Goal: Task Accomplishment & Management: Complete application form

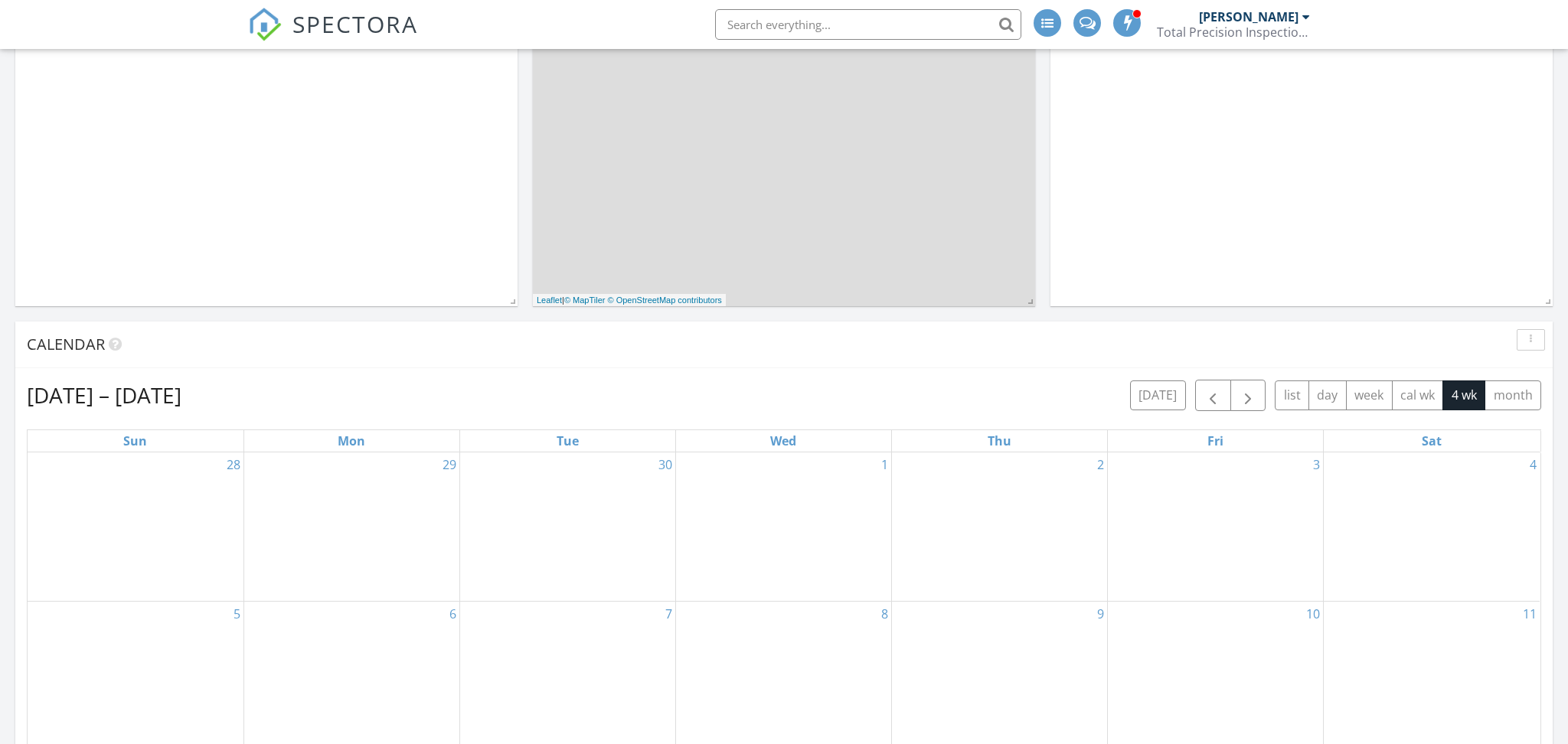
scroll to position [346, 0]
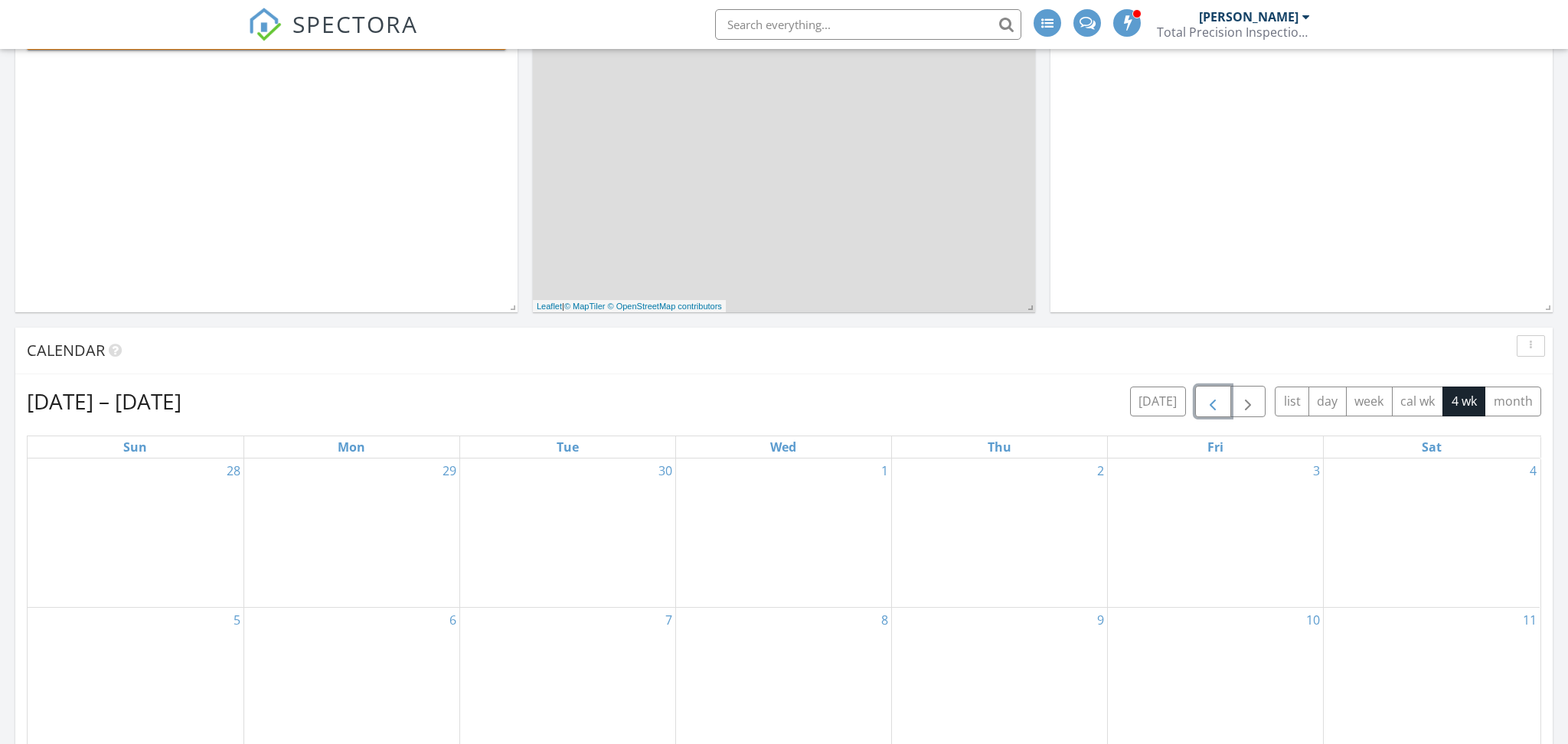
click at [1208, 407] on span "button" at bounding box center [1212, 401] width 18 height 18
click at [1242, 398] on span "button" at bounding box center [1247, 401] width 18 height 18
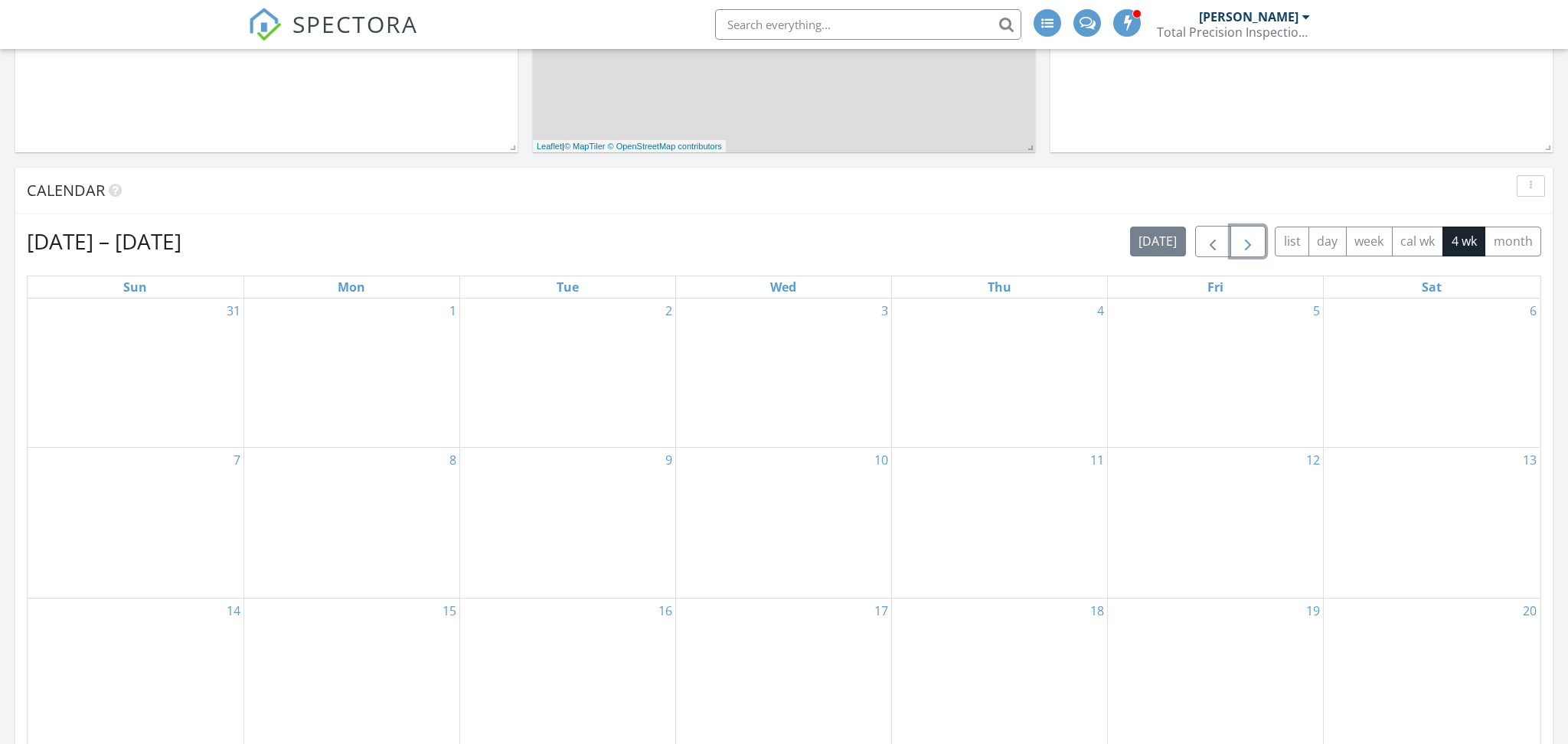
scroll to position [507, 0]
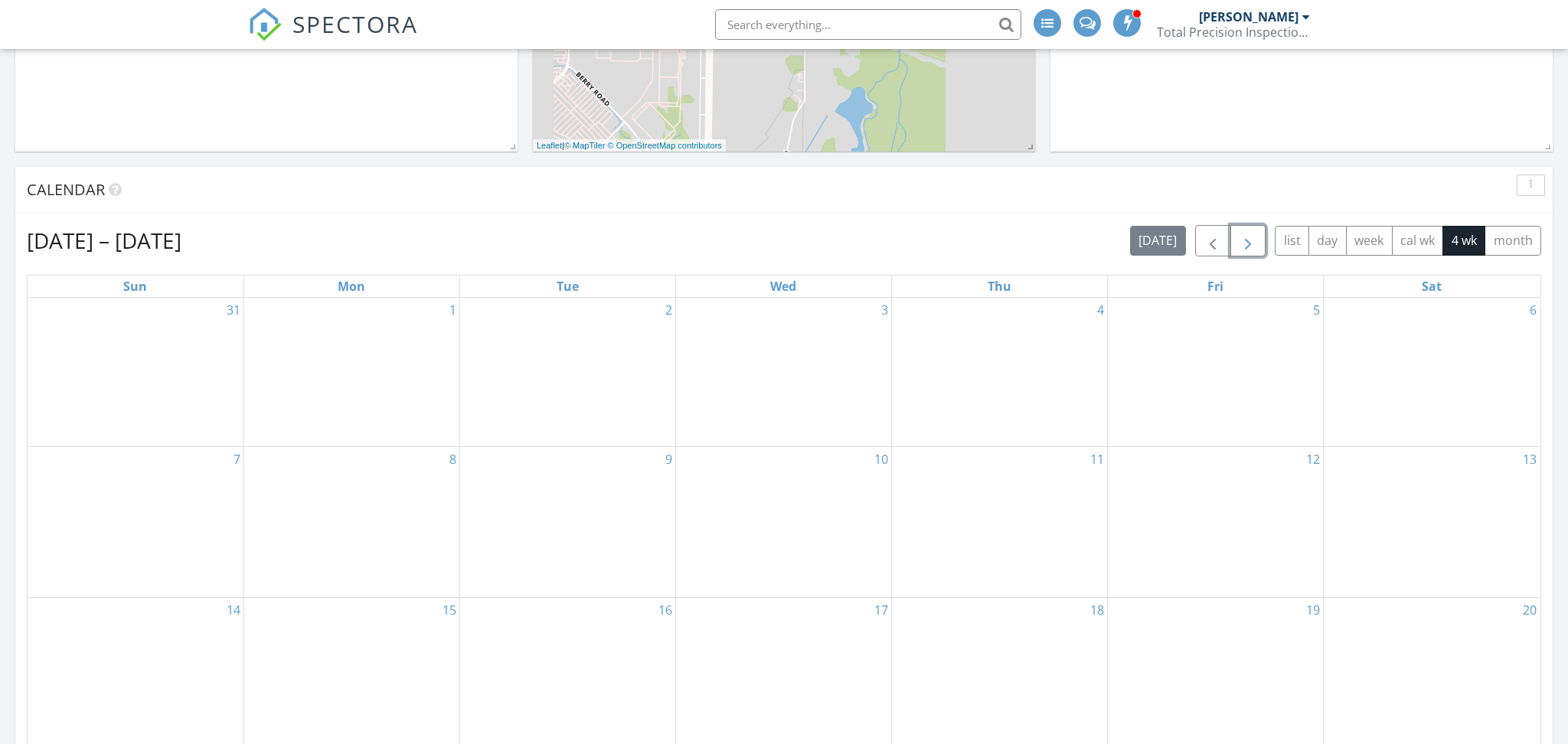
click at [1259, 246] on button "button" at bounding box center [1248, 240] width 36 height 31
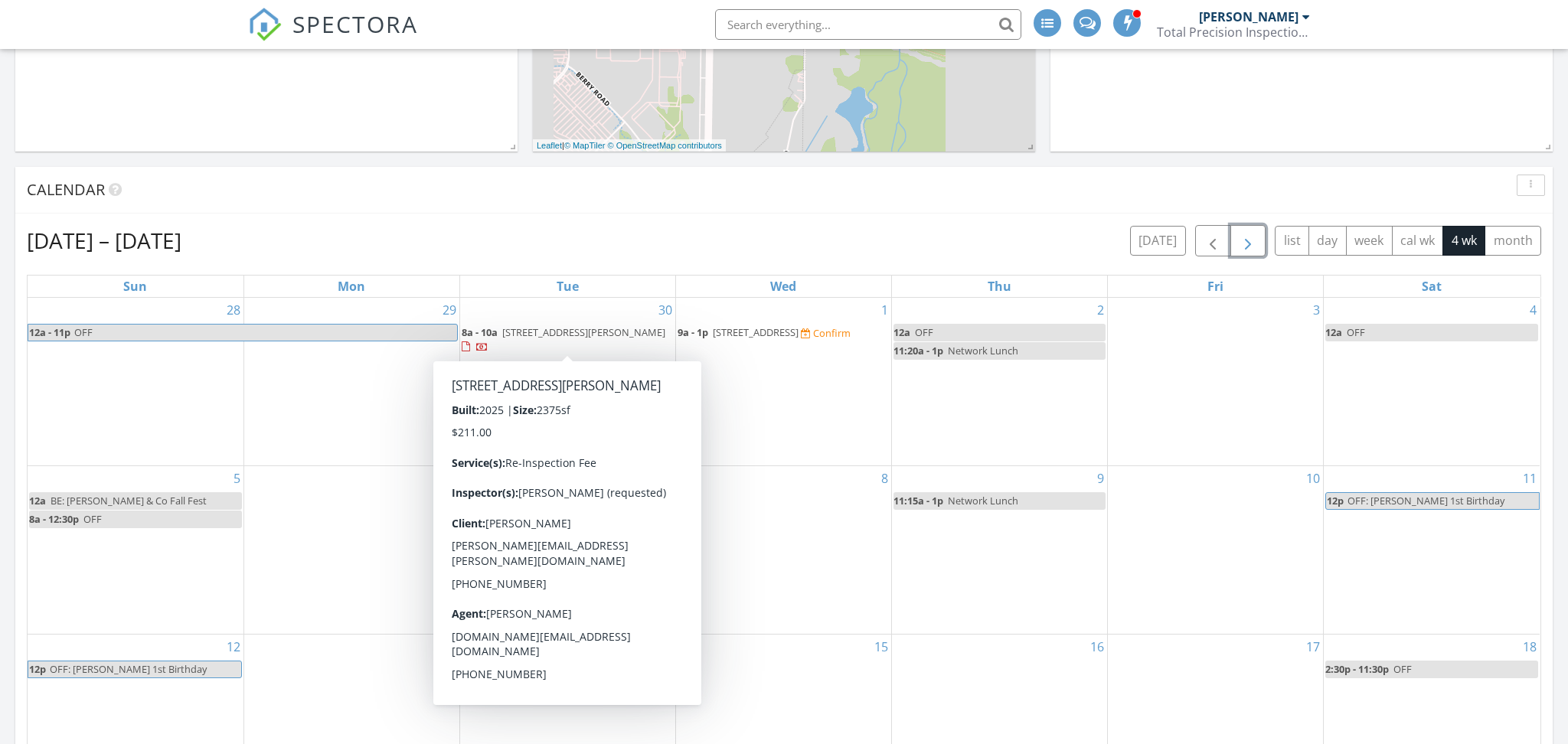
click at [502, 335] on span "1430 Morris Crossing , Heath 75126" at bounding box center [583, 332] width 163 height 14
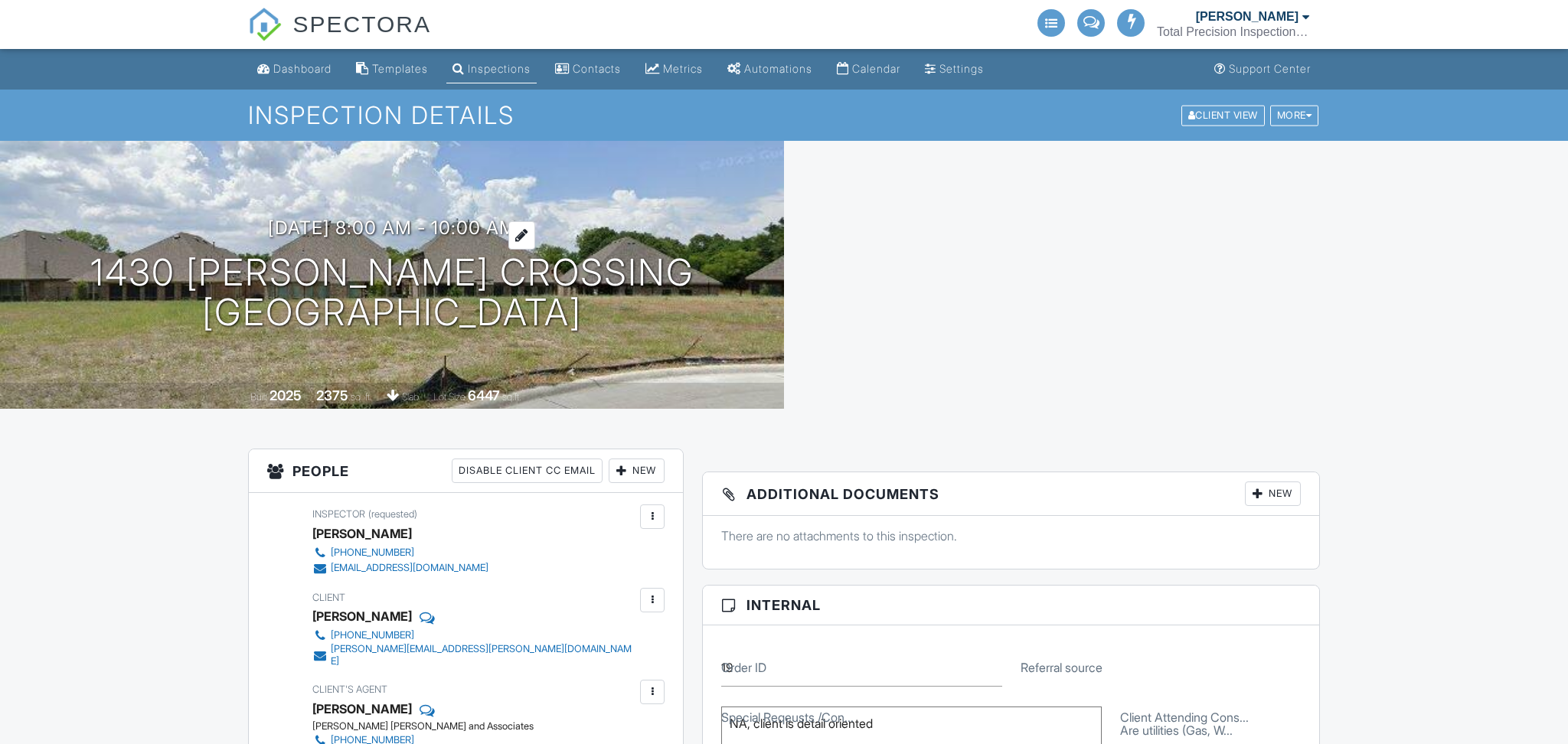
click at [411, 230] on h3 "09/30/2025 8:00 am - 10:00 am" at bounding box center [392, 228] width 248 height 21
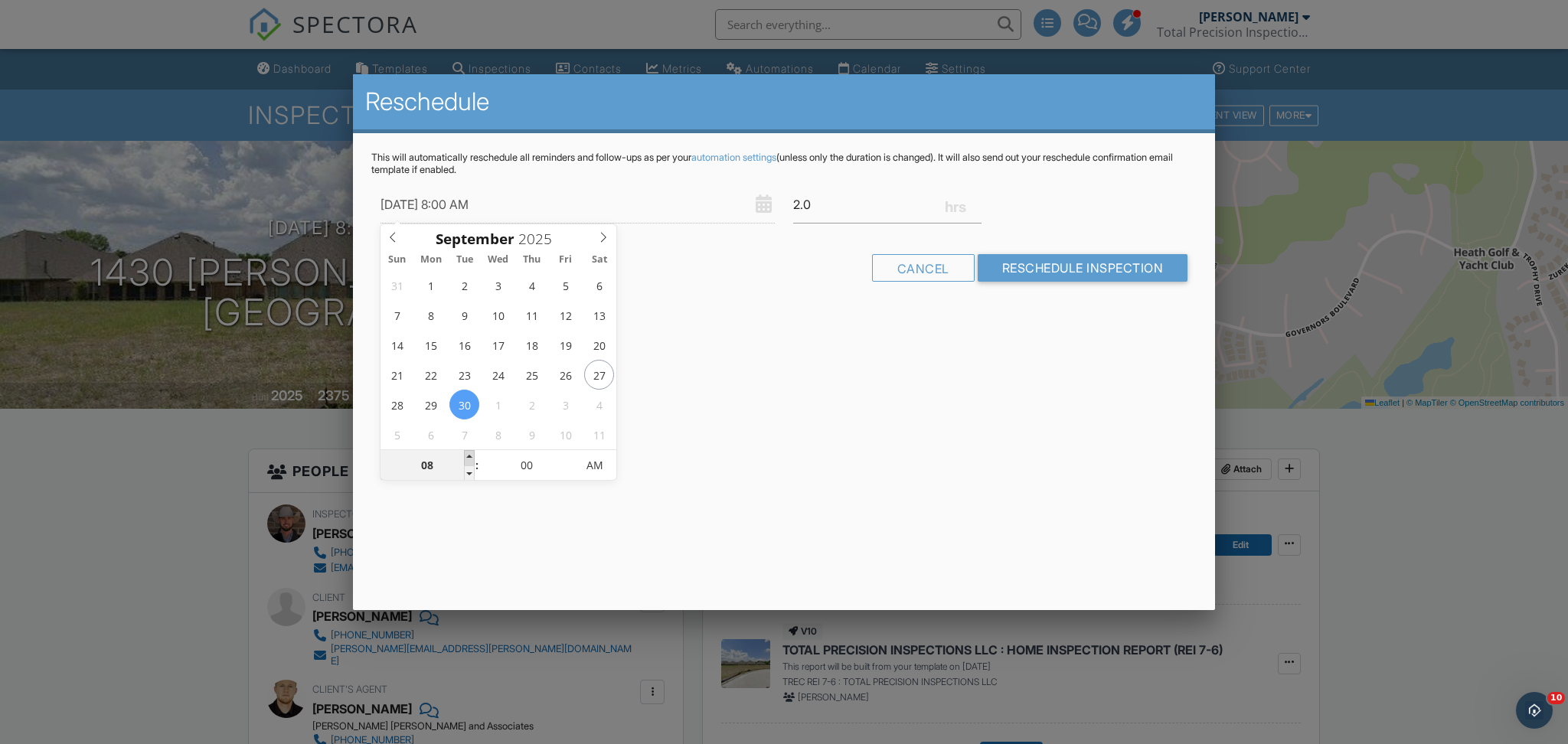
type input "09"
type input "09/30/2025 9:00 AM"
click at [471, 454] on span at bounding box center [469, 458] width 10 height 15
type input "10"
type input "[DATE] 10:00 AM"
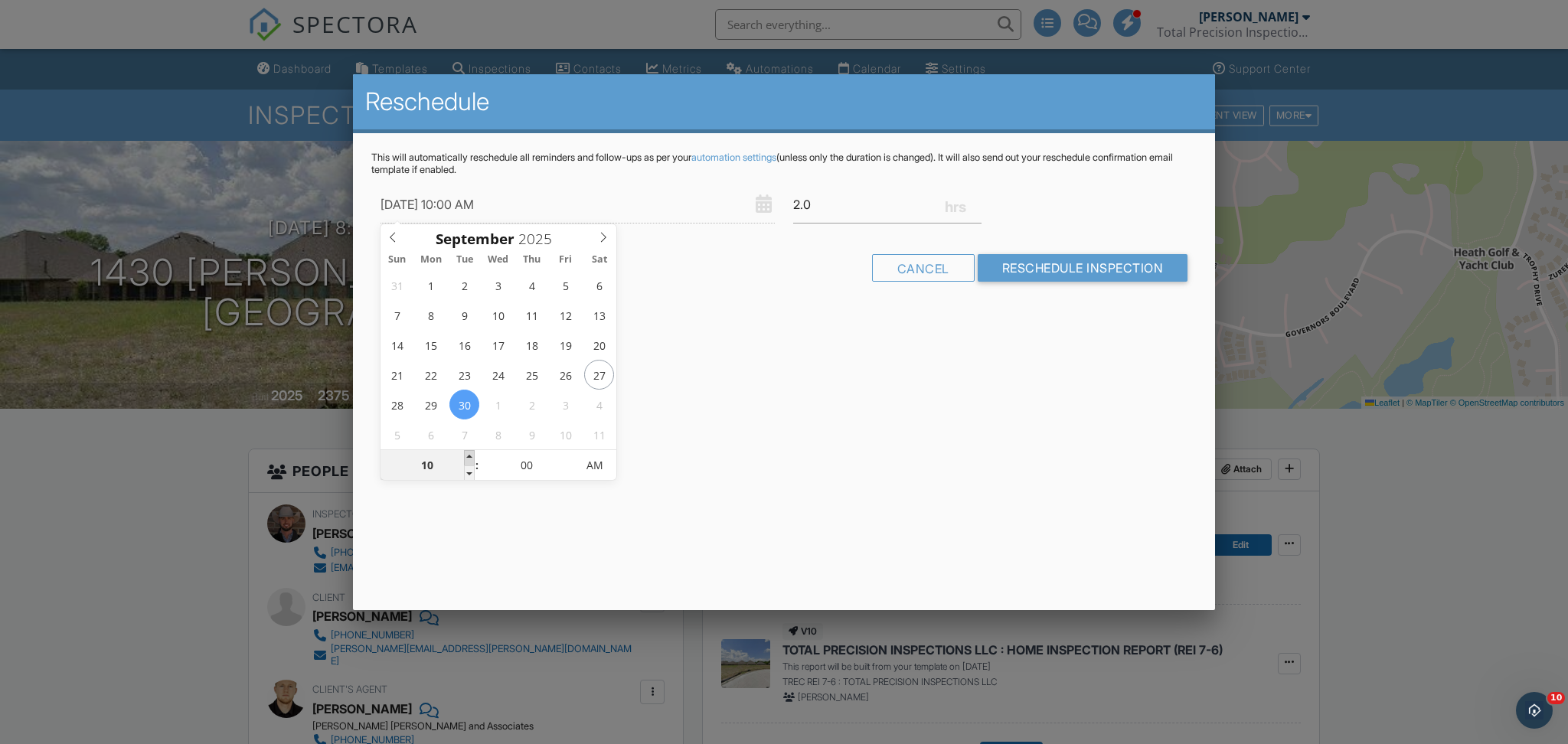
click at [471, 454] on span at bounding box center [469, 458] width 10 height 15
type input "11"
type input "09/30/2025 11:00 AM"
click at [471, 454] on span at bounding box center [469, 458] width 10 height 15
click at [467, 473] on span at bounding box center [469, 473] width 10 height 15
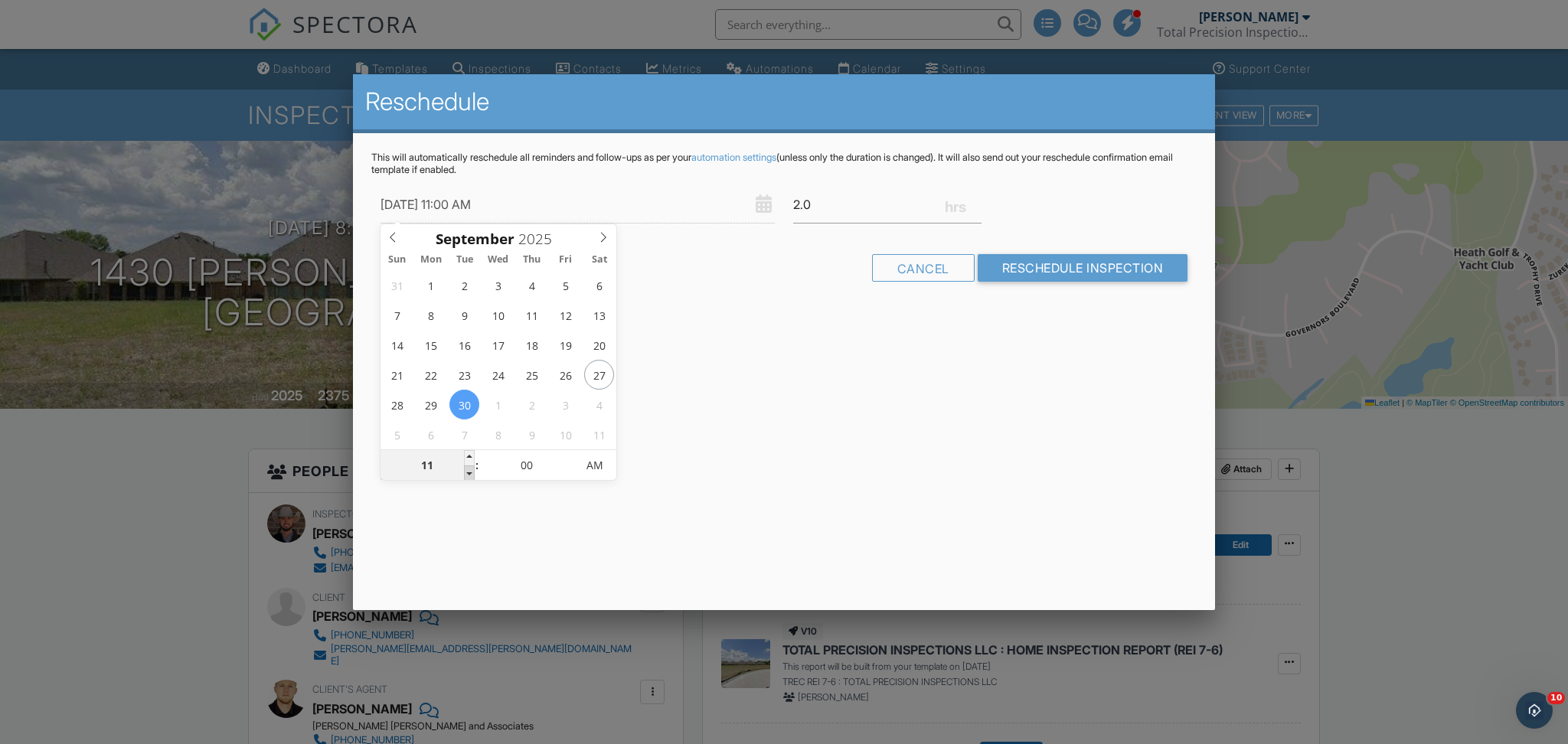
type input "10"
type input "09/30/2025 10:00 AM"
type input "11"
type input "09/30/2025 11:00 AM"
click at [474, 458] on span at bounding box center [469, 458] width 10 height 15
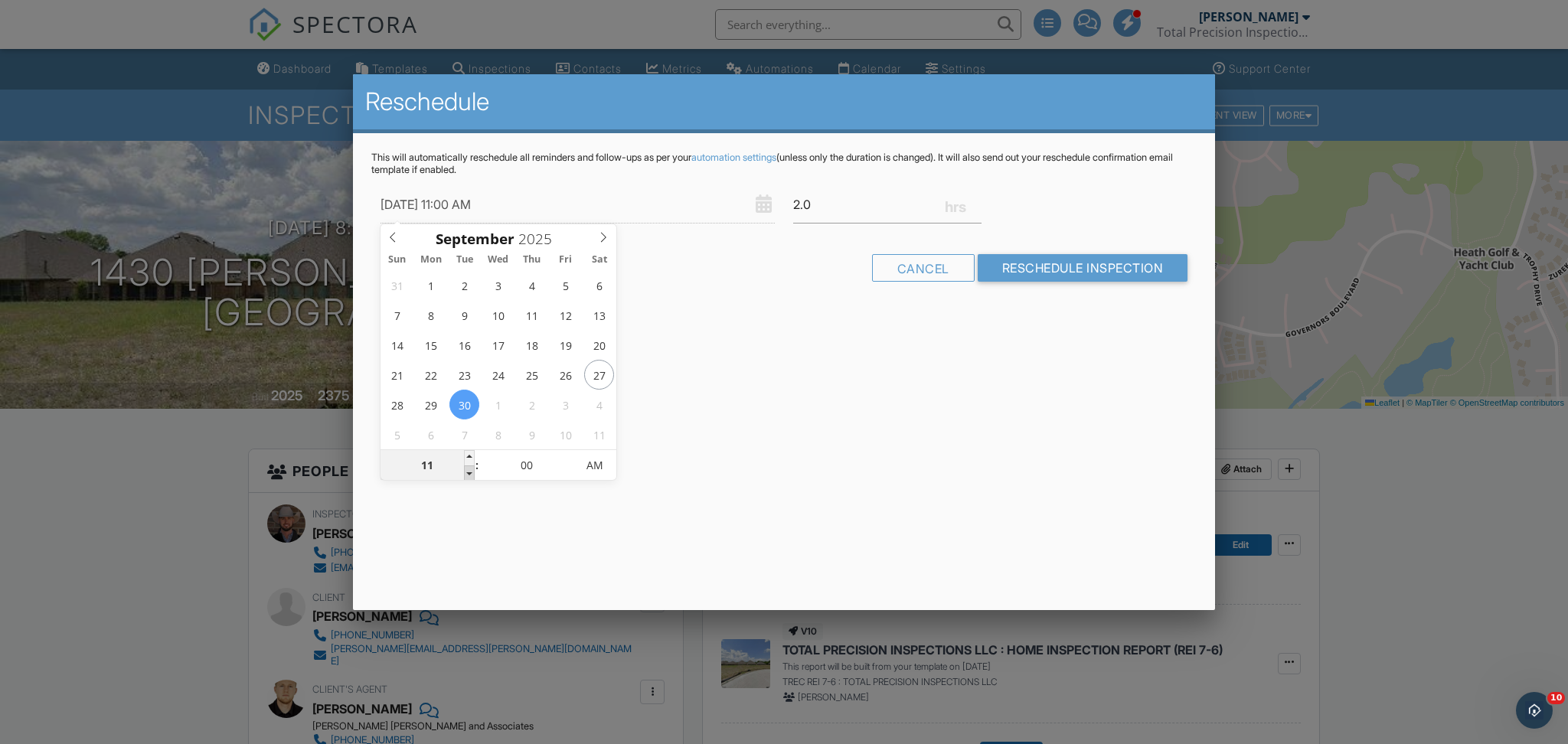
type input "10"
type input "09/30/2025 10:00 AM"
click at [466, 475] on span at bounding box center [469, 473] width 10 height 15
type input "05"
type input "09/30/2025 10:05 AM"
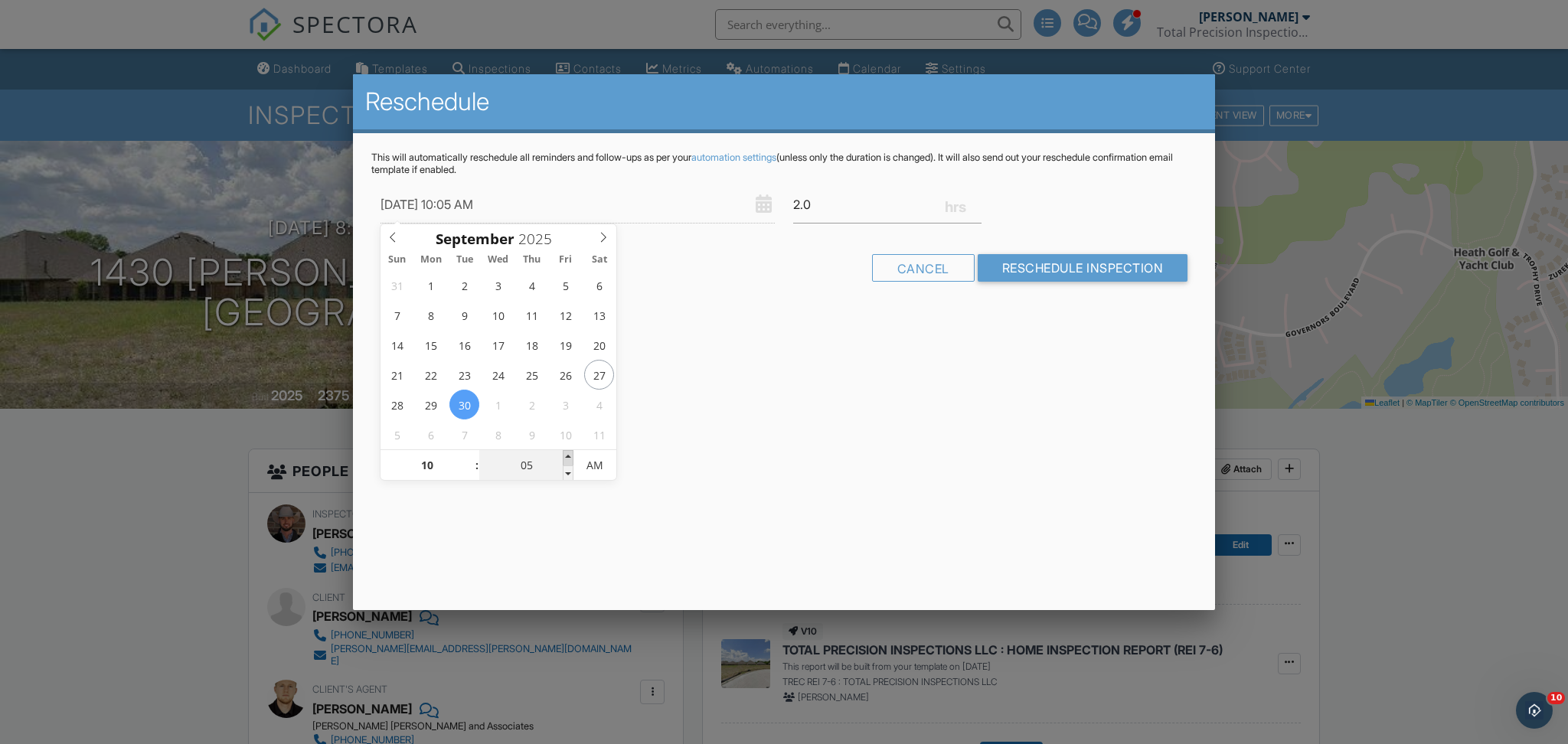
click at [570, 461] on span at bounding box center [568, 458] width 10 height 15
type input "10"
type input "09/30/2025 10:10 AM"
click at [570, 461] on span at bounding box center [568, 458] width 10 height 15
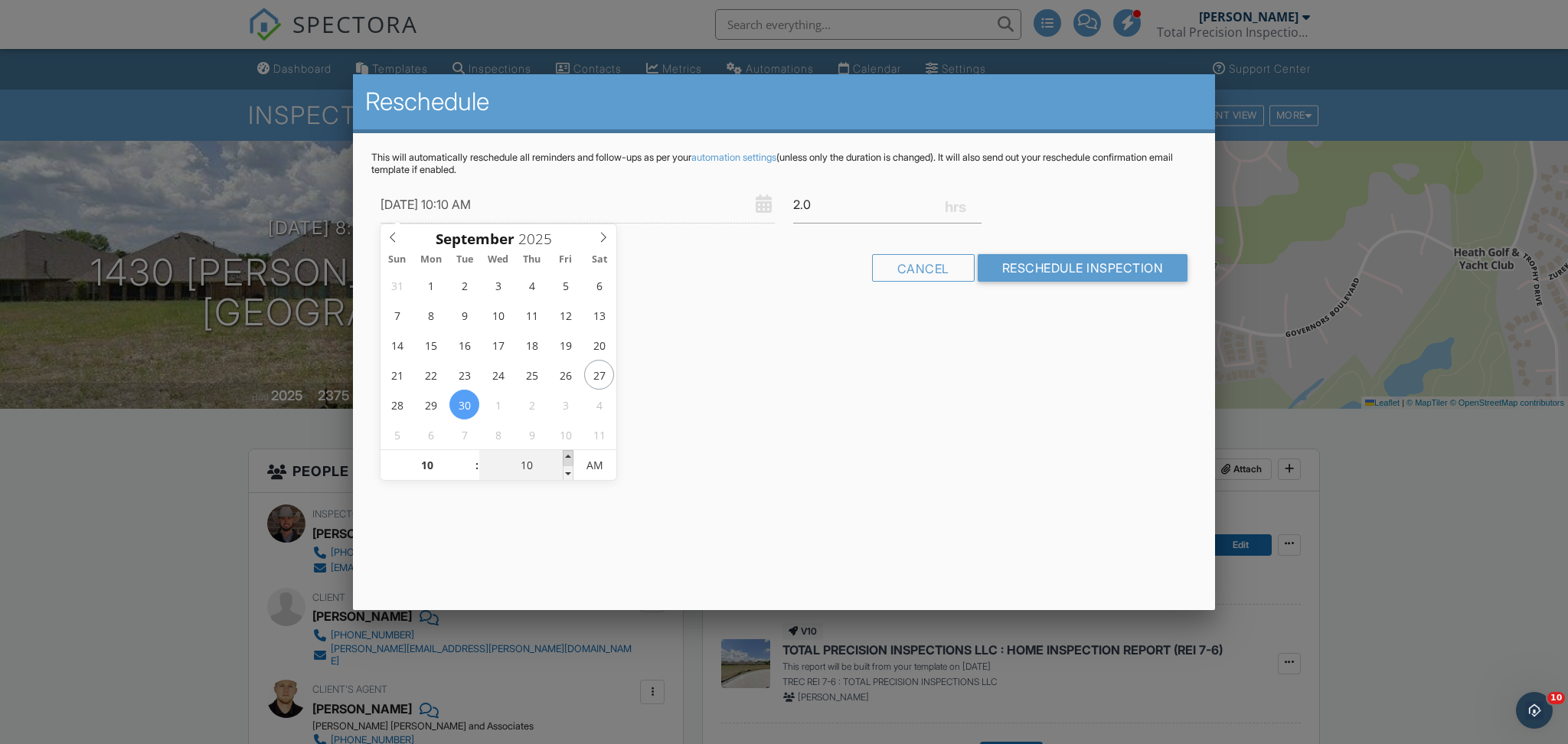
type input "15"
type input "09/30/2025 10:15 AM"
type input "20"
type input "09/30/2025 10:20 AM"
click at [570, 461] on span at bounding box center [568, 458] width 10 height 15
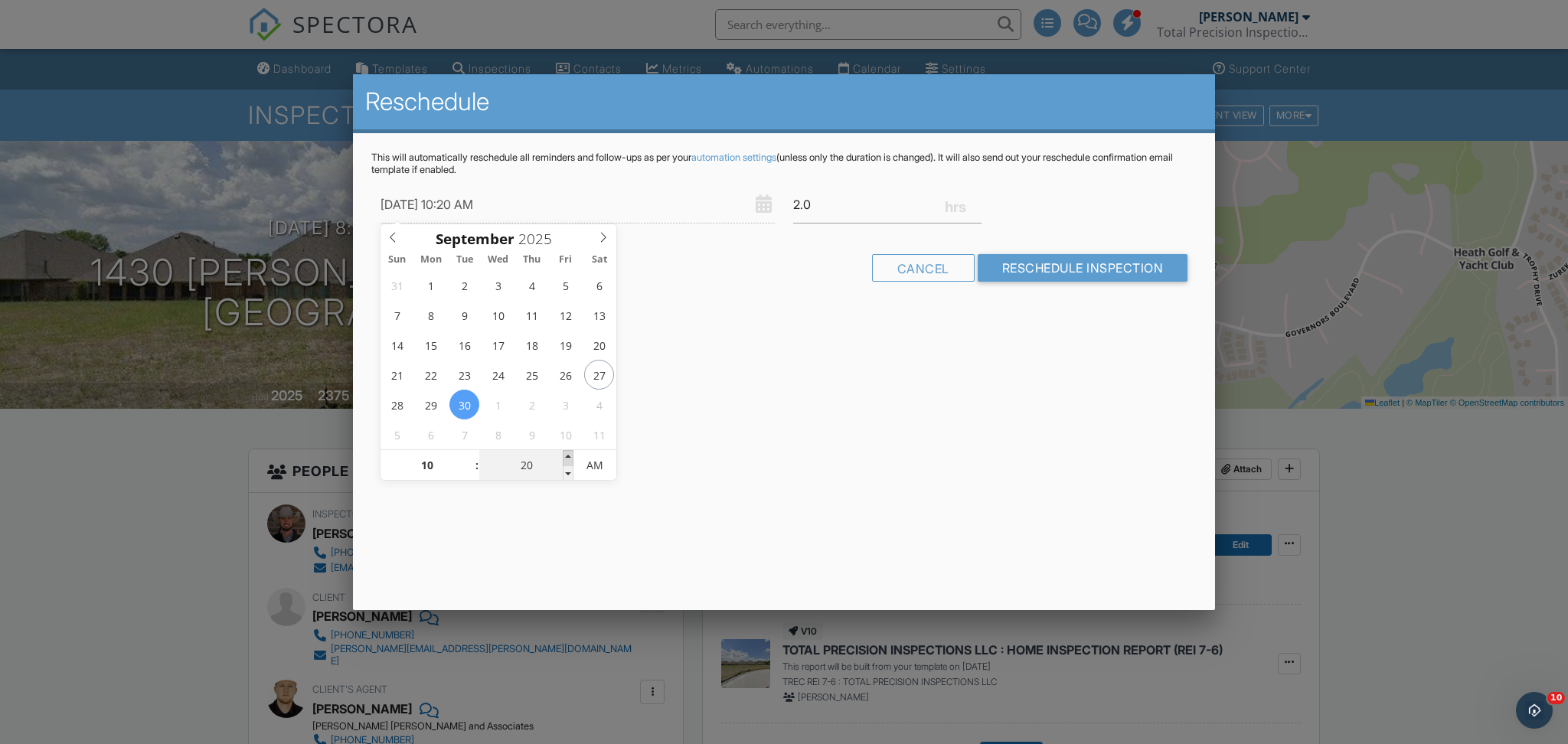
type input "25"
type input "09/30/2025 10:25 AM"
click at [570, 461] on span at bounding box center [568, 458] width 10 height 15
type input "30"
type input "09/30/2025 10:30 AM"
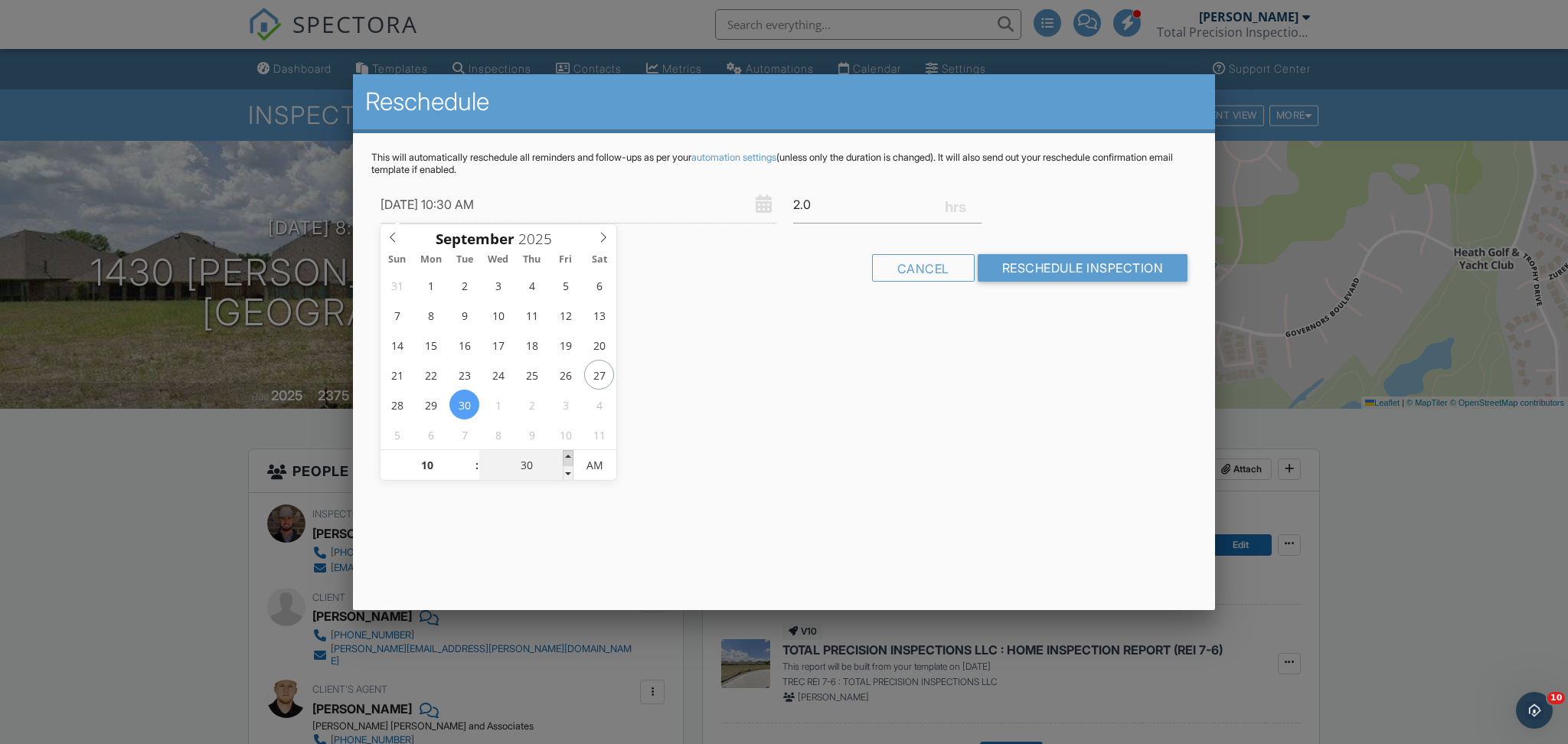
click at [570, 461] on span at bounding box center [568, 458] width 10 height 15
type input "35"
type input "09/30/2025 10:35 AM"
click at [570, 461] on span at bounding box center [568, 458] width 10 height 15
type input "40"
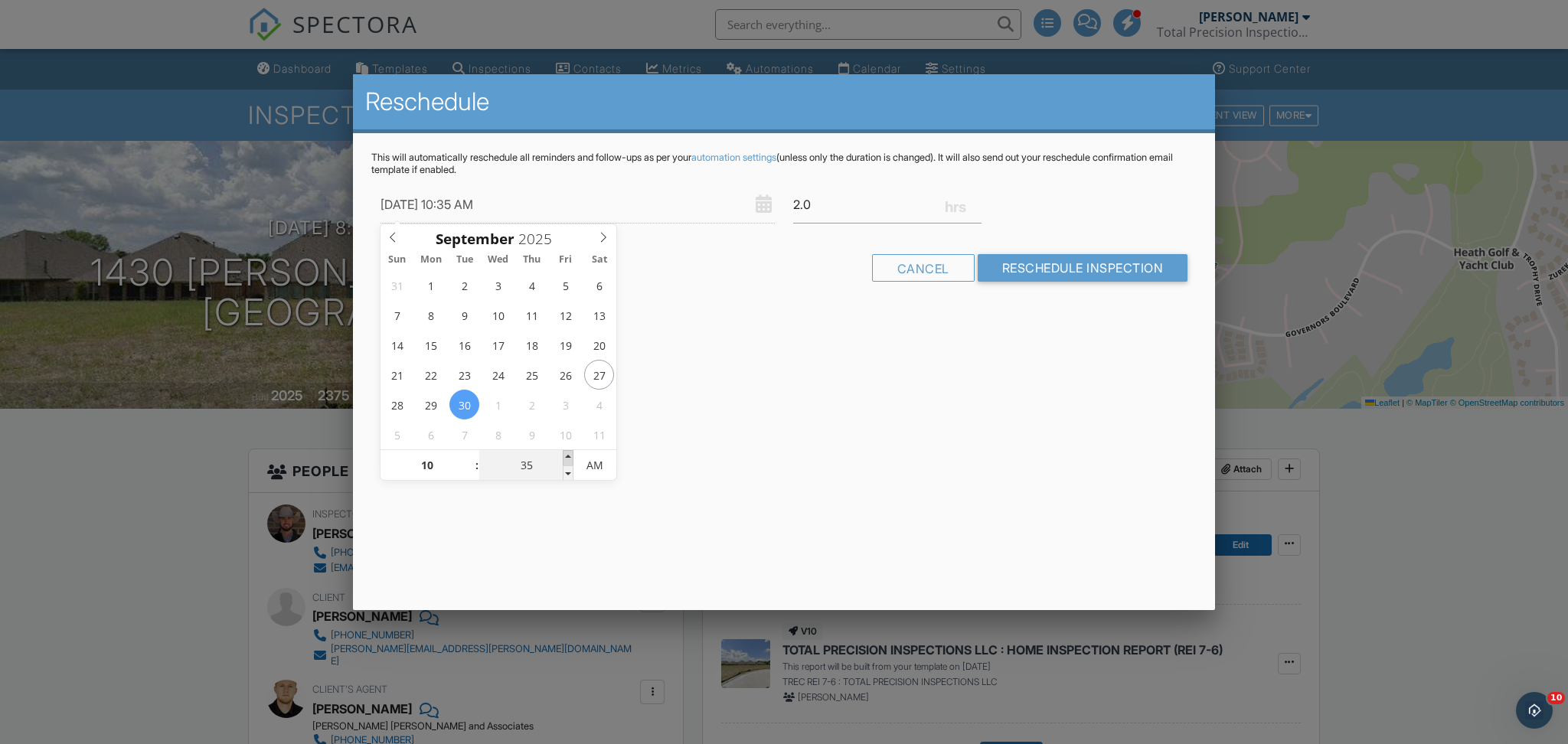
type input "09/30/2025 10:40 AM"
click at [570, 461] on span at bounding box center [568, 458] width 10 height 15
type input "45"
type input "[DATE] 10:45 AM"
click at [570, 461] on span at bounding box center [568, 458] width 10 height 15
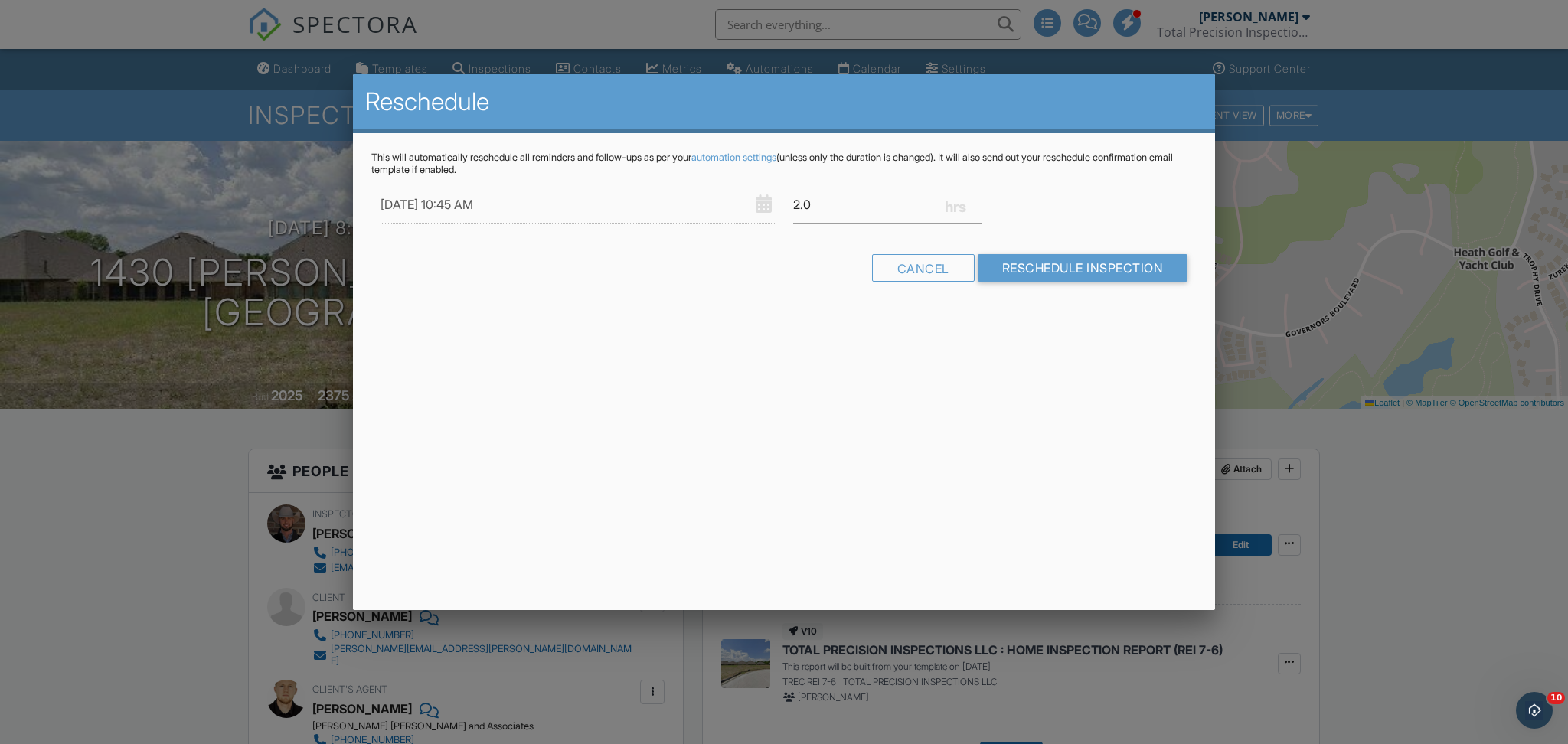
click at [520, 571] on div "Reschedule This will automatically reschedule all reminders and follow-ups as p…" at bounding box center [783, 341] width 862 height 536
click at [1000, 267] on input "Reschedule Inspection" at bounding box center [1082, 267] width 211 height 28
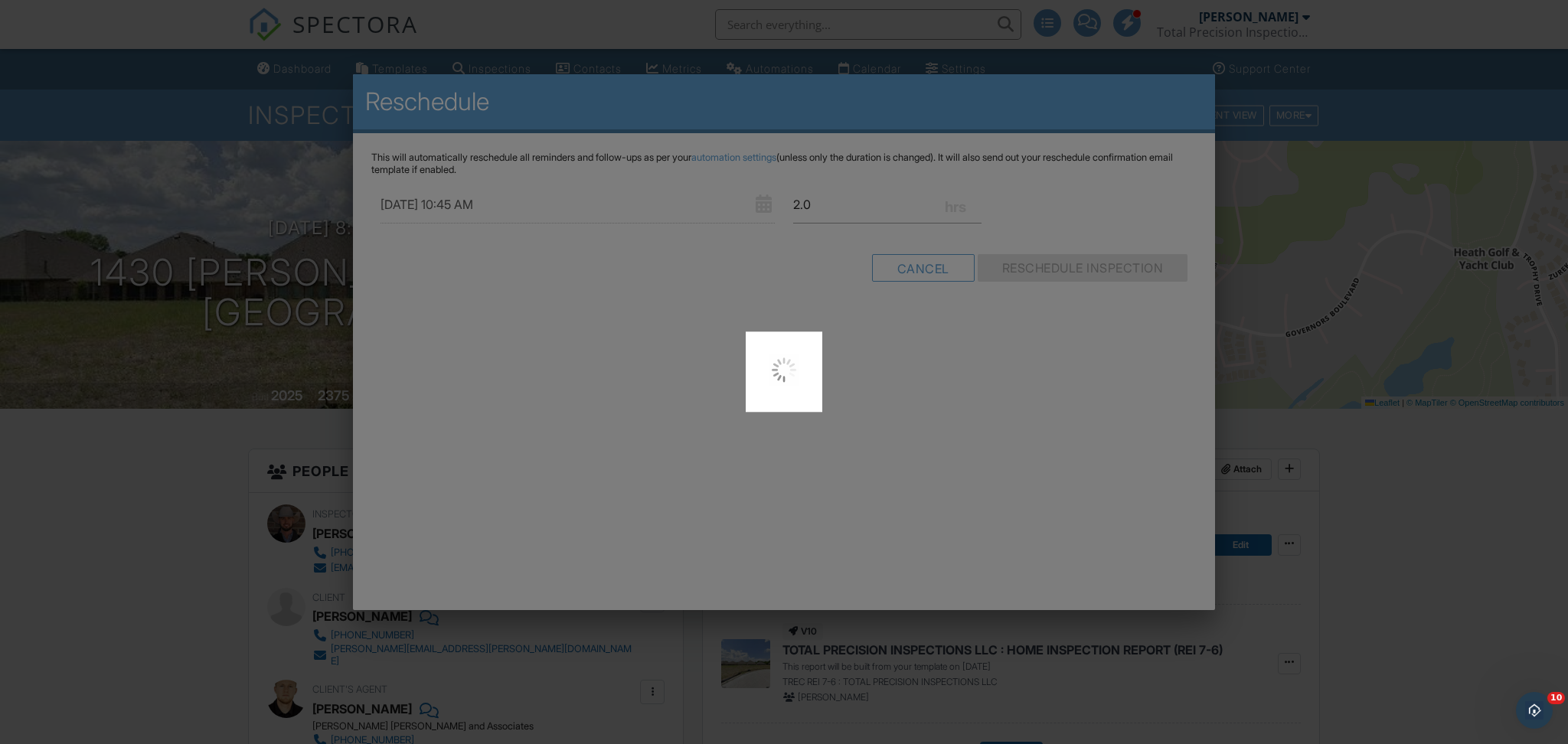
click at [244, 433] on div at bounding box center [784, 372] width 1568 height 744
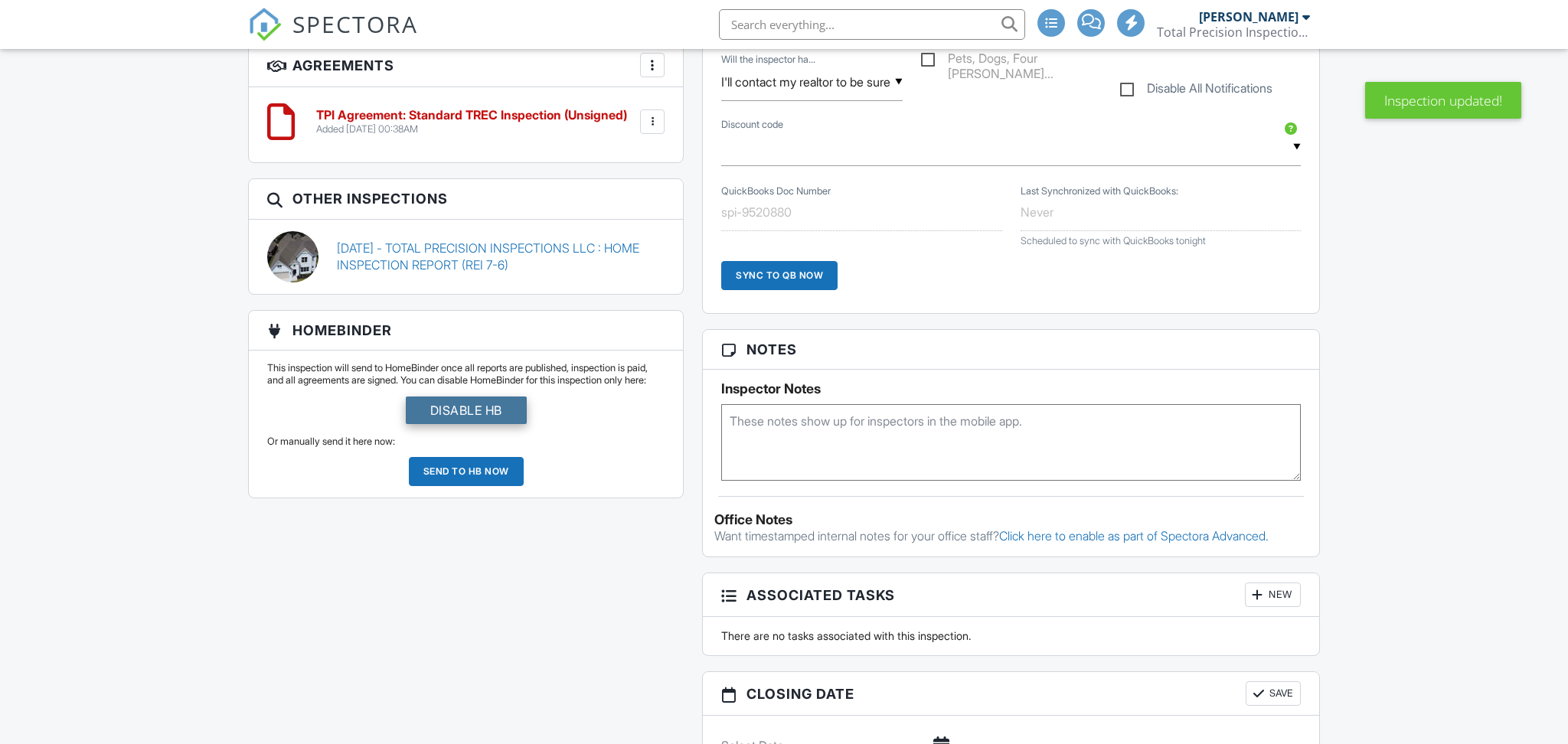
scroll to position [1268, 0]
click at [653, 116] on div at bounding box center [652, 121] width 15 height 15
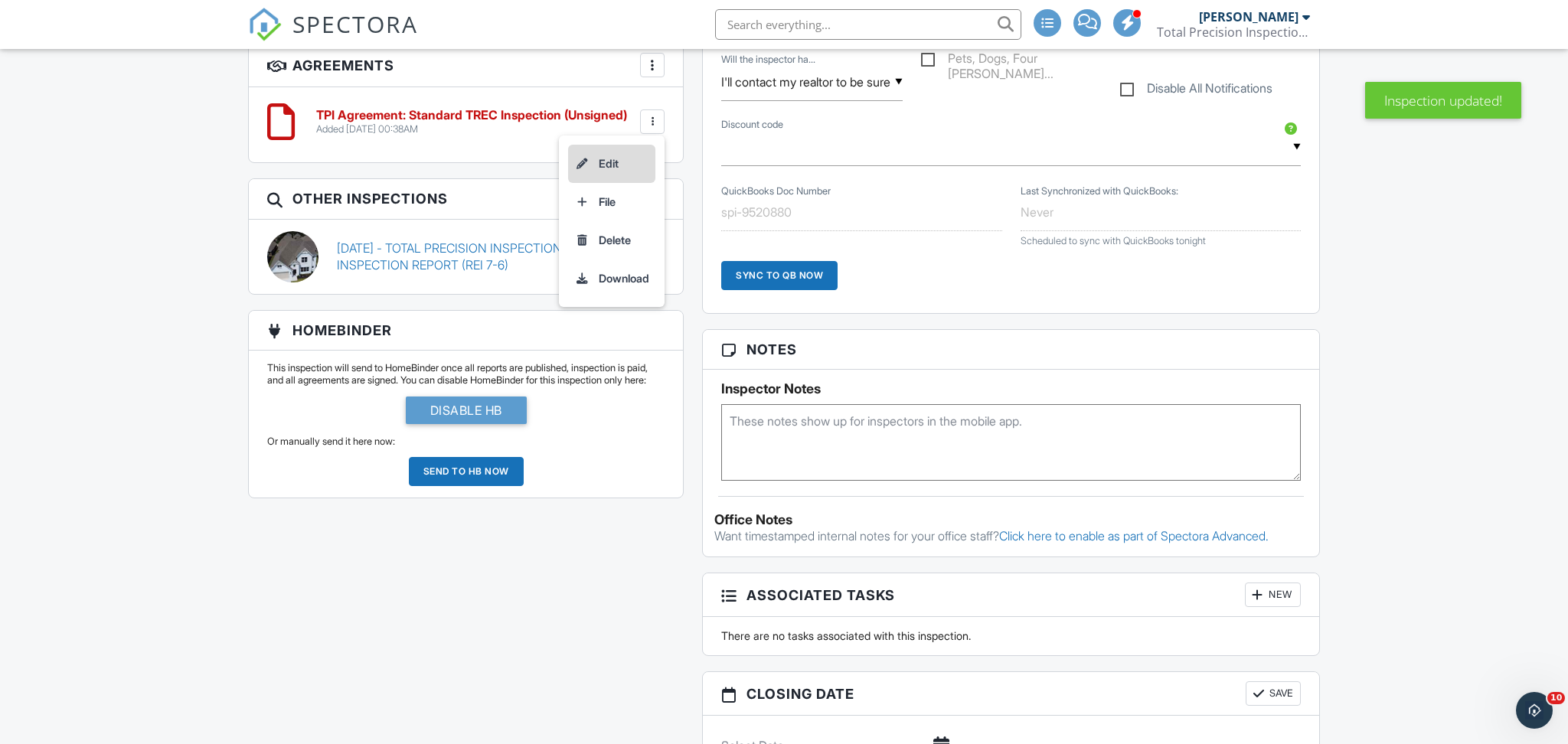
scroll to position [0, 0]
click at [619, 154] on li "Edit" at bounding box center [612, 164] width 88 height 38
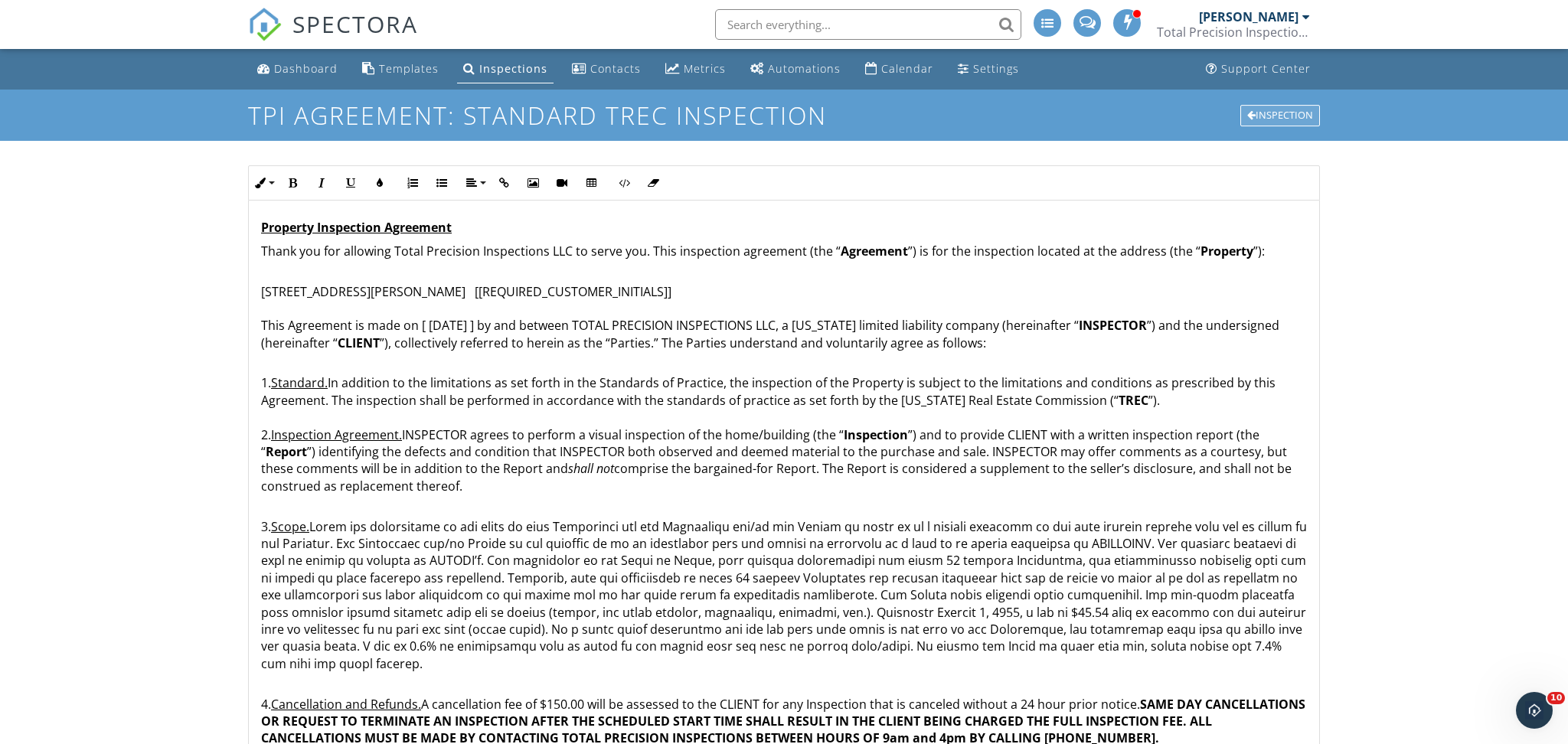
click at [1289, 121] on div "Inspection" at bounding box center [1280, 115] width 80 height 21
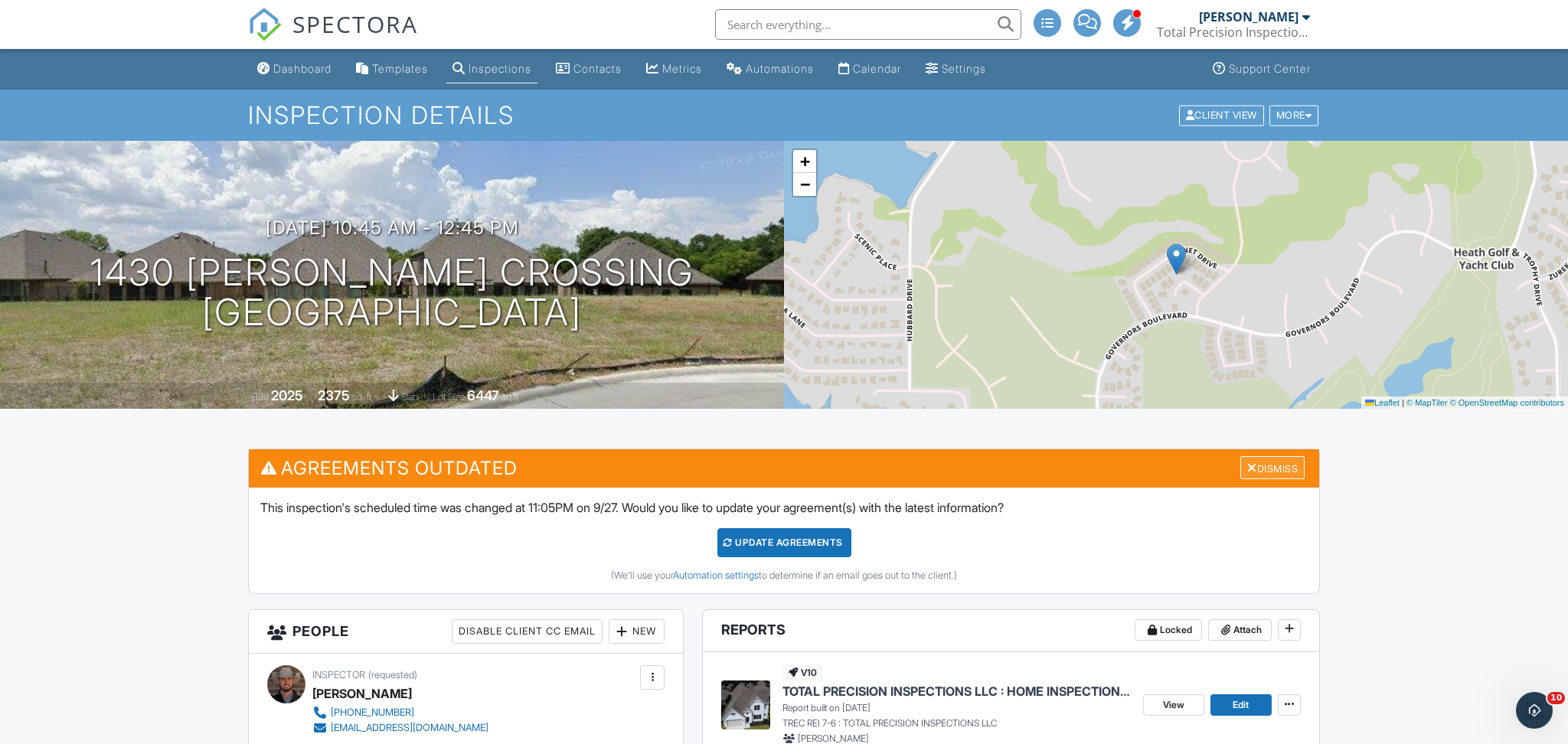
click at [1259, 473] on div "Dismiss" at bounding box center [1272, 468] width 64 height 24
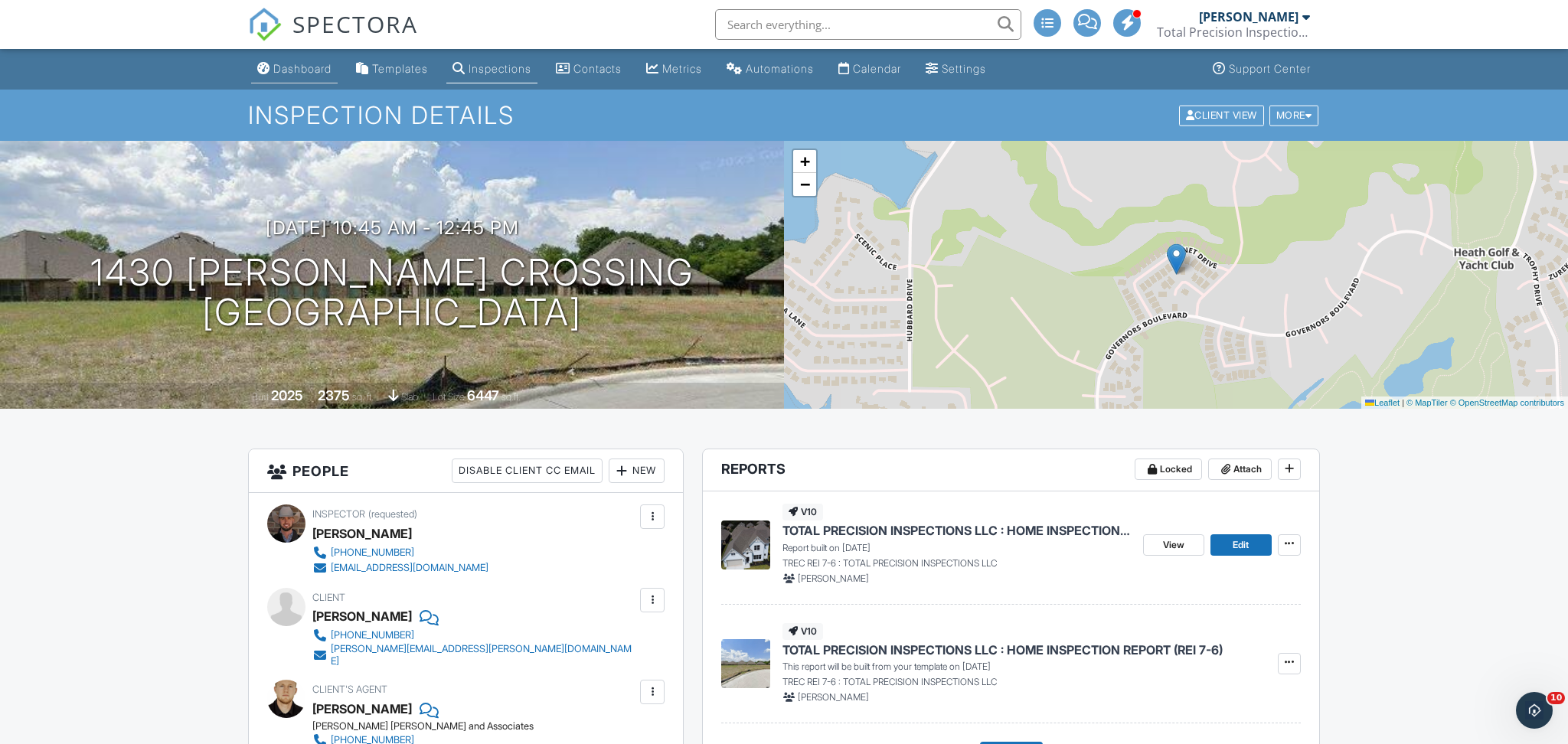
click at [318, 70] on div "Dashboard" at bounding box center [302, 68] width 58 height 13
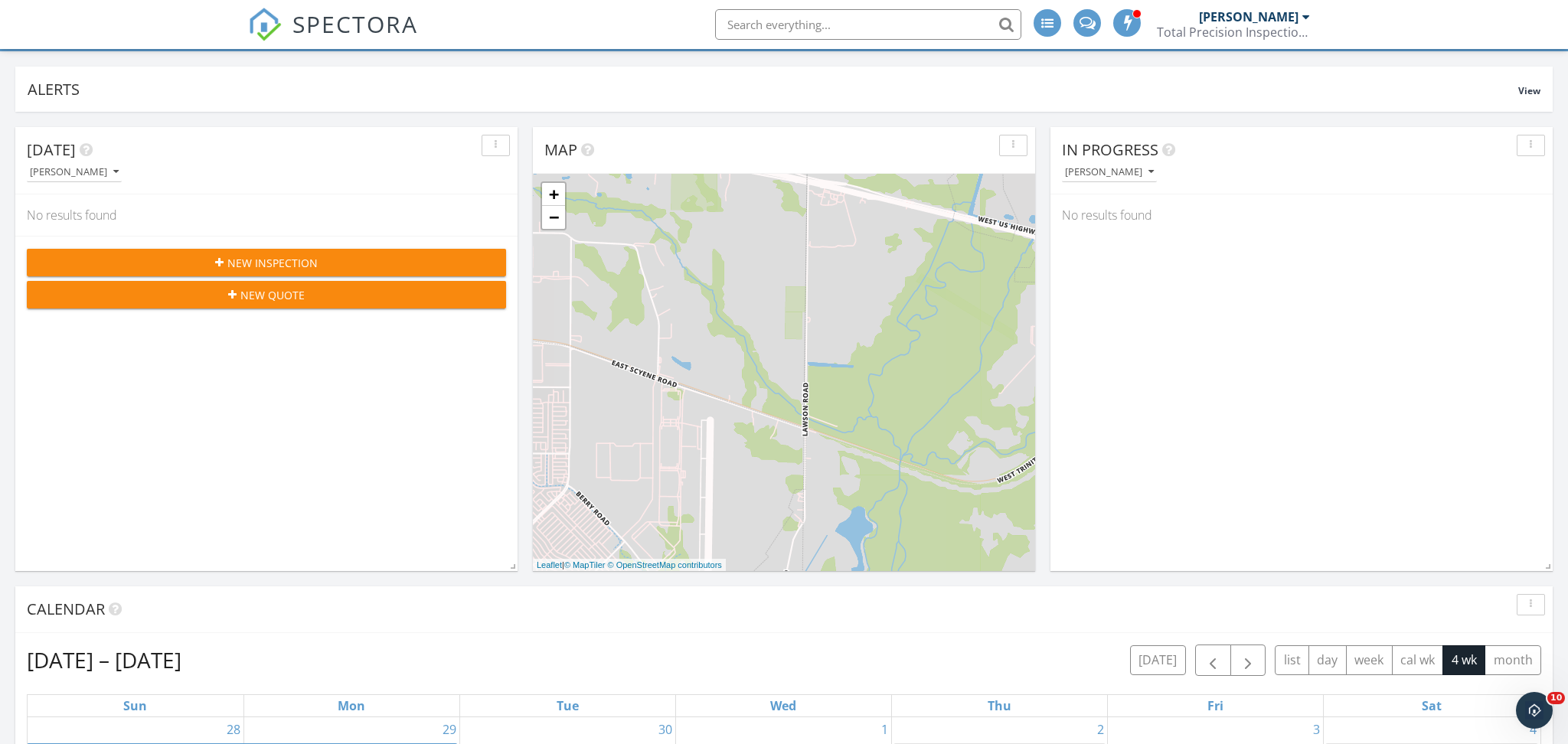
click at [264, 258] on span "New Inspection" at bounding box center [273, 263] width 91 height 16
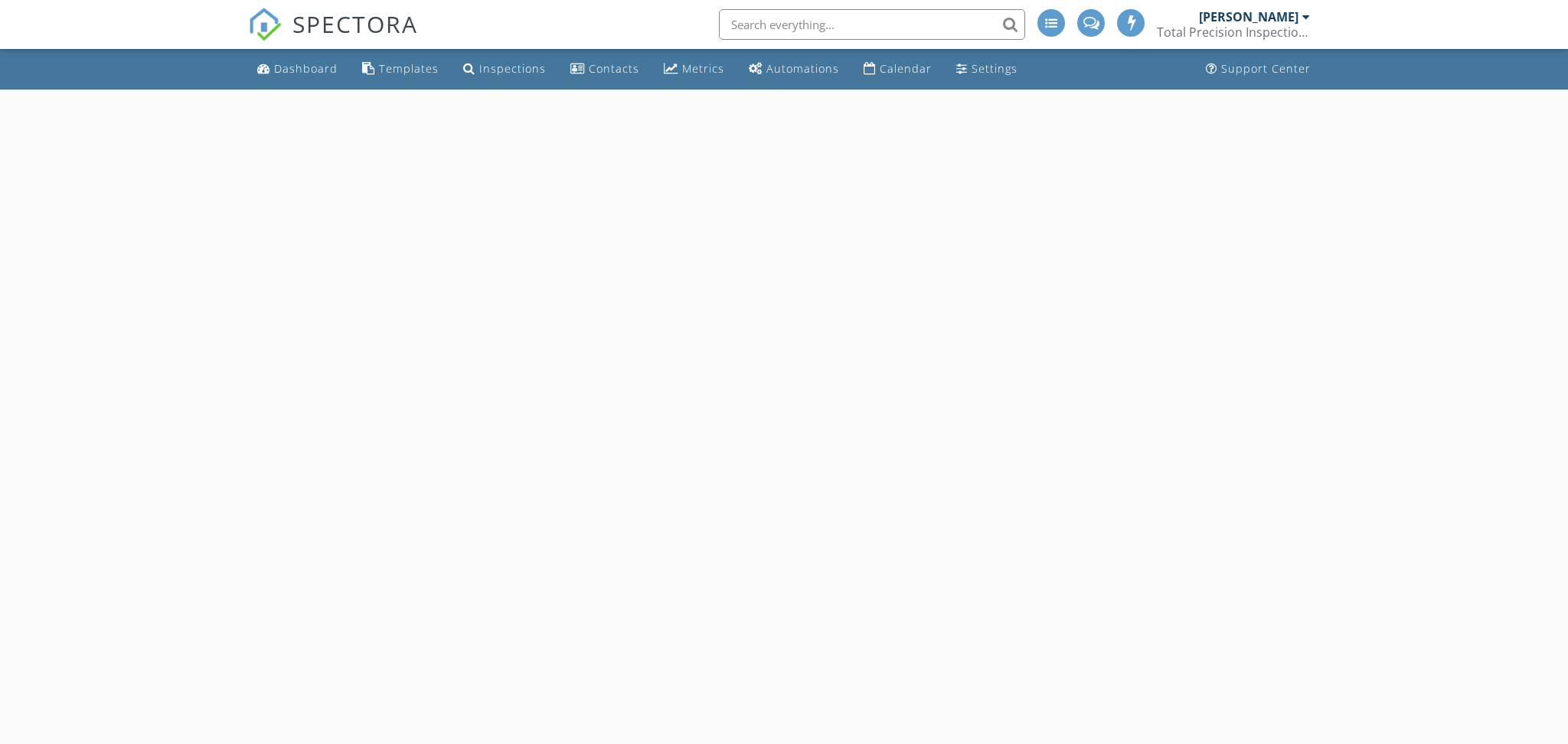
select select "8"
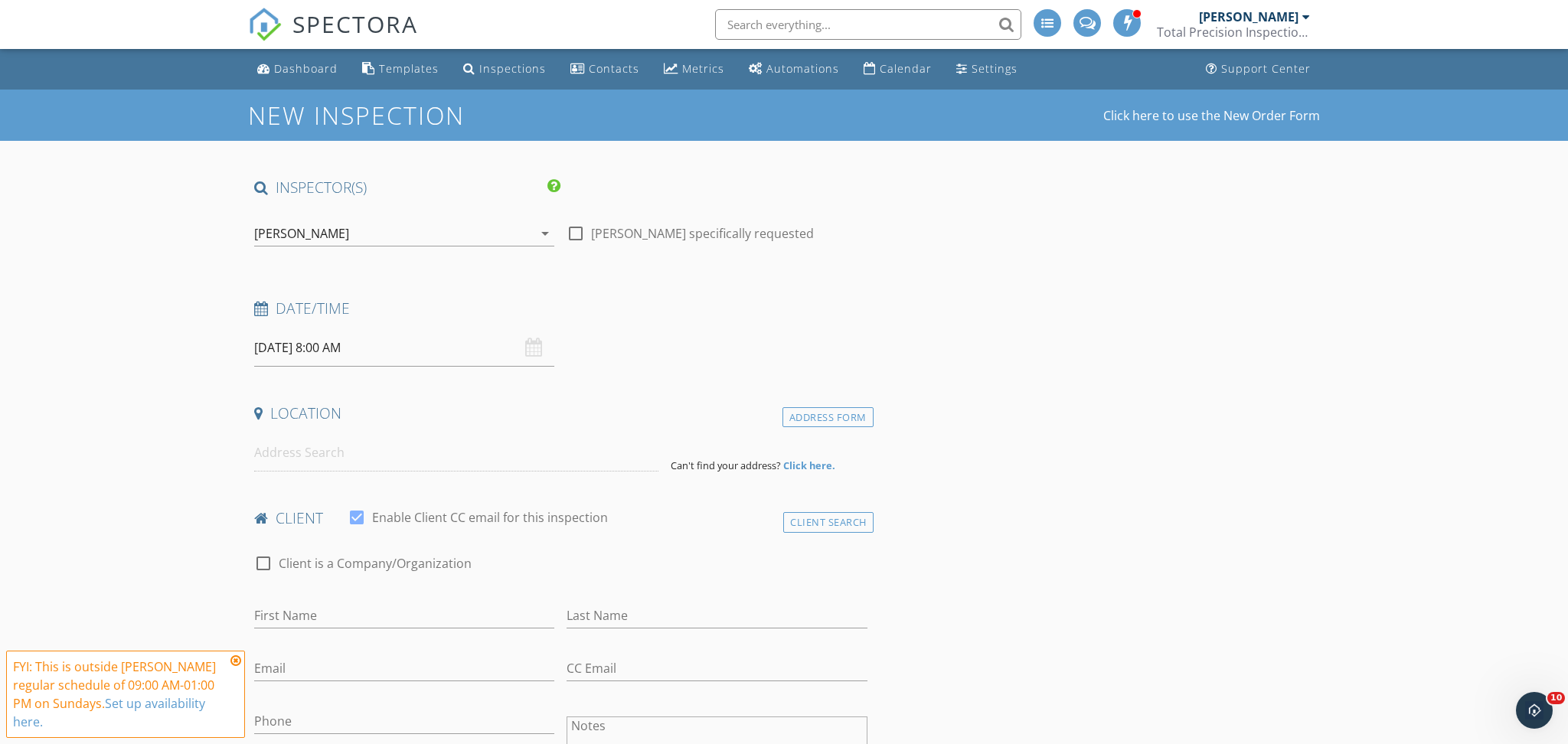
click at [373, 349] on input "[DATE] 8:00 AM" at bounding box center [404, 348] width 300 height 37
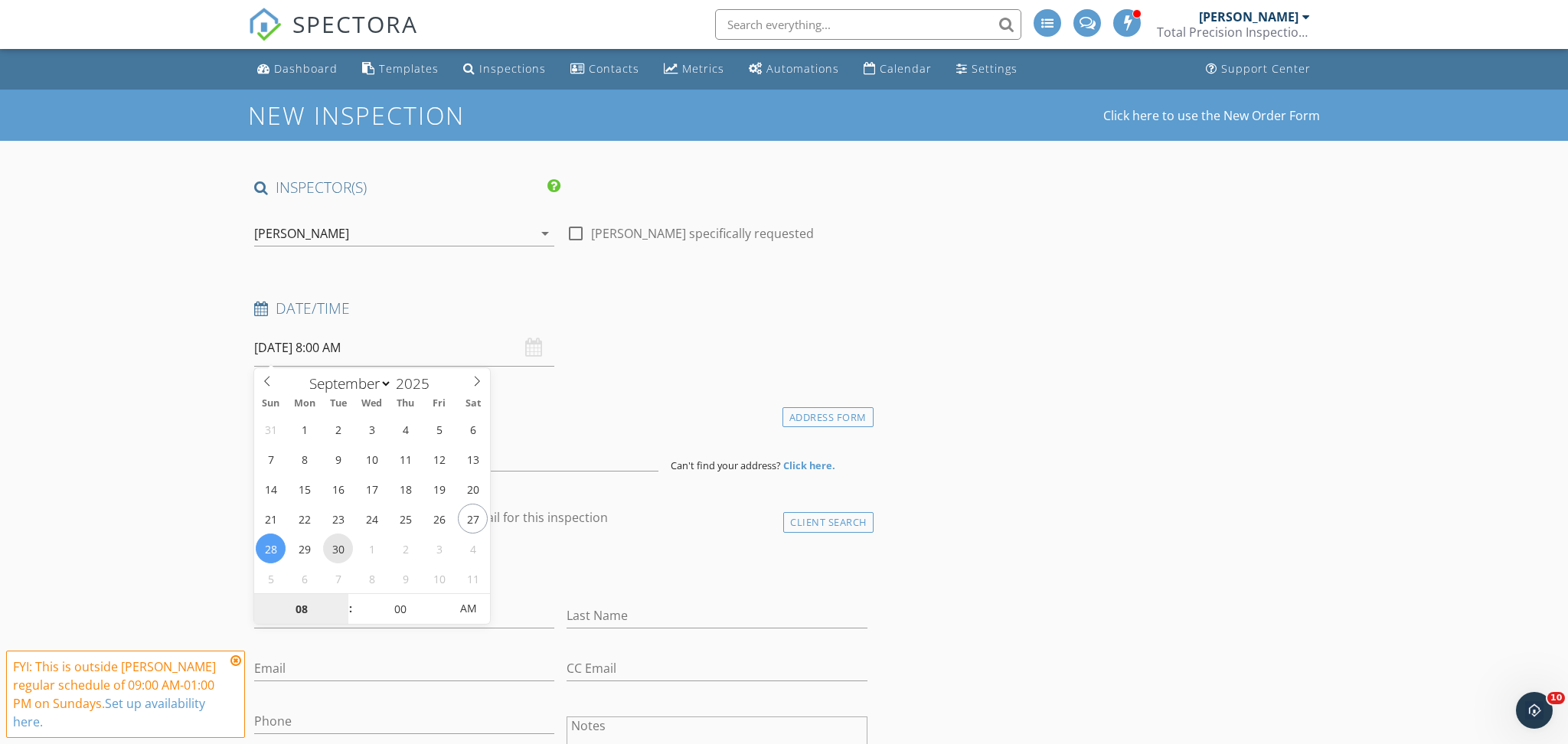
type input "09/30/2025 8:00 AM"
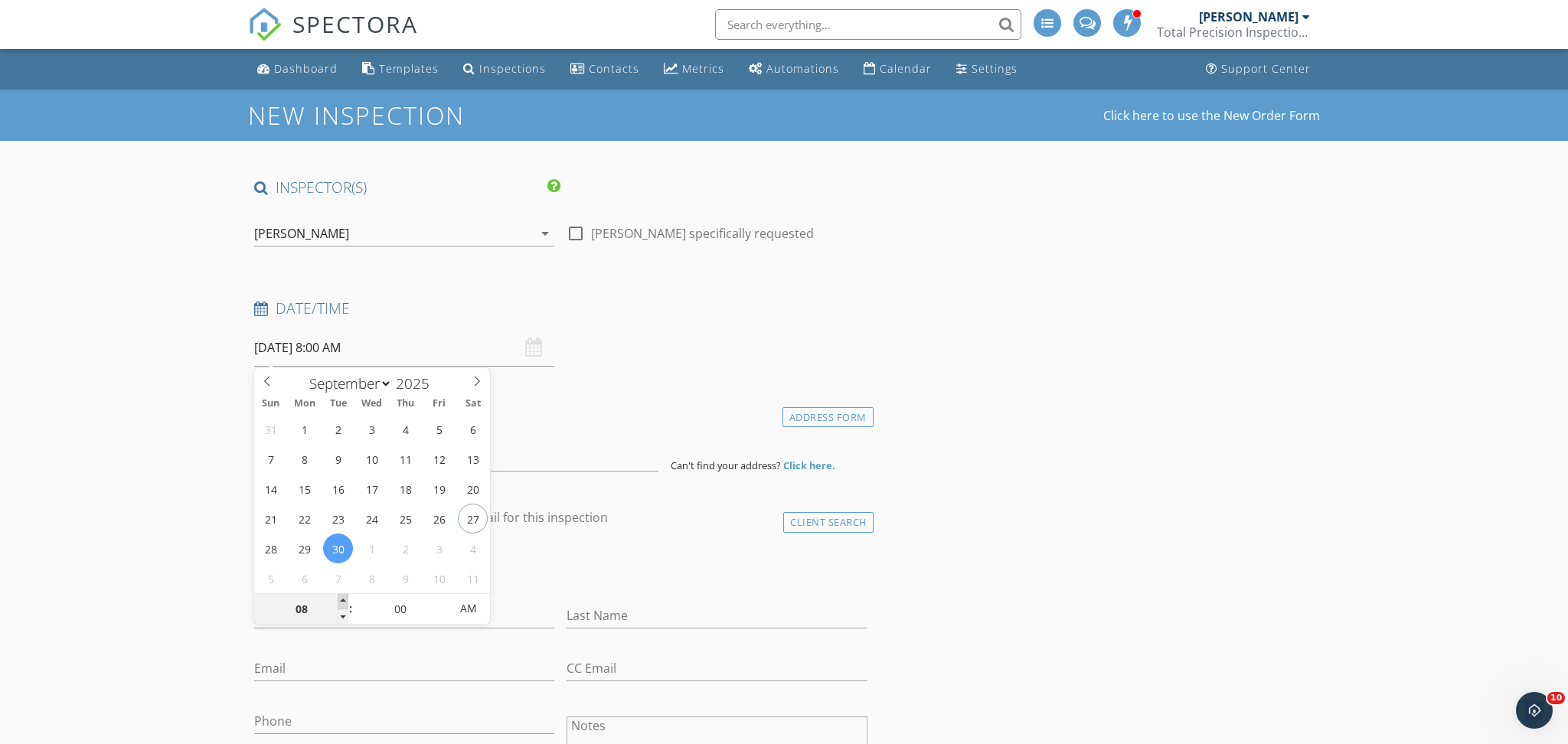
type input "09"
type input "09/30/2025 9:00 AM"
click at [342, 598] on span at bounding box center [342, 601] width 10 height 15
type input "10"
type input "09/30/2025 10:00 AM"
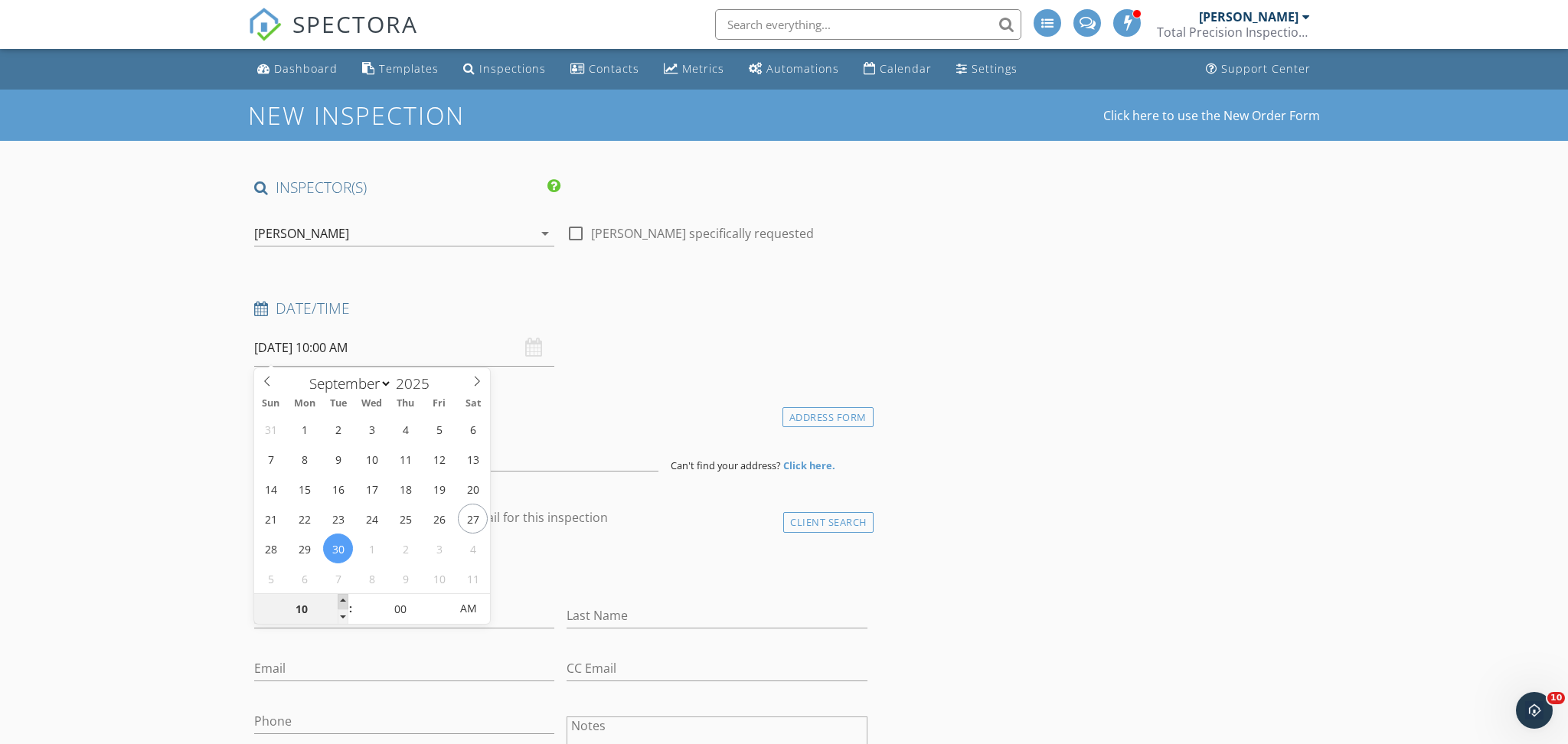
click at [342, 598] on span at bounding box center [342, 601] width 10 height 15
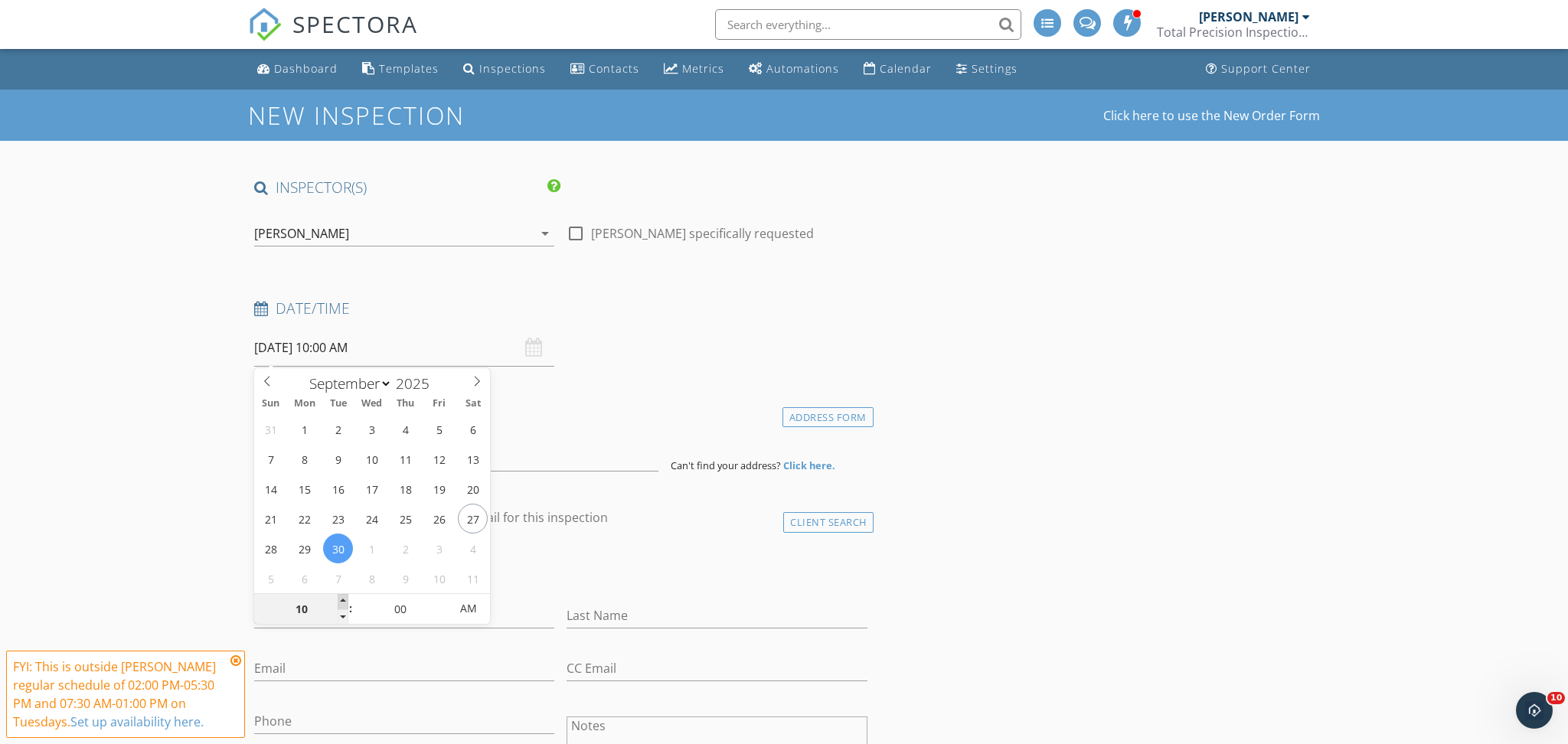
type input "11"
type input "09/30/2025 11:00 AM"
click at [342, 598] on span at bounding box center [342, 601] width 10 height 15
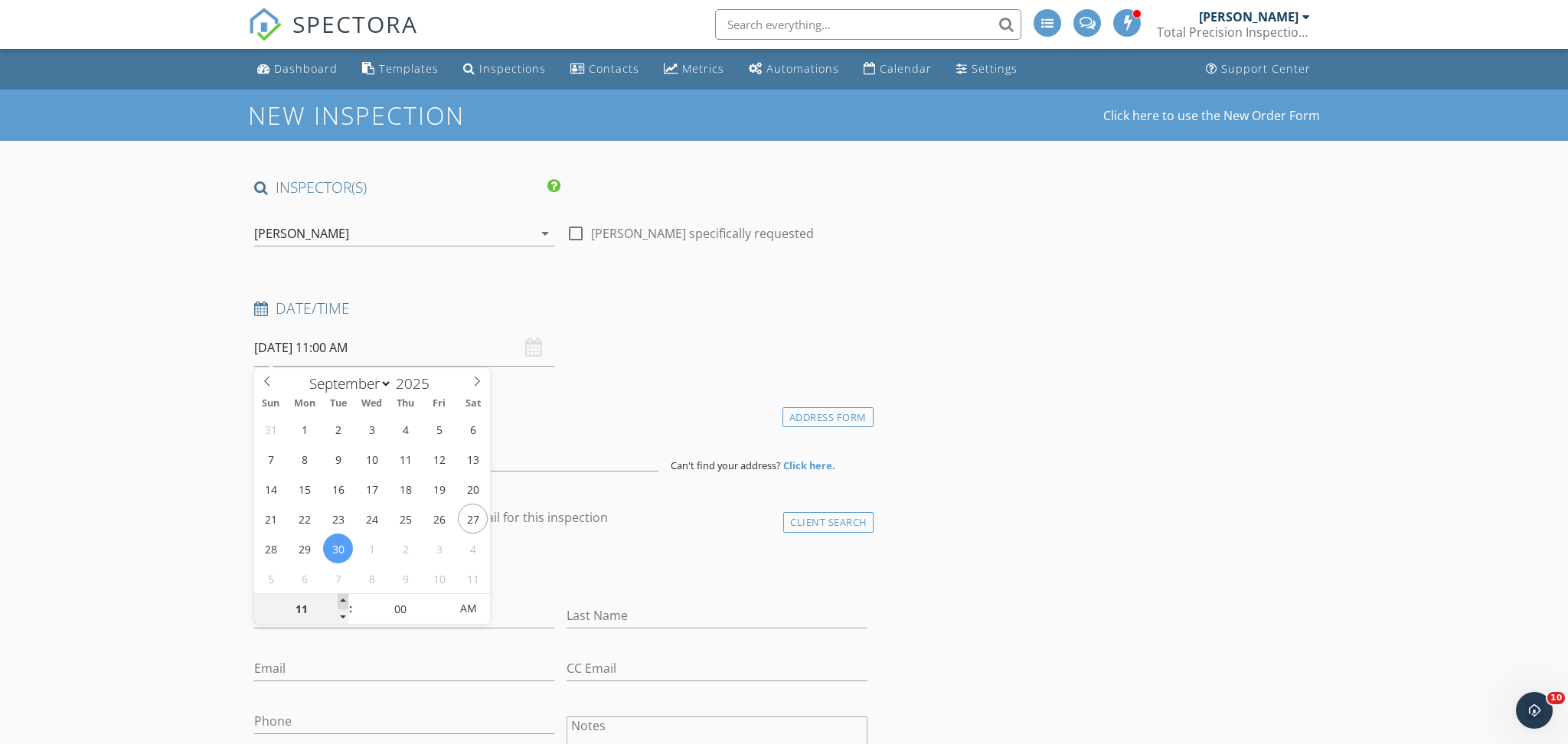
type input "12"
type input "09/30/2025 12:00 PM"
click at [342, 598] on span at bounding box center [342, 601] width 10 height 15
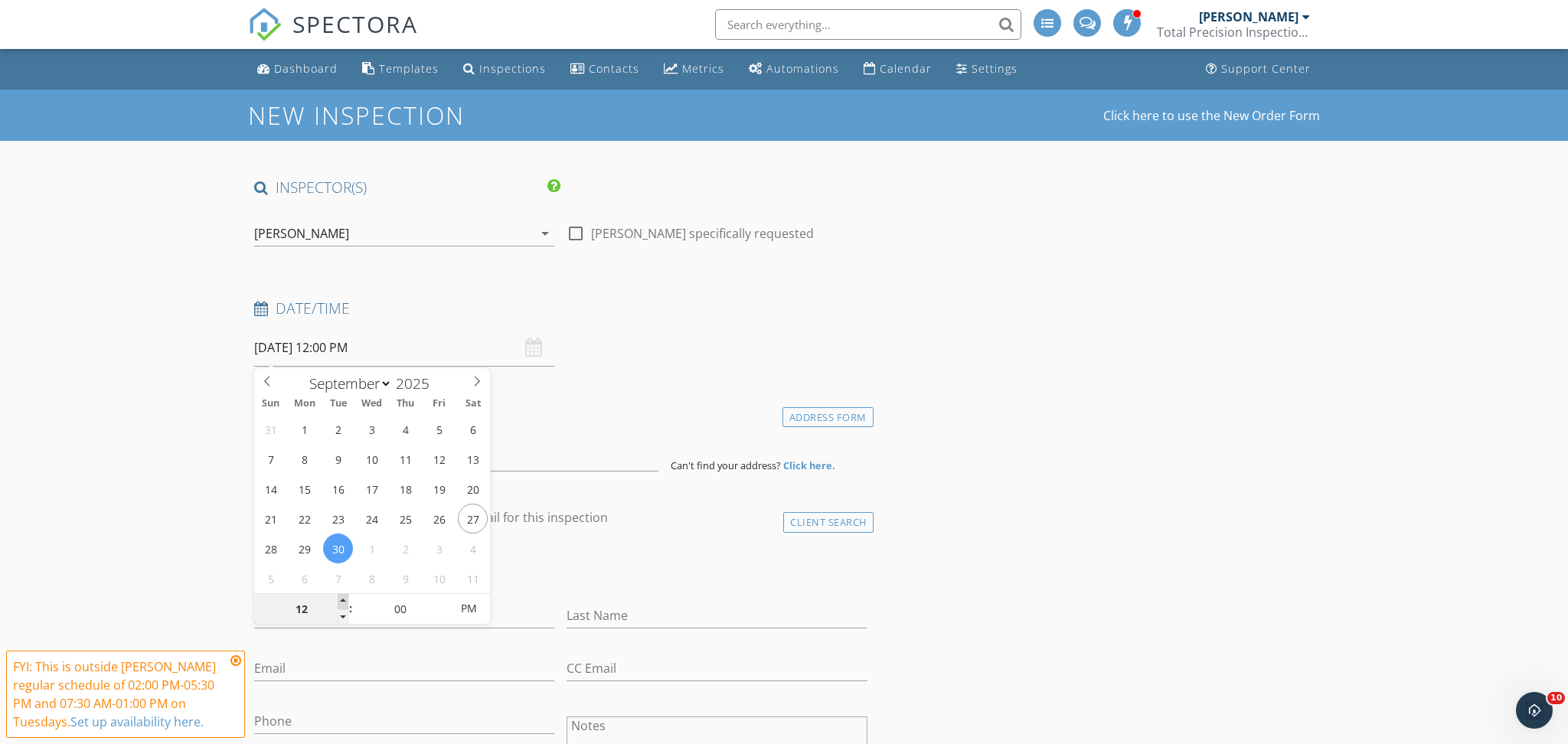
type input "01"
type input "09/30/2025 1:00 PM"
click at [342, 598] on span at bounding box center [342, 601] width 10 height 15
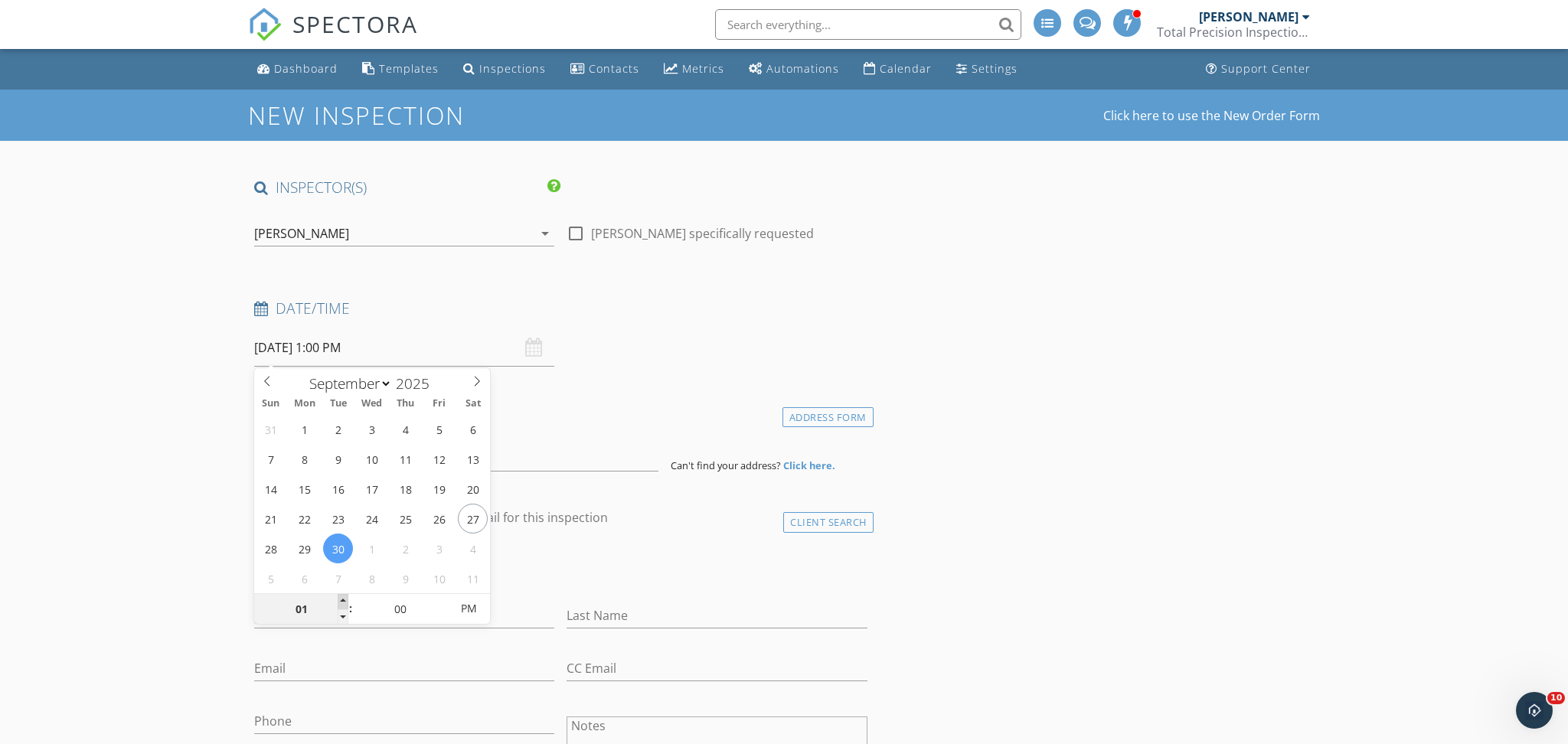
type input "02"
type input "09/30/2025 2:00 PM"
click at [342, 598] on span at bounding box center [342, 601] width 10 height 15
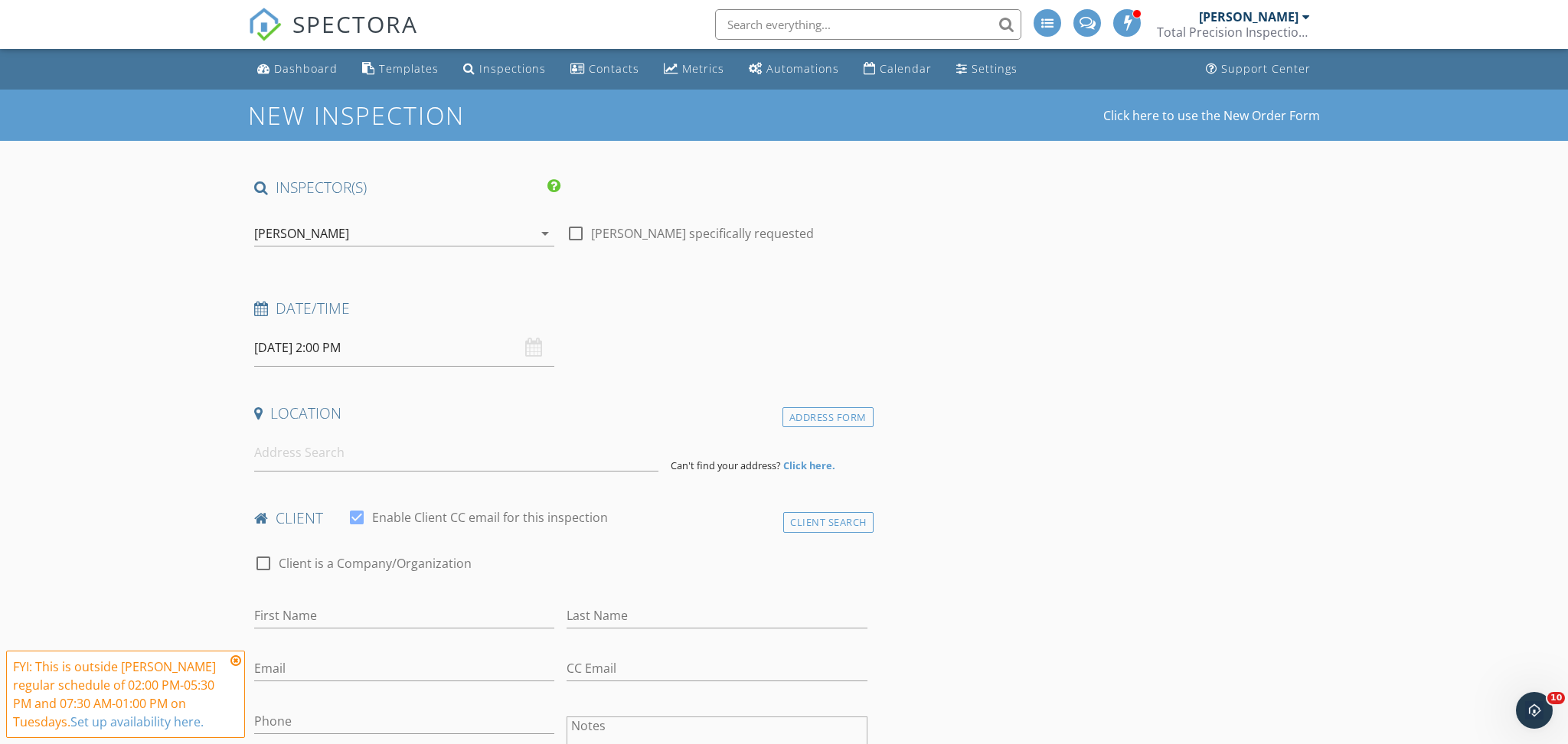
click at [592, 568] on div "check_box_outline_blank Client is a Company/Organization" at bounding box center [560, 571] width 613 height 40
click at [478, 624] on input "First Name" at bounding box center [404, 616] width 300 height 25
click at [236, 660] on icon at bounding box center [236, 660] width 10 height 12
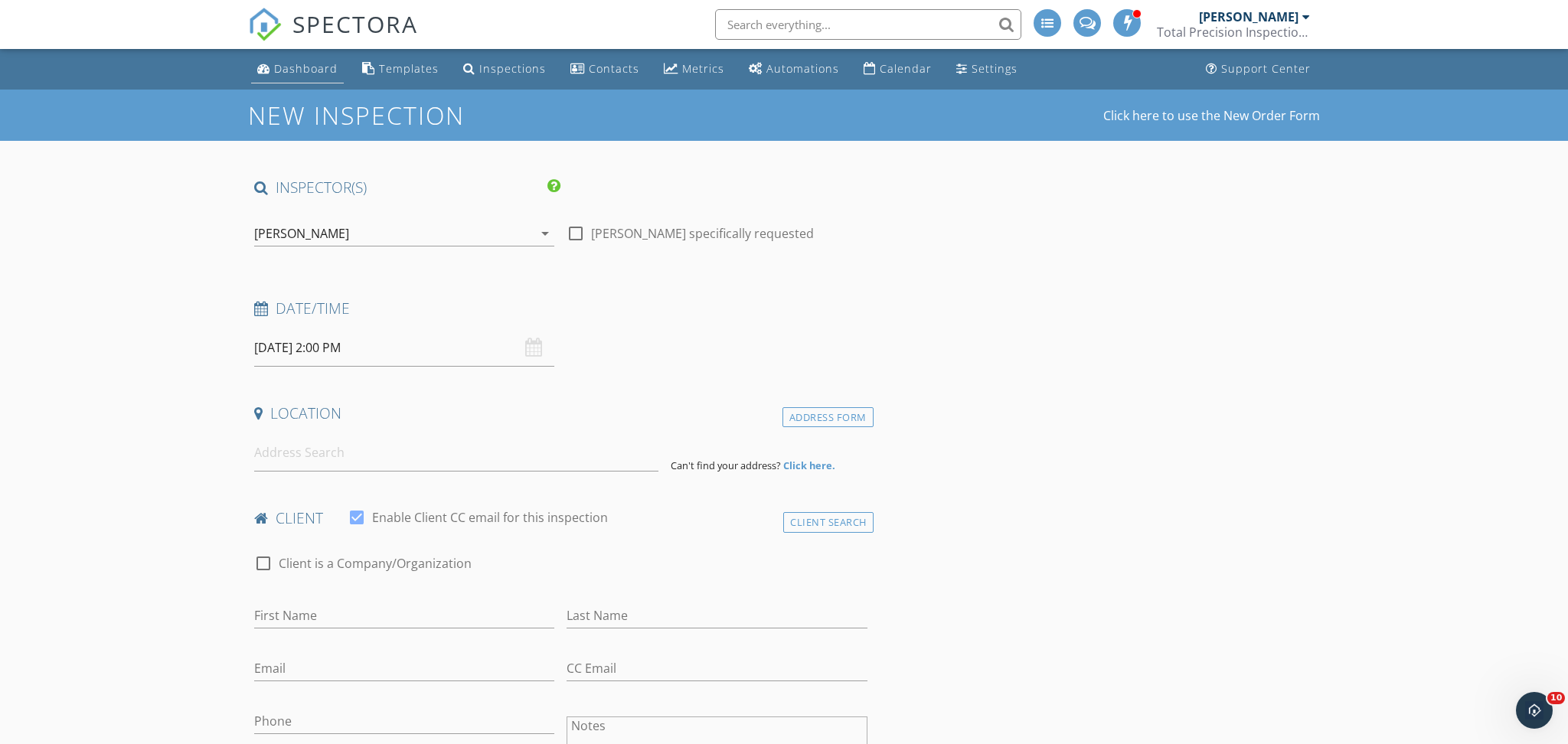
click at [288, 64] on div "Dashboard" at bounding box center [306, 68] width 64 height 14
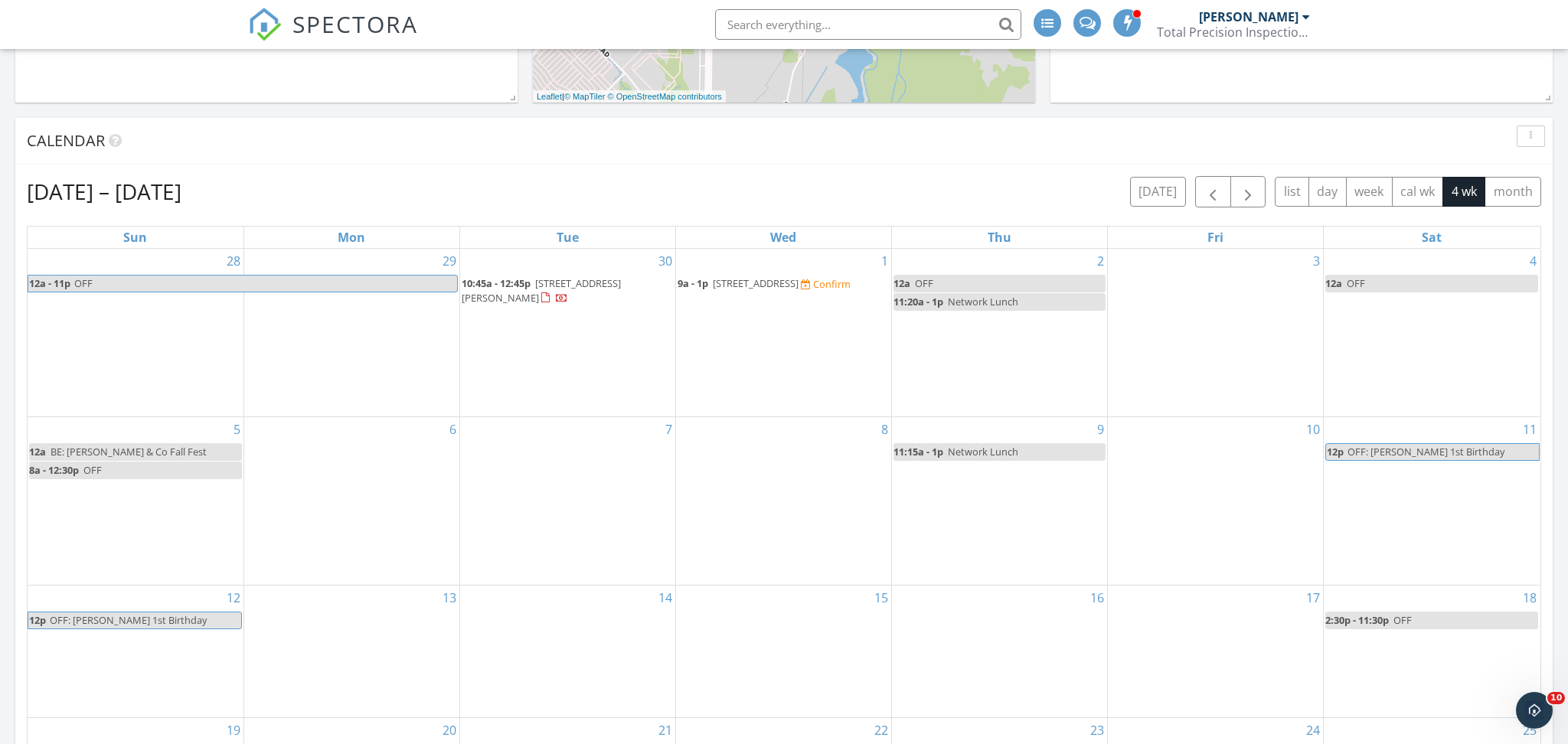
scroll to position [560, 0]
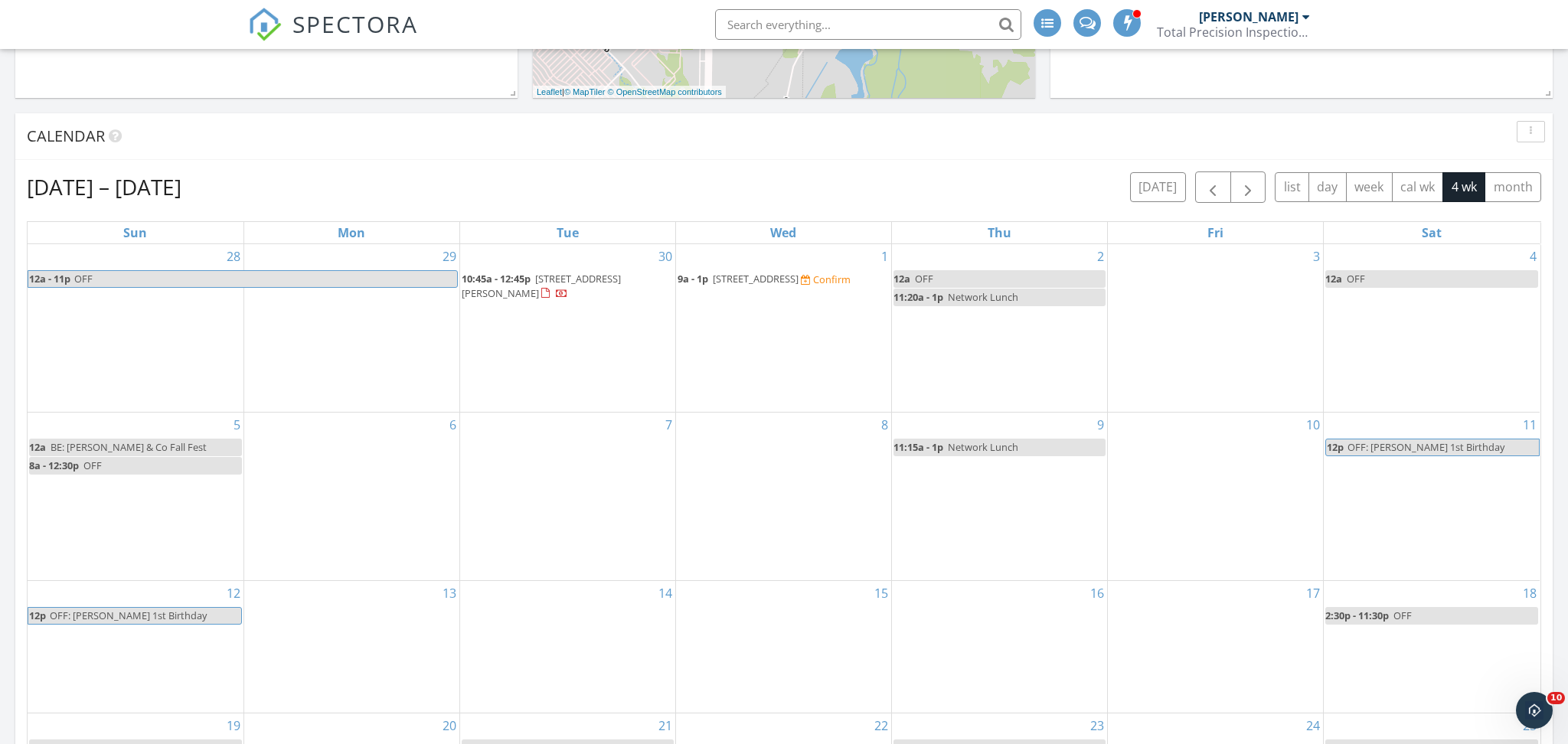
click at [599, 281] on span "[STREET_ADDRESS][PERSON_NAME]" at bounding box center [541, 286] width 159 height 29
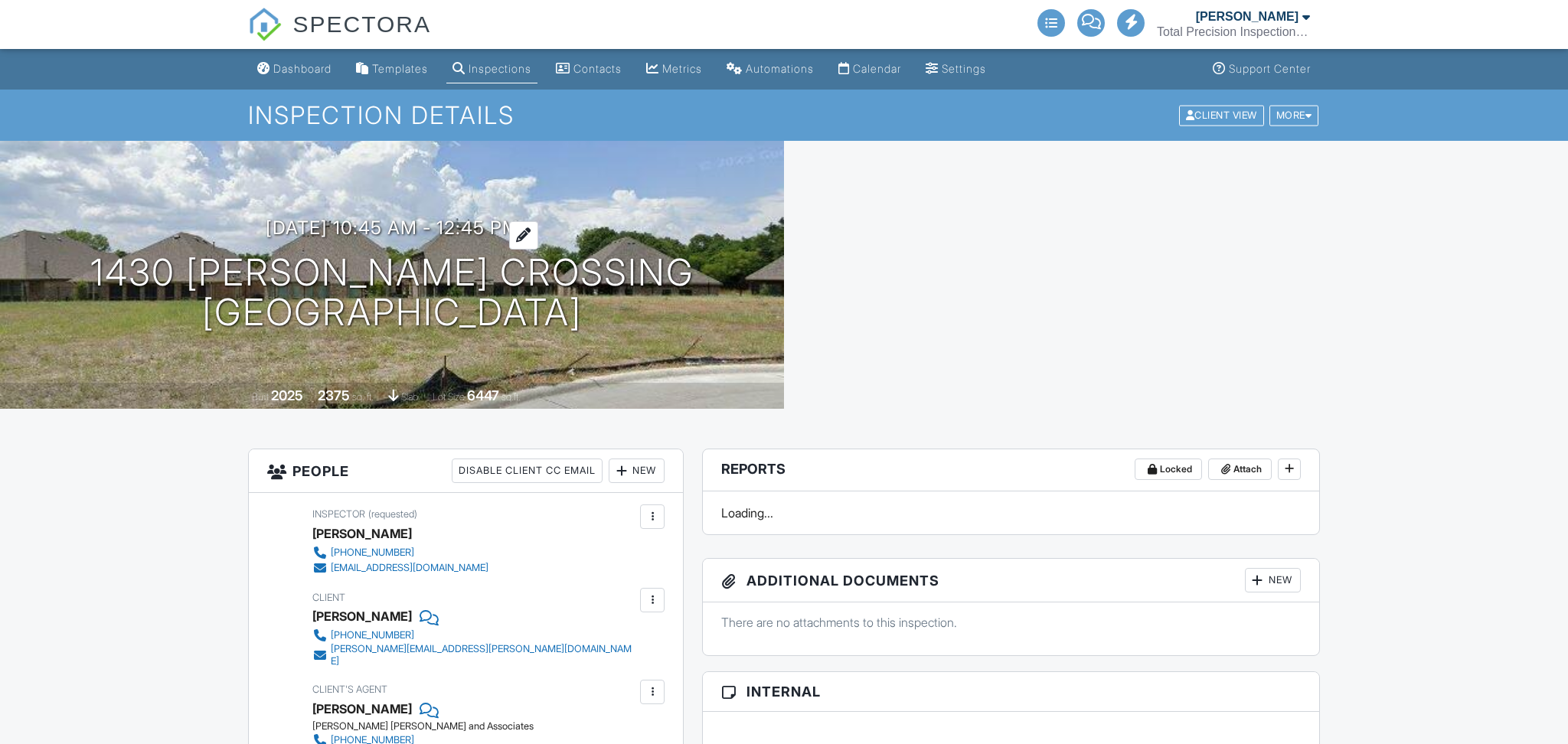
click at [380, 224] on h3 "[DATE] 10:45 am - 12:45 pm" at bounding box center [392, 228] width 253 height 21
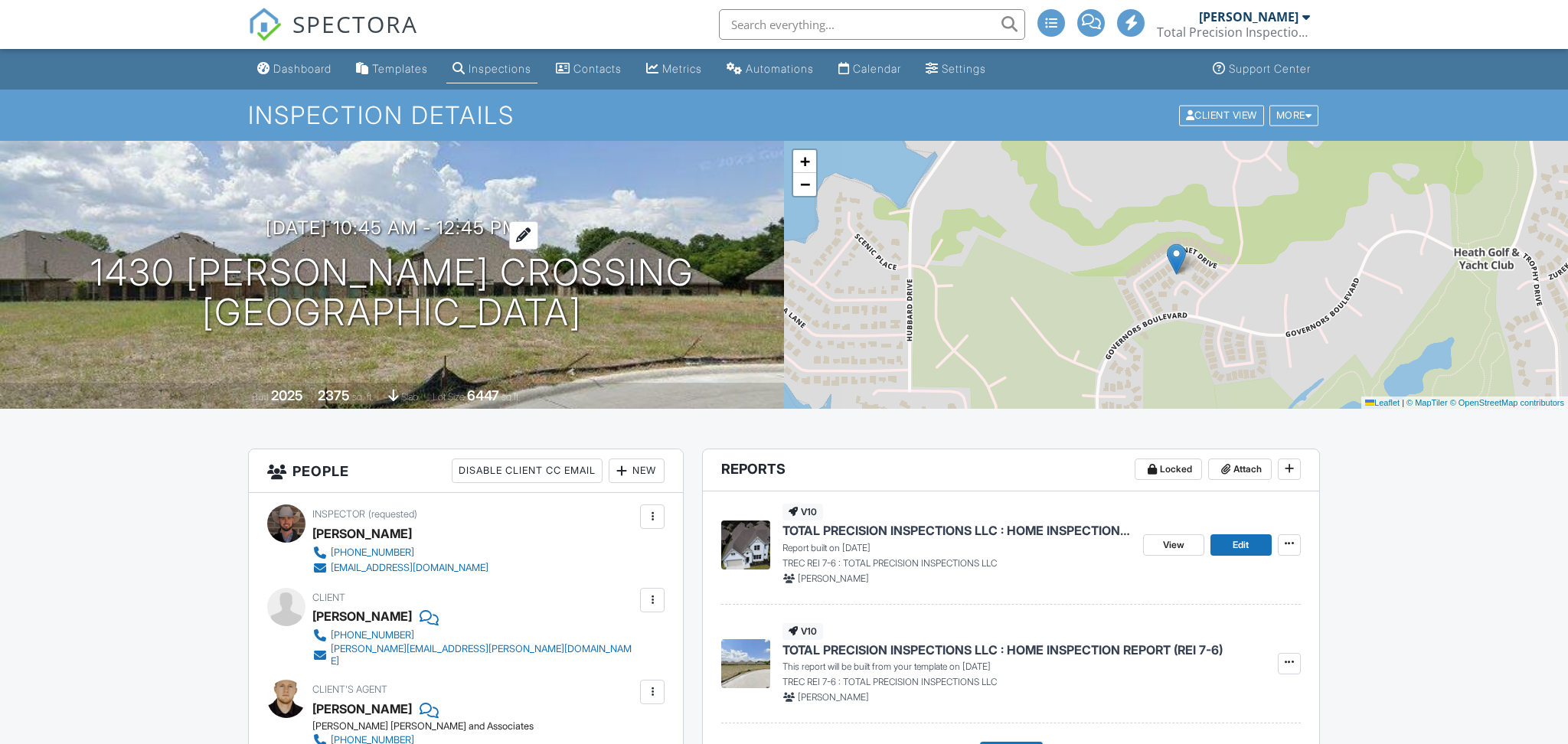
click at [369, 232] on h3 "09/30/2025 10:45 am - 12:45 pm" at bounding box center [392, 228] width 253 height 21
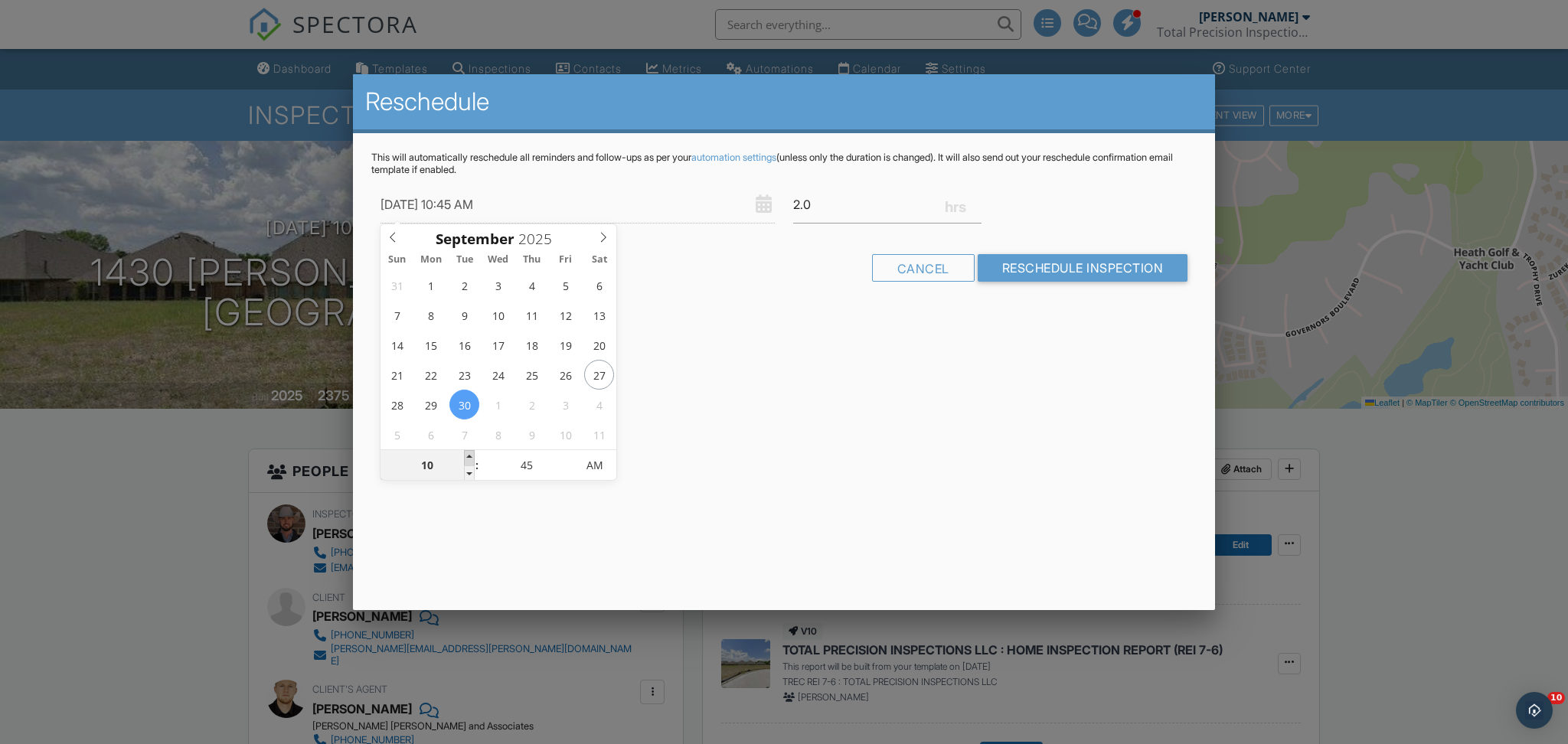
click at [469, 452] on span at bounding box center [469, 458] width 10 height 15
type input "11"
type input "09/30/2025 11:45 AM"
type input "12"
type input "09/30/2025 12:45 PM"
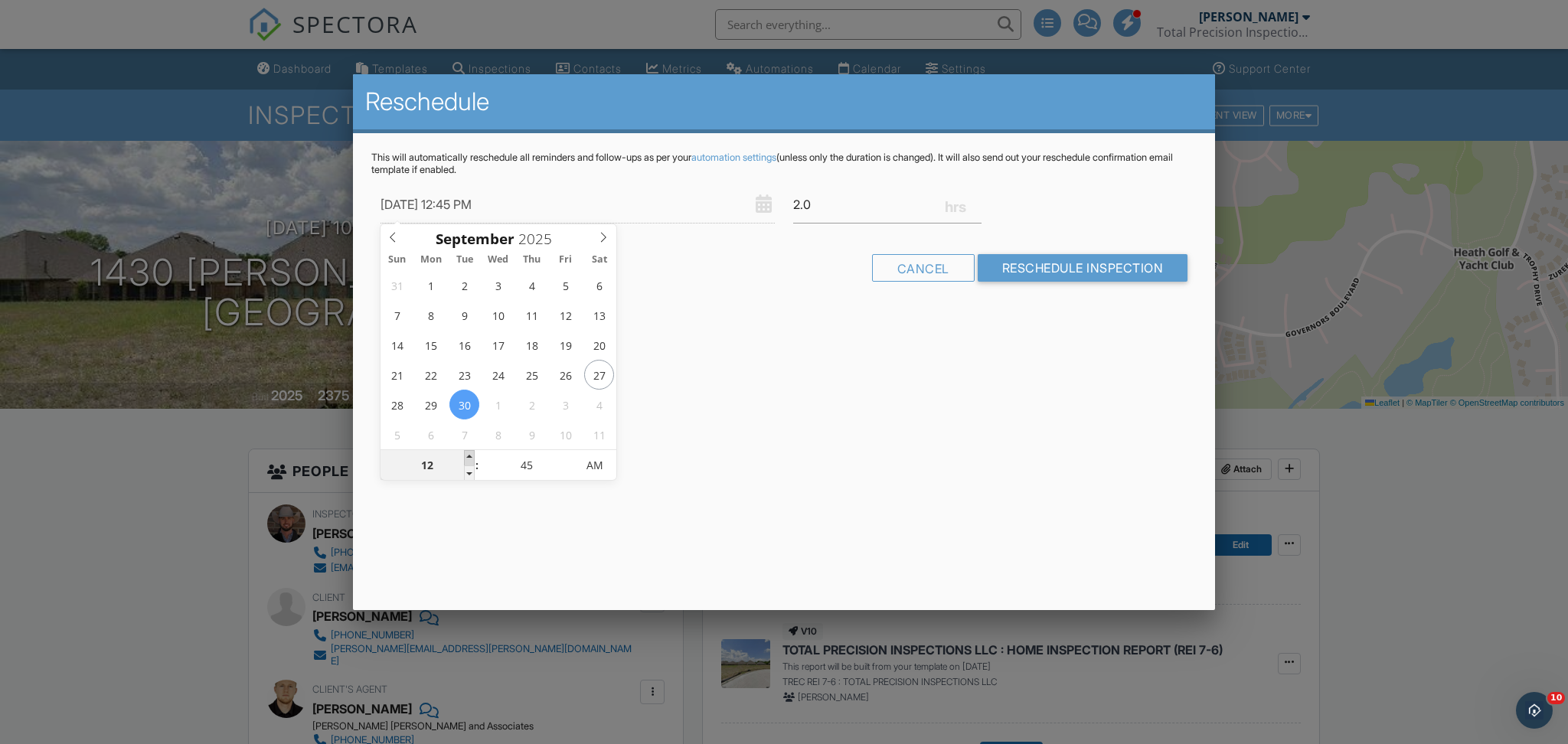
click at [469, 452] on span at bounding box center [469, 458] width 10 height 15
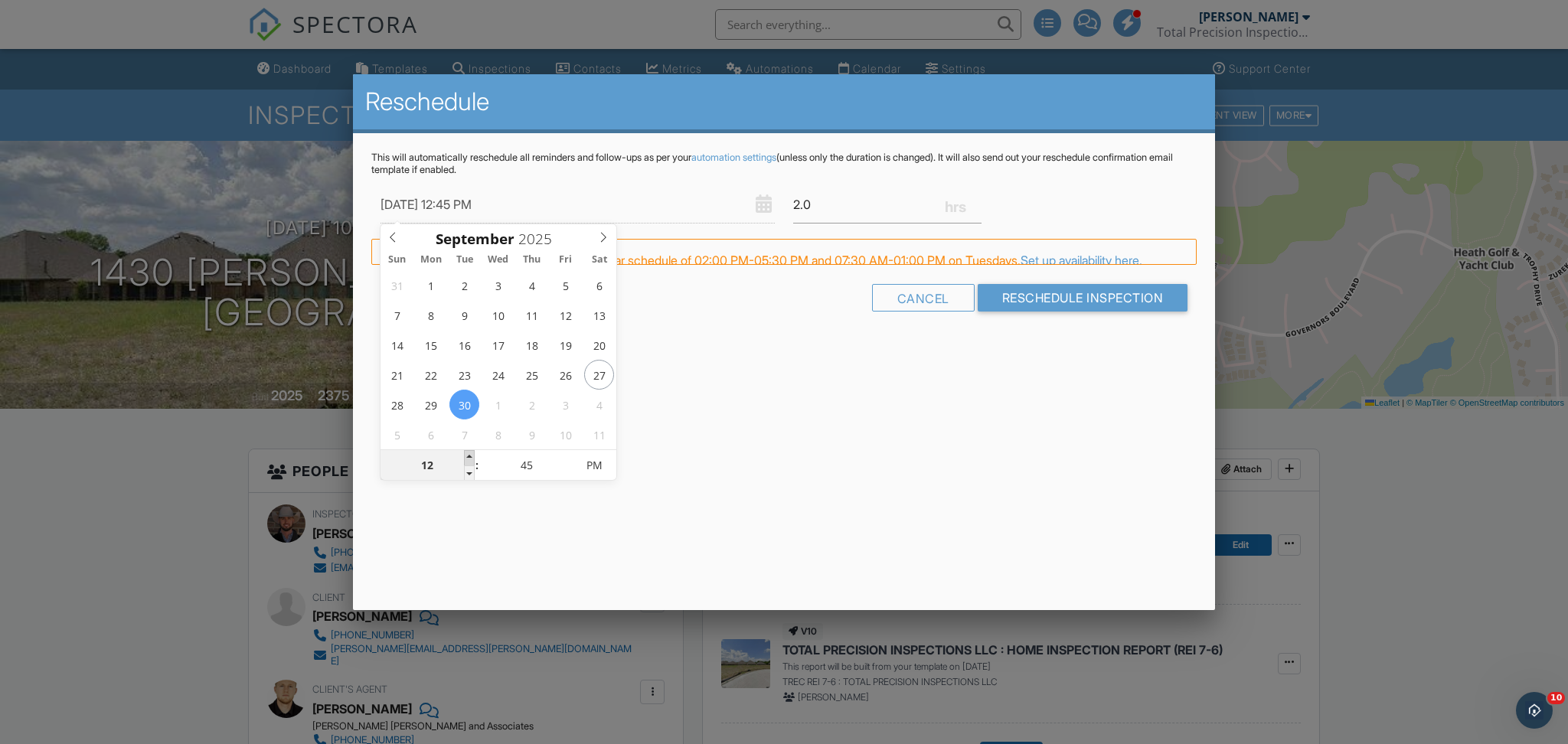
type input "01"
type input "09/30/2025 1:45 PM"
click at [469, 452] on span at bounding box center [469, 458] width 10 height 15
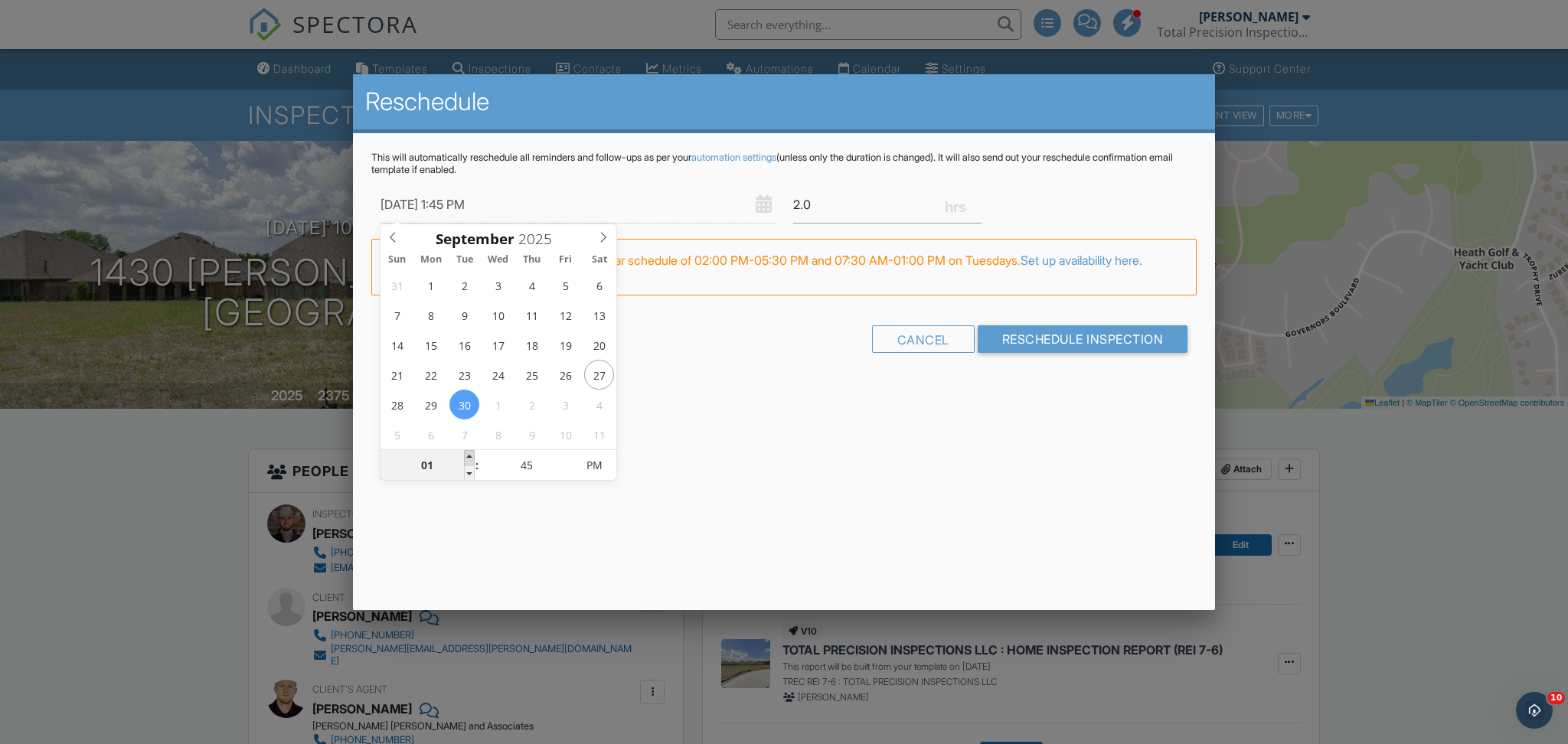
type input "02"
type input "09/30/2025 2:45 PM"
click at [469, 452] on span at bounding box center [469, 458] width 10 height 15
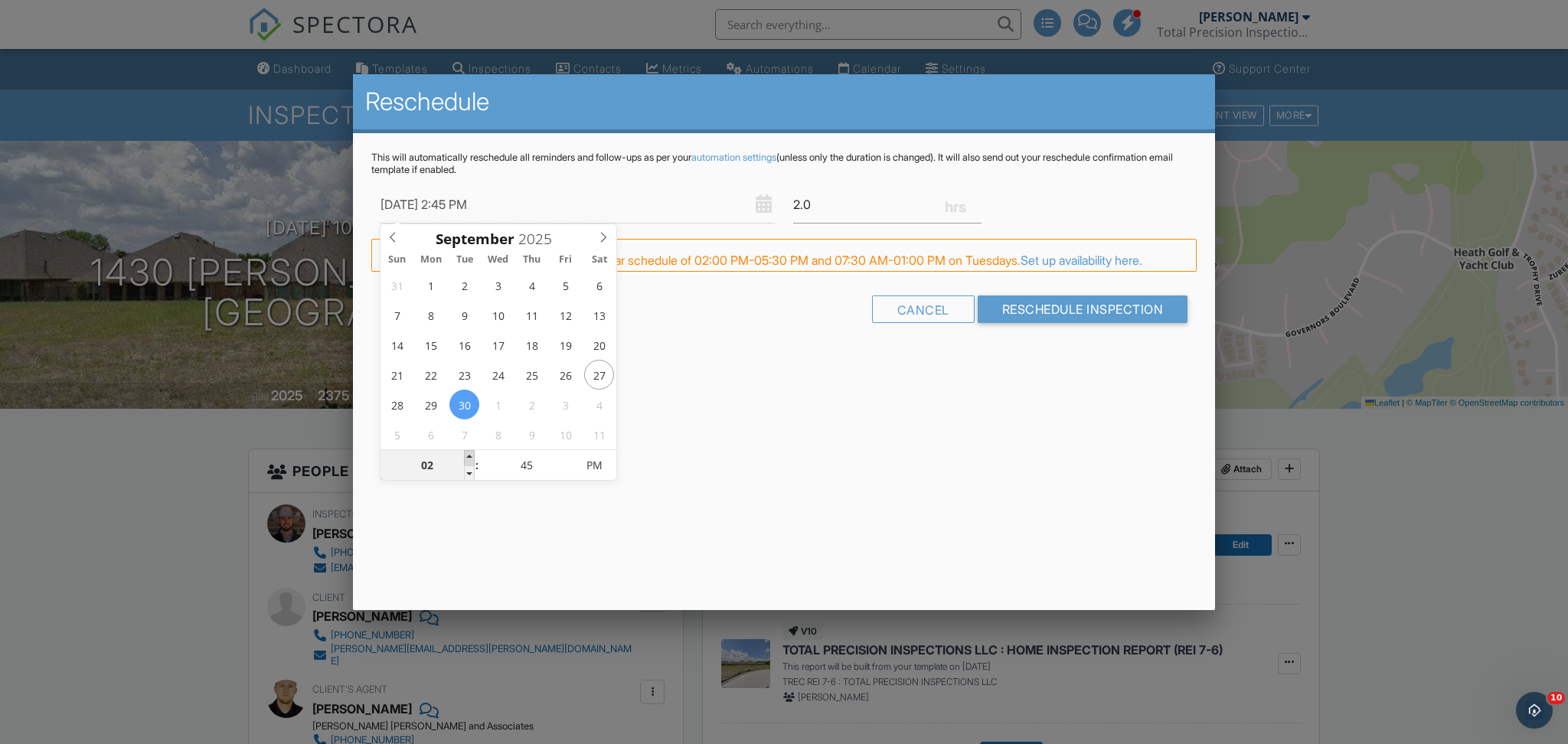
type input "03"
type input "09/30/2025 3:45 PM"
click at [469, 452] on span at bounding box center [469, 458] width 10 height 15
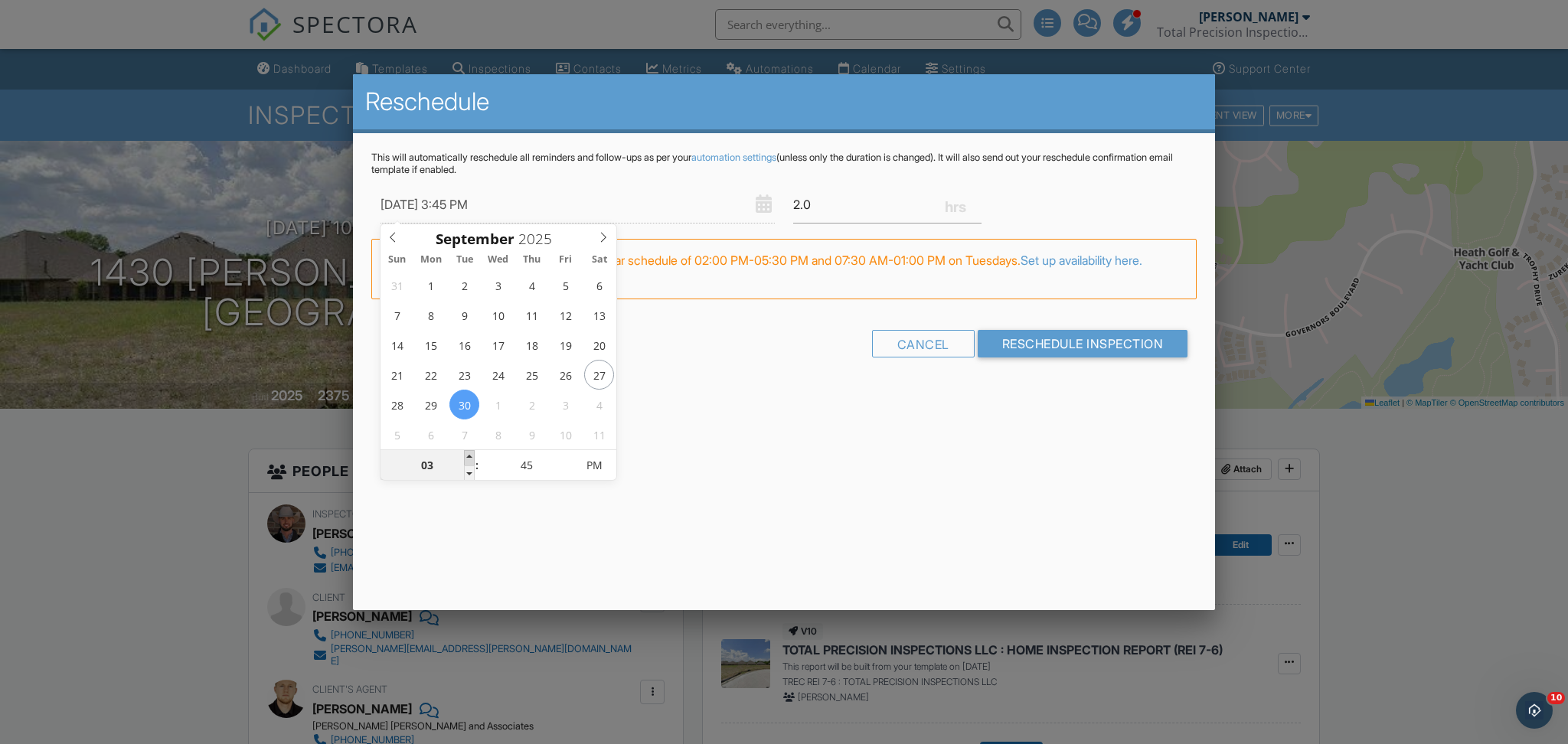
type input "04"
type input "09/30/2025 4:45 PM"
click at [469, 452] on span at bounding box center [469, 458] width 10 height 15
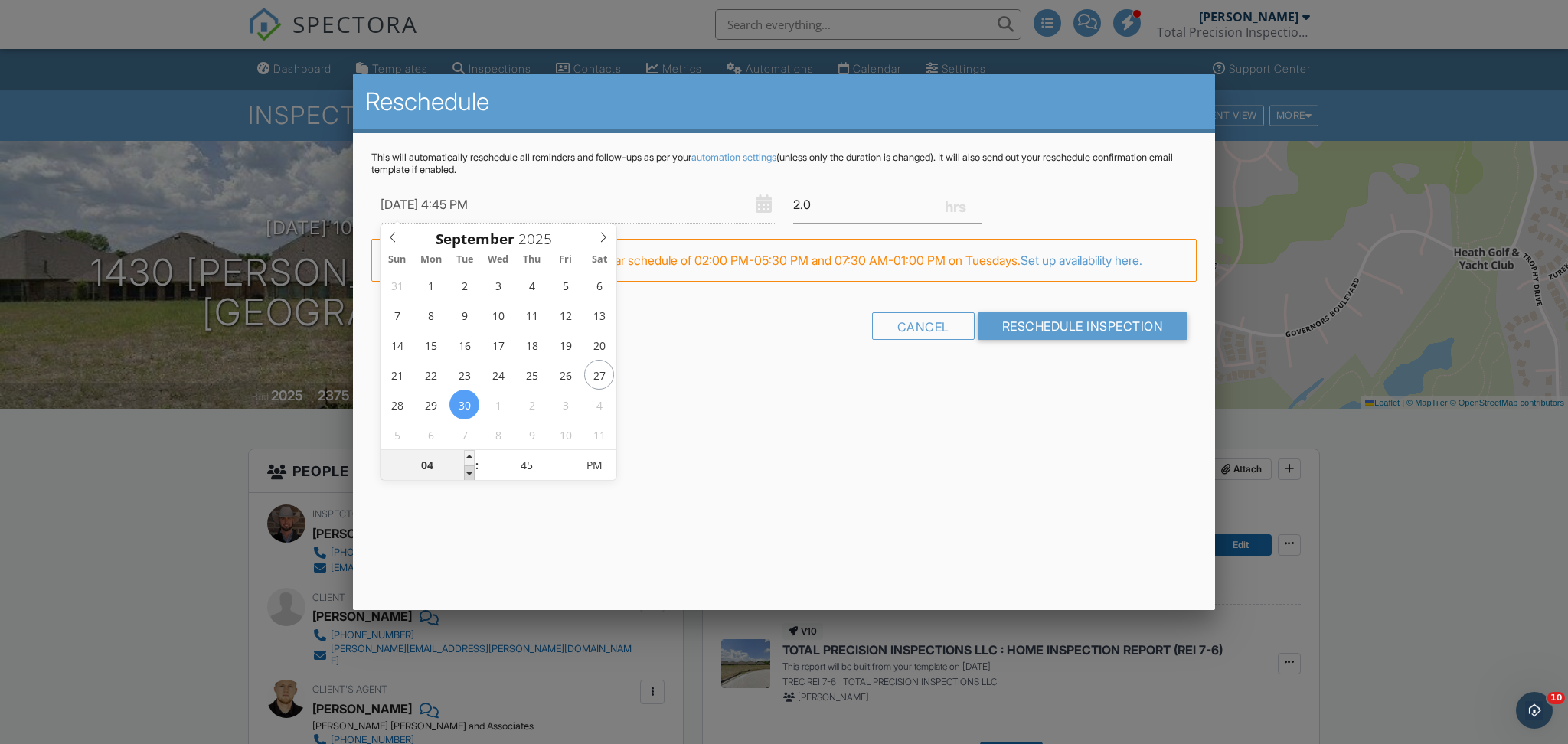
type input "03"
type input "09/30/2025 3:45 PM"
click at [469, 472] on span at bounding box center [469, 473] width 10 height 15
type input "40"
type input "09/30/2025 3:40 PM"
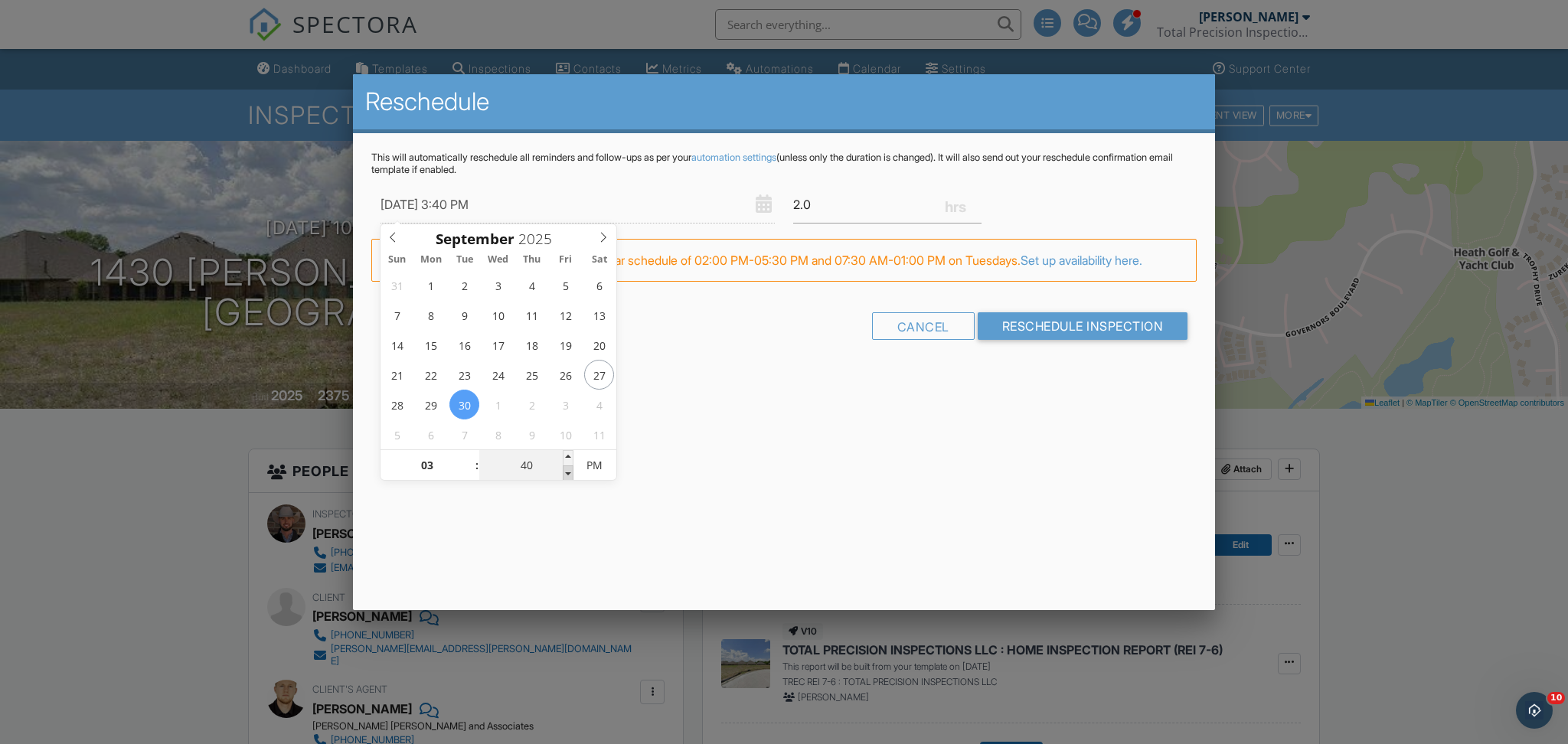
click at [571, 472] on span at bounding box center [568, 473] width 10 height 15
type input "35"
type input "09/30/2025 3:35 PM"
click at [571, 472] on span at bounding box center [568, 473] width 10 height 15
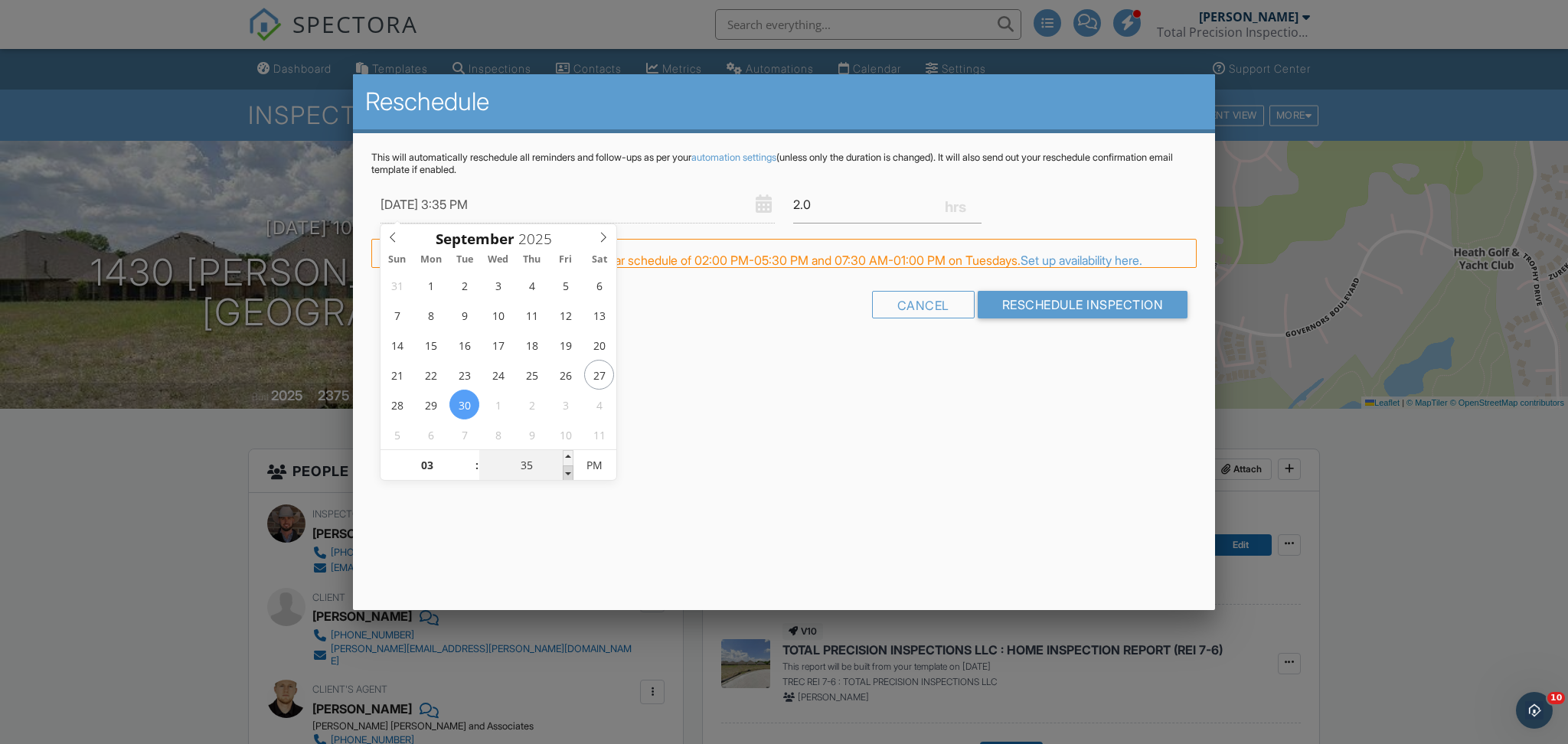
type input "30"
type input "09/30/2025 3:30 PM"
click at [571, 472] on span at bounding box center [568, 473] width 10 height 15
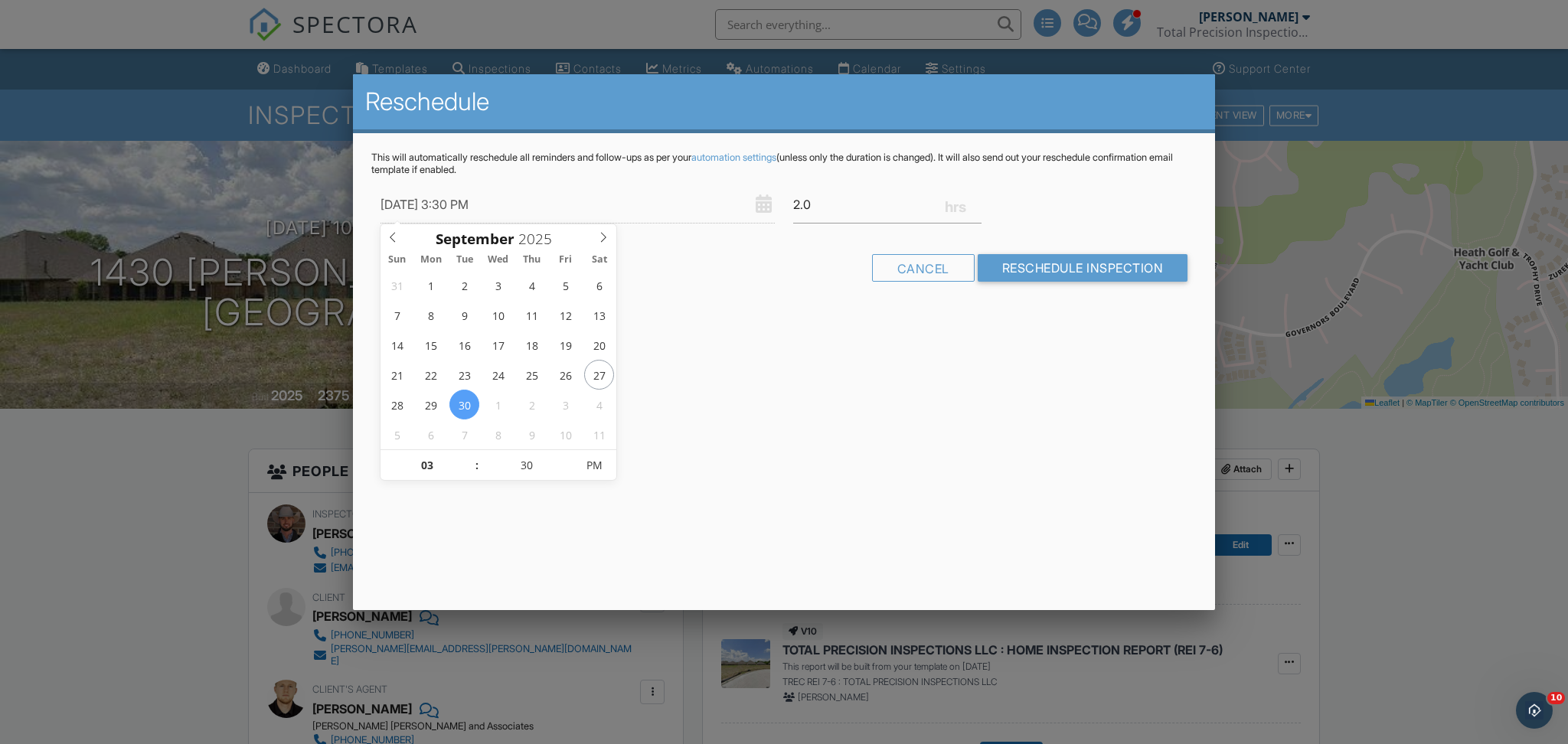
click at [628, 512] on div "Reschedule This will automatically reschedule all reminders and follow-ups as p…" at bounding box center [783, 341] width 862 height 536
click at [1004, 267] on input "Reschedule Inspection" at bounding box center [1082, 267] width 211 height 28
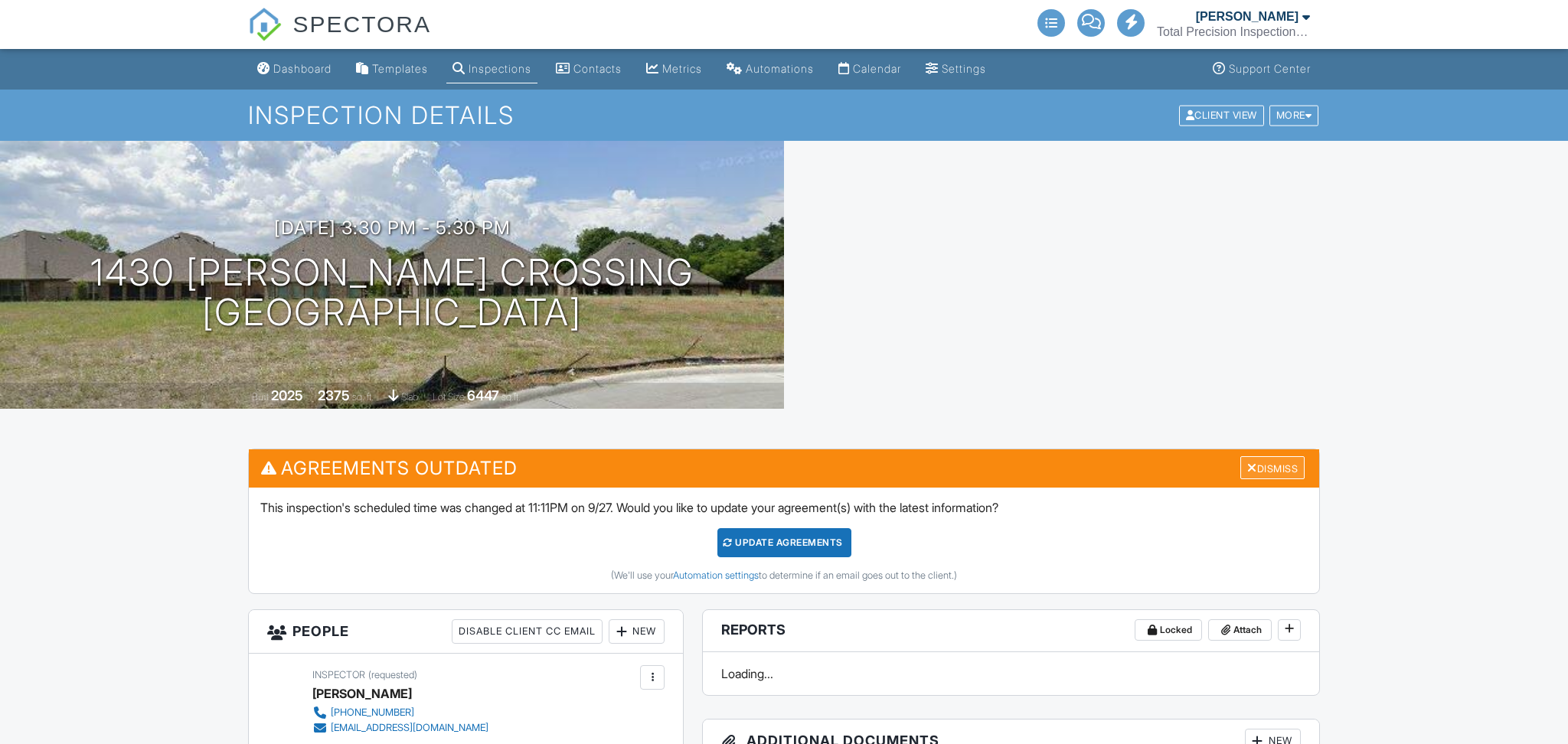
click at [1266, 456] on div "Dismiss" at bounding box center [1272, 468] width 64 height 24
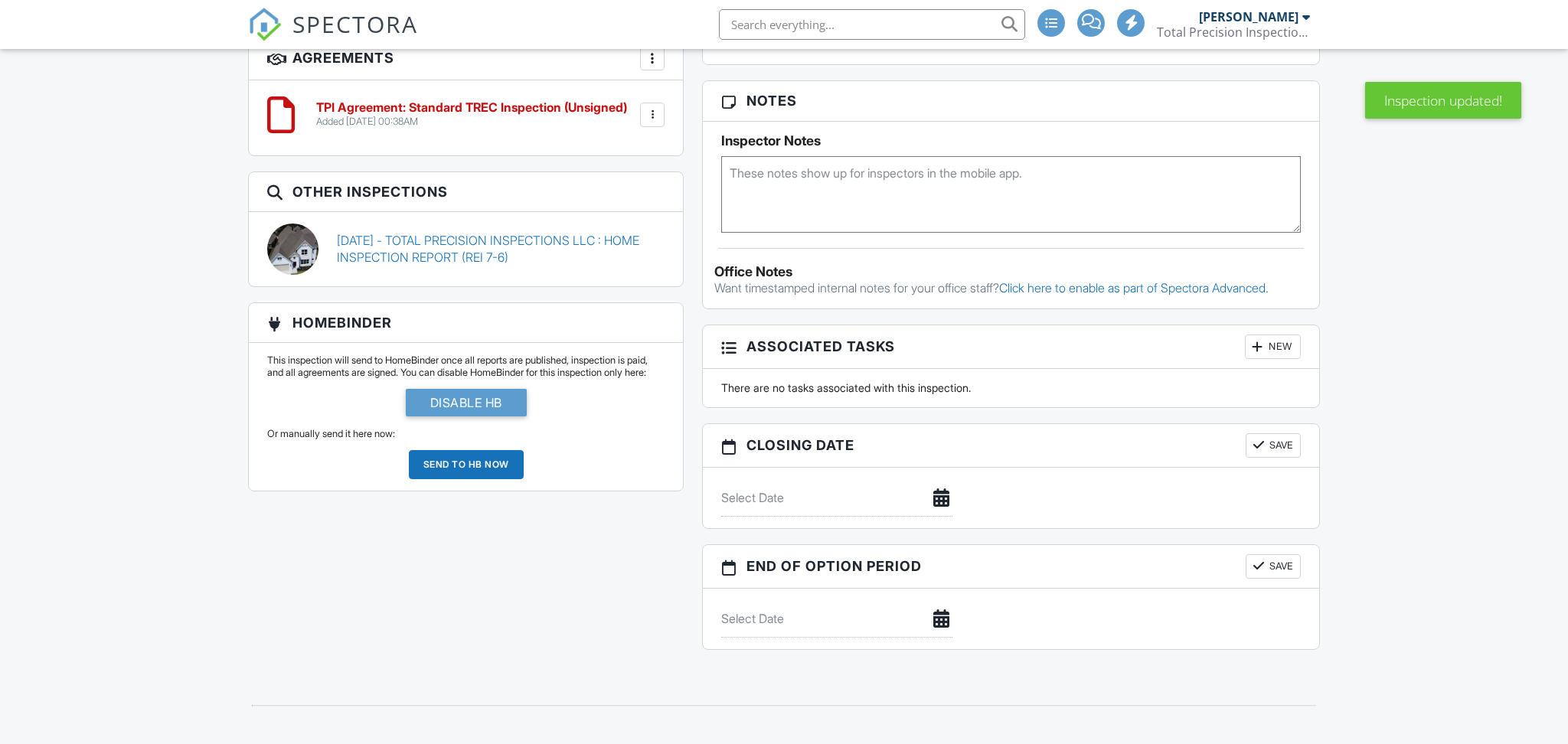
click at [348, 428] on p "Or manually send it here now:" at bounding box center [466, 434] width 397 height 12
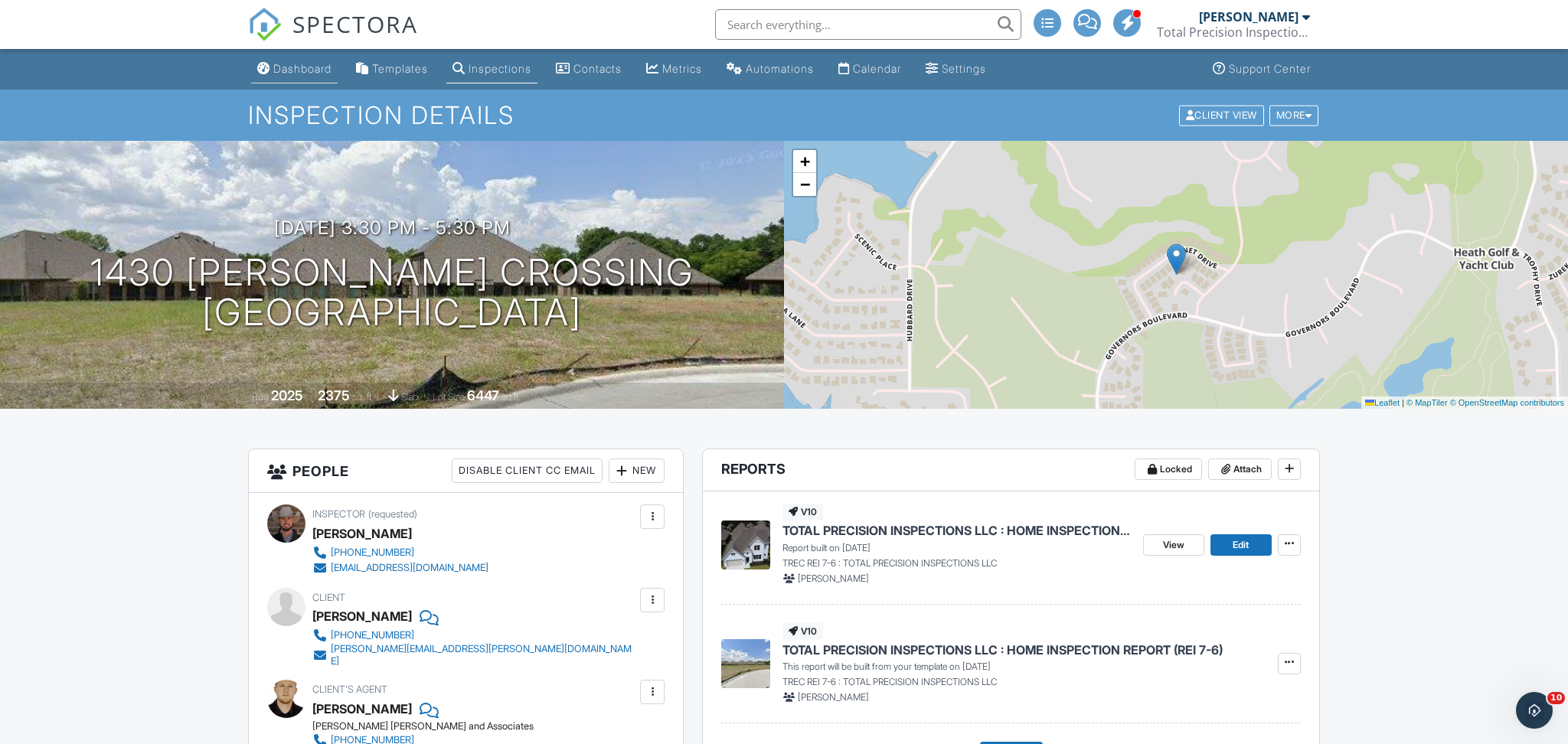
click at [279, 71] on div "Dashboard" at bounding box center [302, 68] width 58 height 13
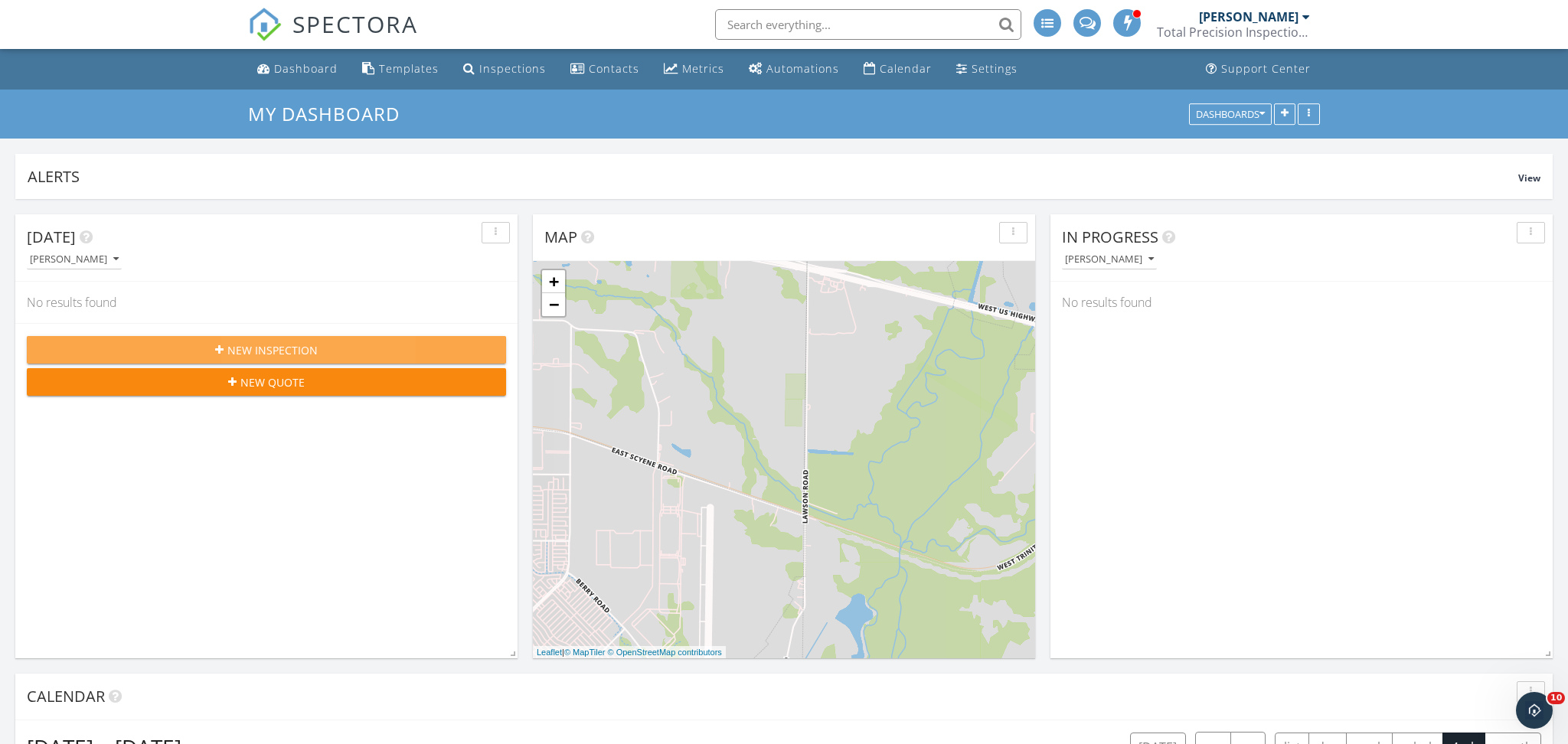
click at [301, 349] on span "New Inspection" at bounding box center [273, 350] width 91 height 16
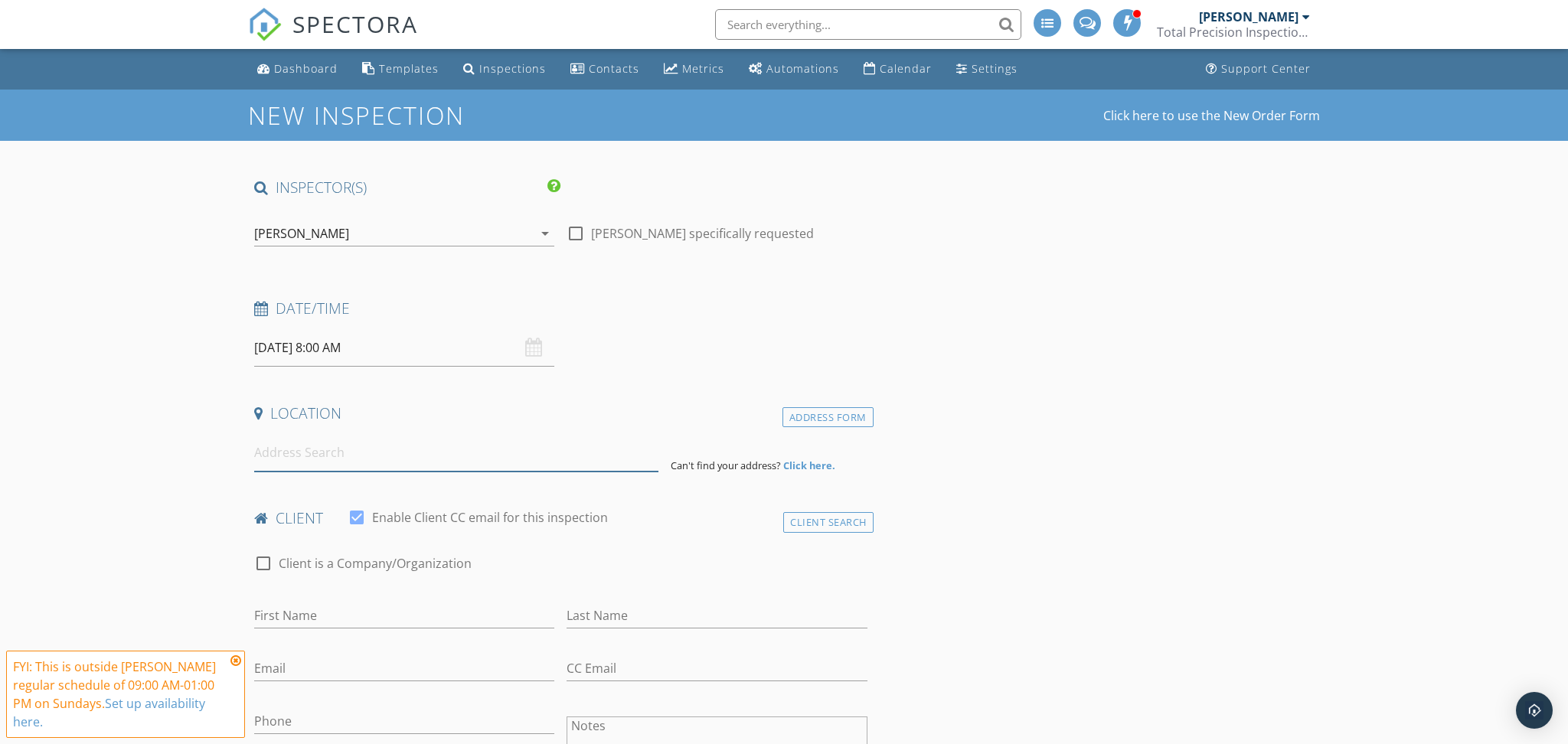
click at [337, 444] on input at bounding box center [456, 452] width 404 height 37
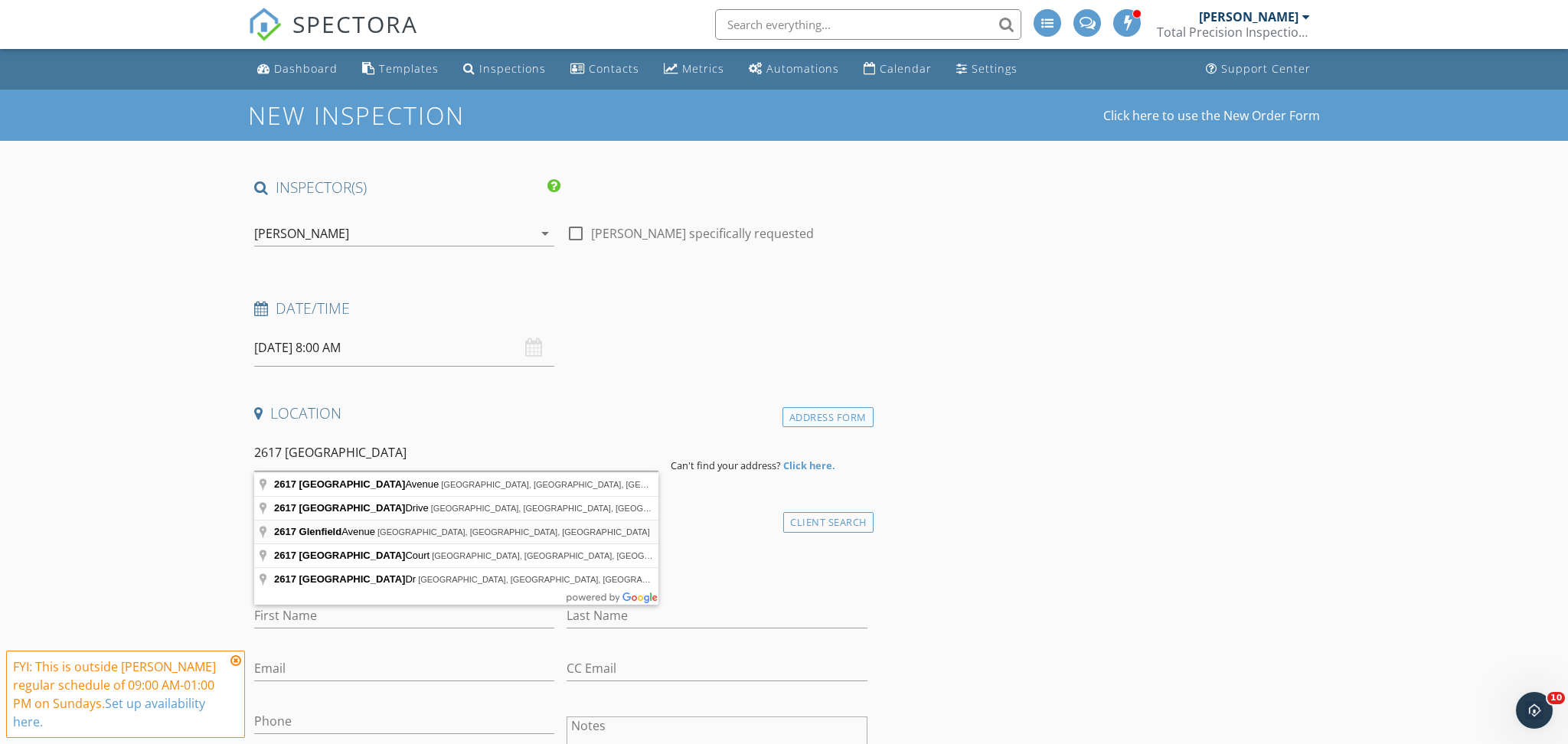
type input "[STREET_ADDRESS]"
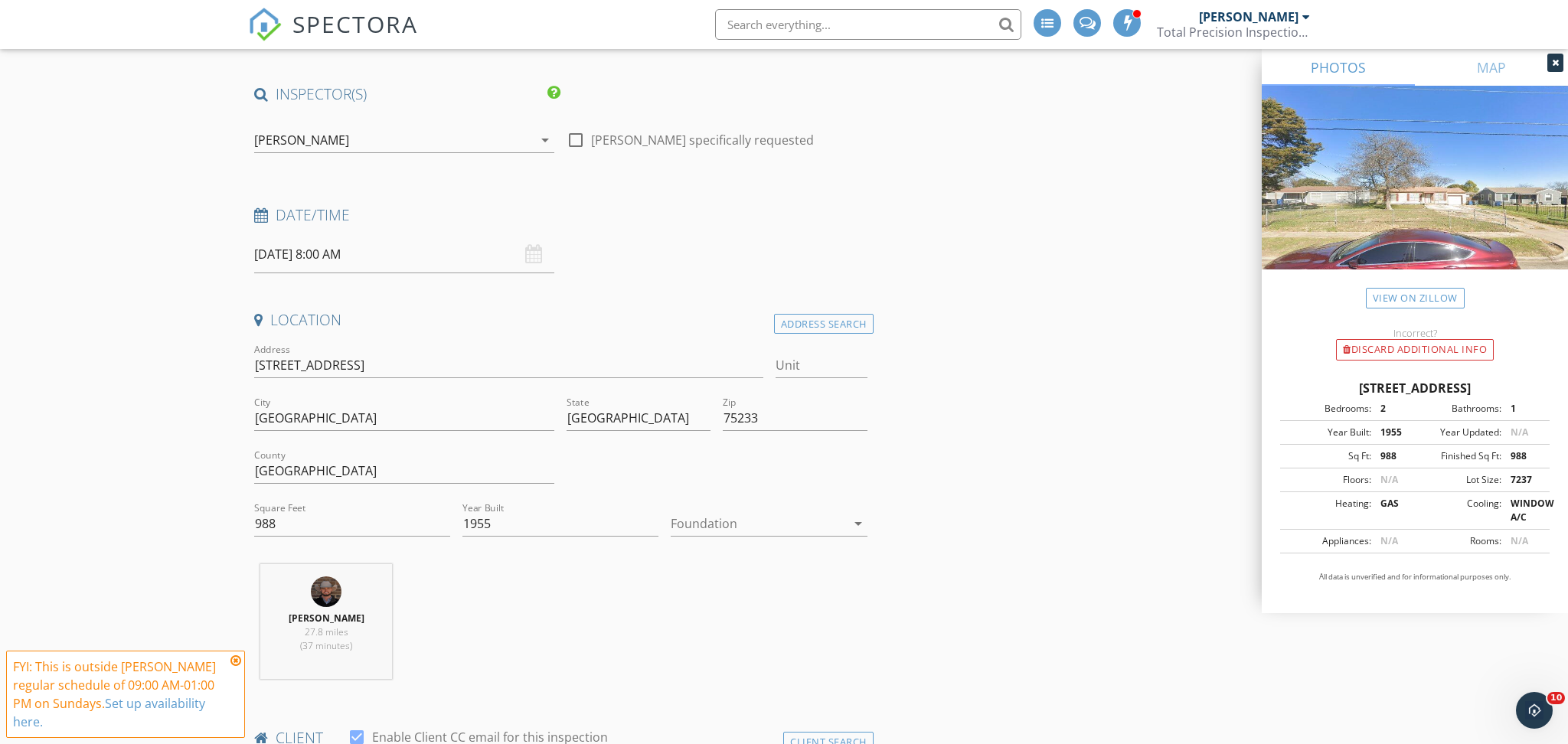
scroll to position [95, 0]
click at [287, 513] on input "988" at bounding box center [352, 523] width 196 height 25
type input "1004"
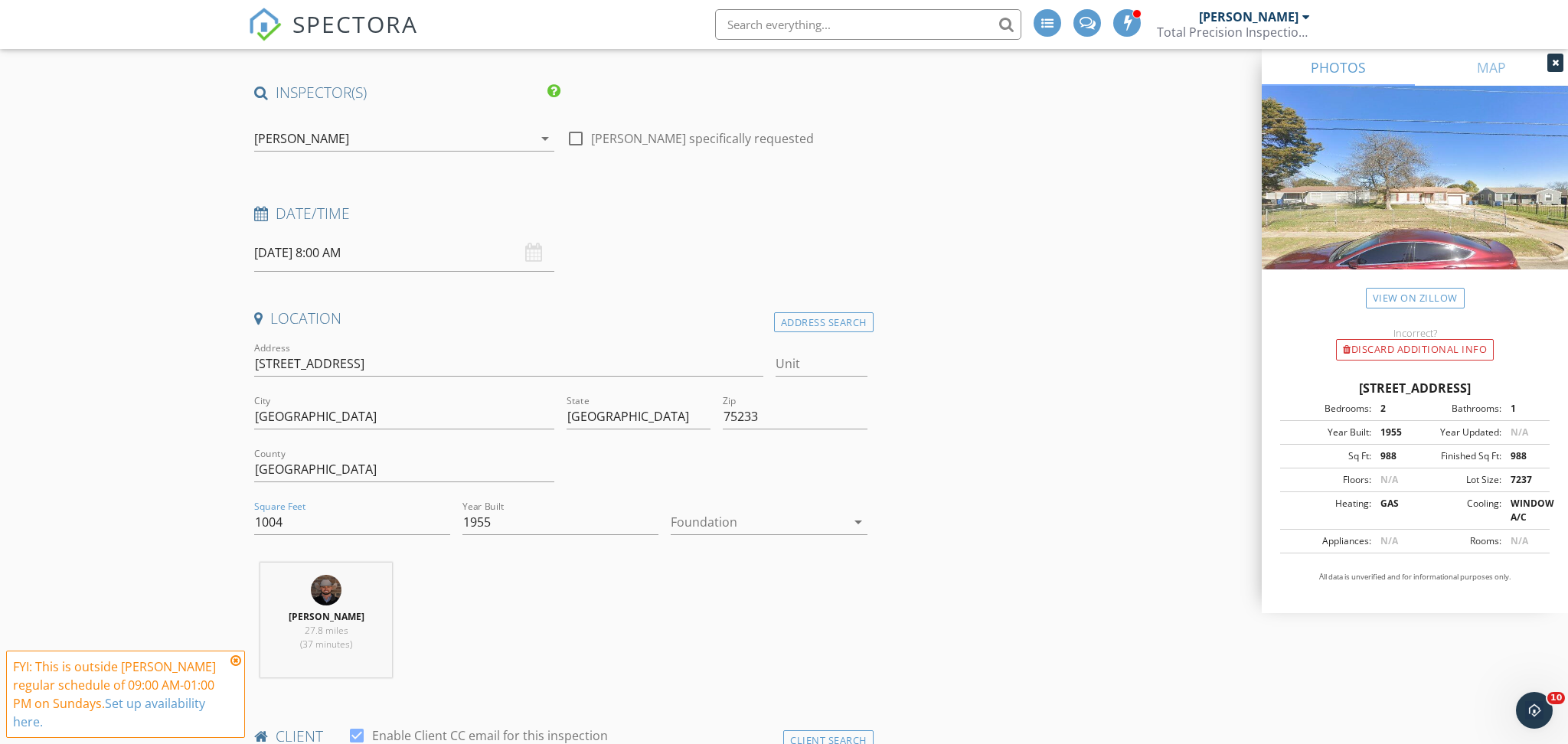
click at [532, 577] on div "Derrick Decker 27.8 miles (37 minutes)" at bounding box center [561, 626] width 626 height 127
click at [734, 516] on div at bounding box center [758, 522] width 174 height 25
click at [724, 648] on div "Crawlspace" at bounding box center [768, 639] width 171 height 37
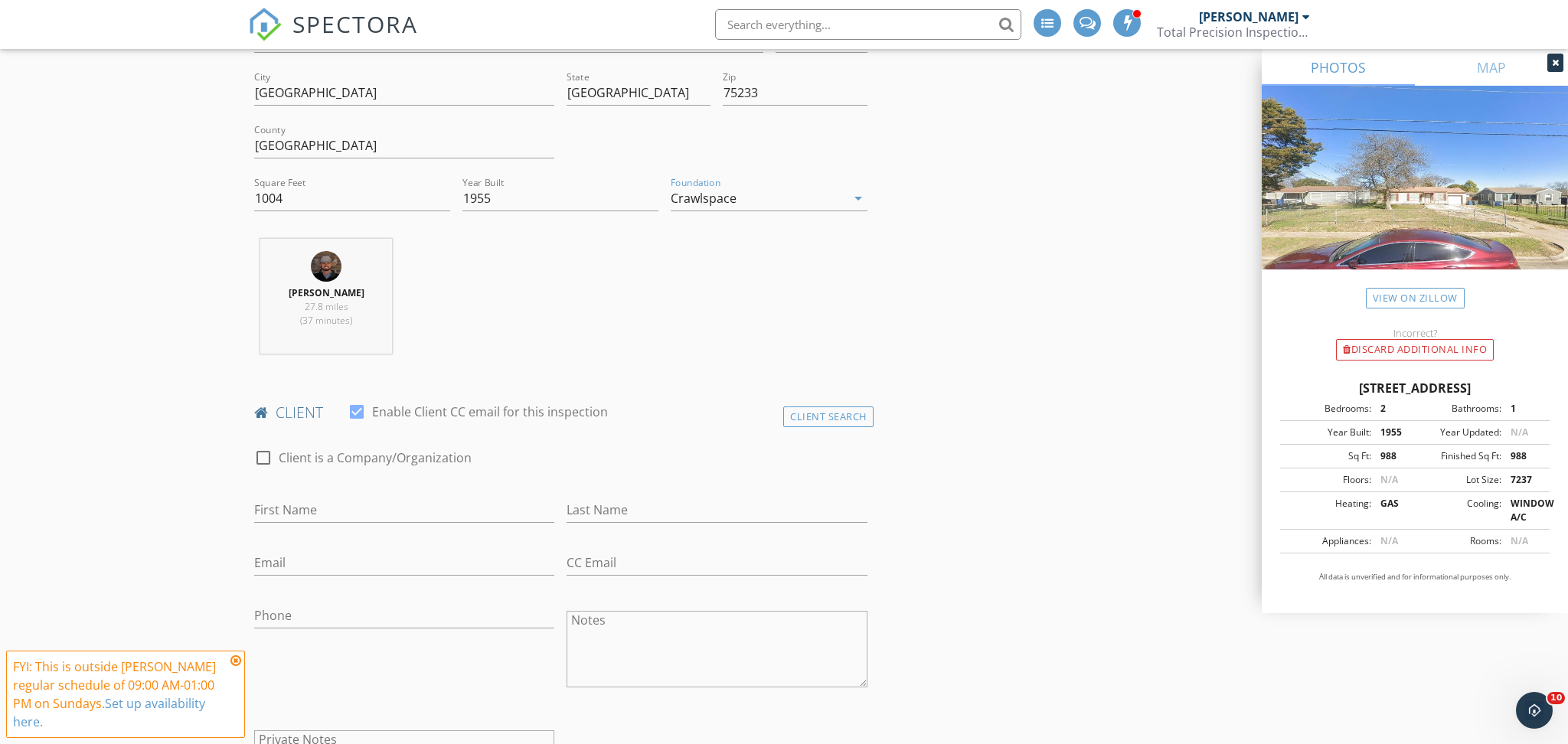
scroll to position [420, 0]
click at [314, 493] on div "First Name" at bounding box center [404, 512] width 300 height 50
click at [311, 497] on input "First Name" at bounding box center [404, 508] width 300 height 25
click at [621, 418] on h4 "client" at bounding box center [560, 411] width 613 height 20
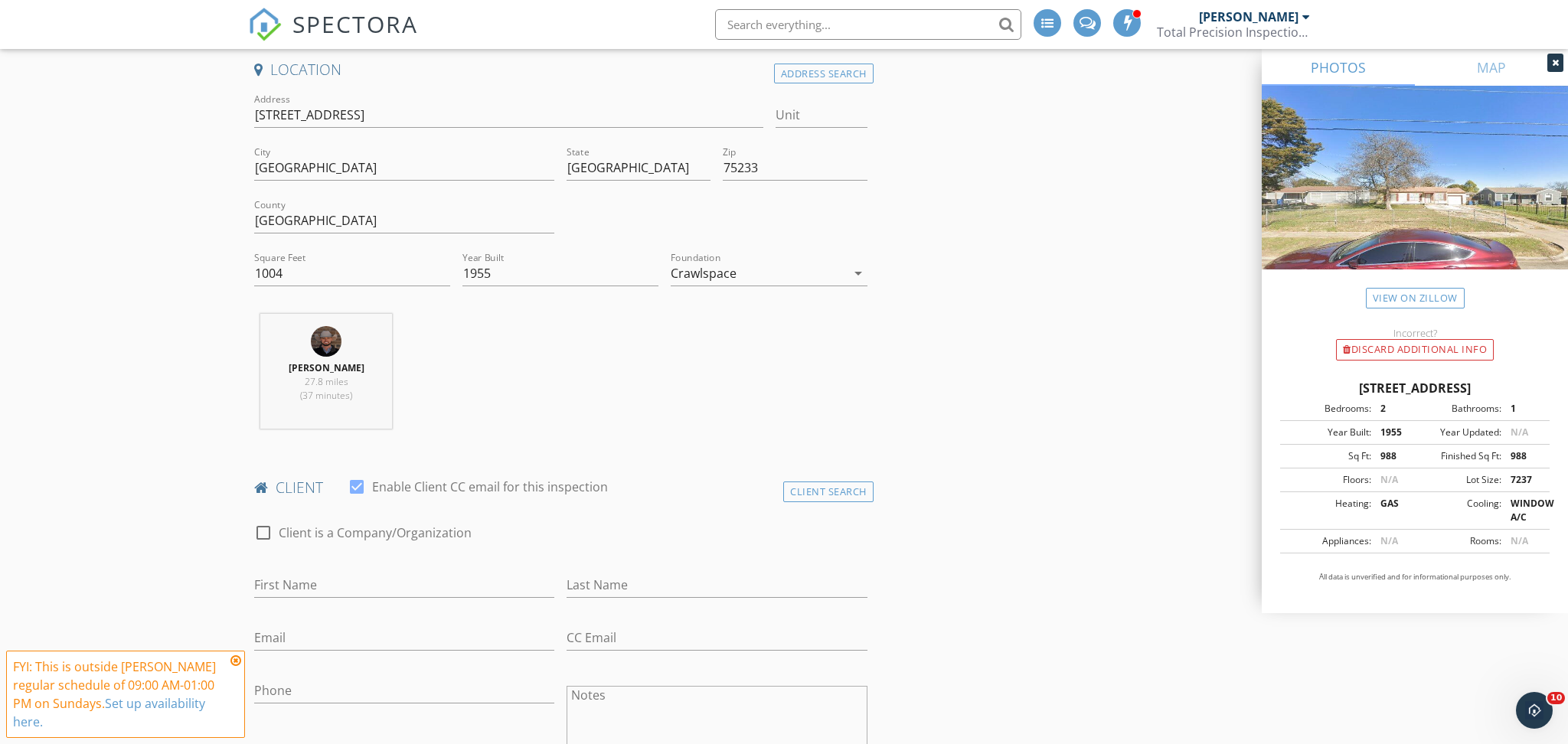
scroll to position [0, 0]
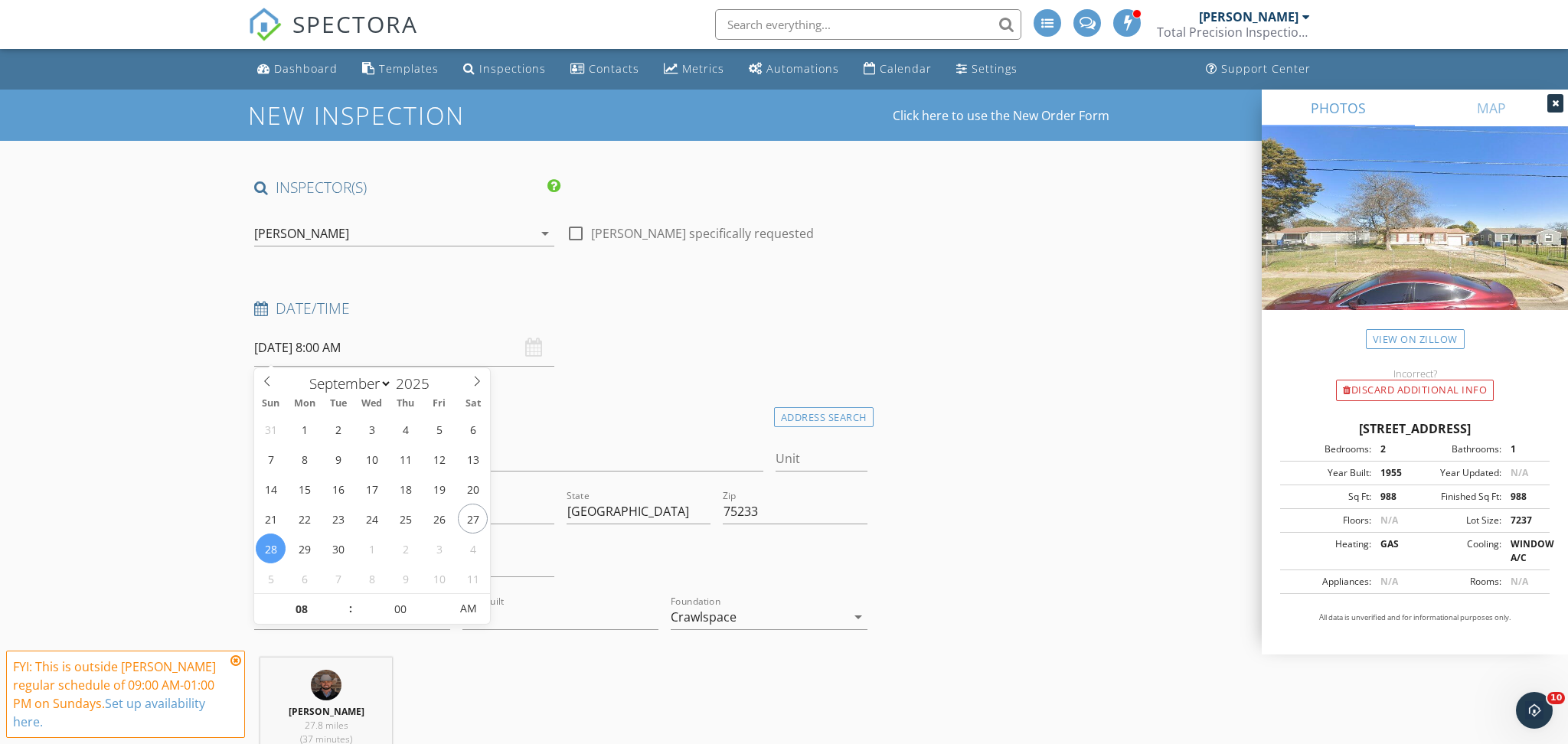
click at [402, 346] on input "09/28/2025 8:00 AM" at bounding box center [404, 348] width 300 height 37
type input "09"
type input "09/28/2025 9:00 AM"
click at [339, 602] on span at bounding box center [342, 601] width 10 height 15
type input "10"
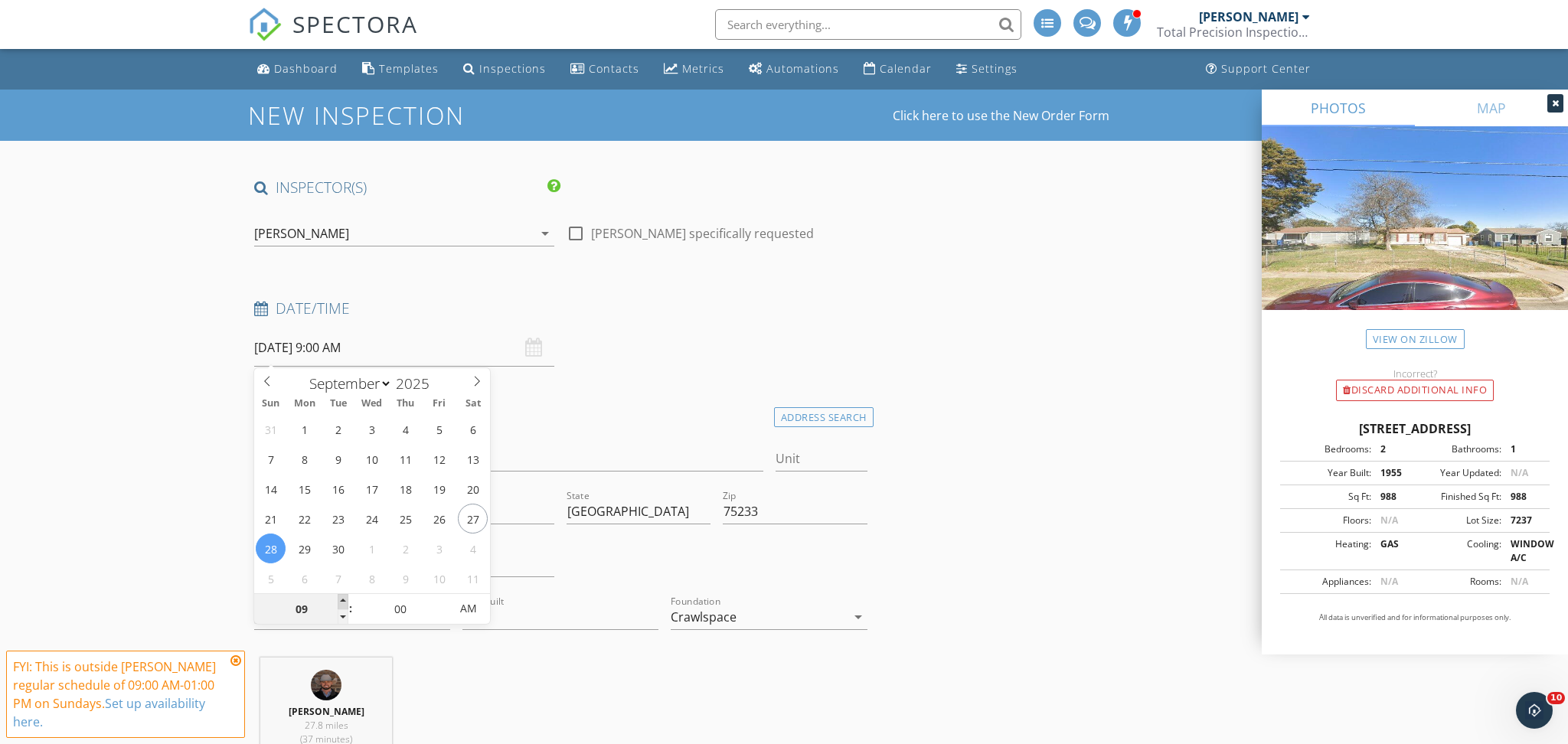
type input "09/28/2025 10:00 AM"
click at [339, 602] on span at bounding box center [342, 601] width 10 height 15
type input "11"
type input "09/28/2025 11:00 AM"
click at [339, 602] on span at bounding box center [342, 601] width 10 height 15
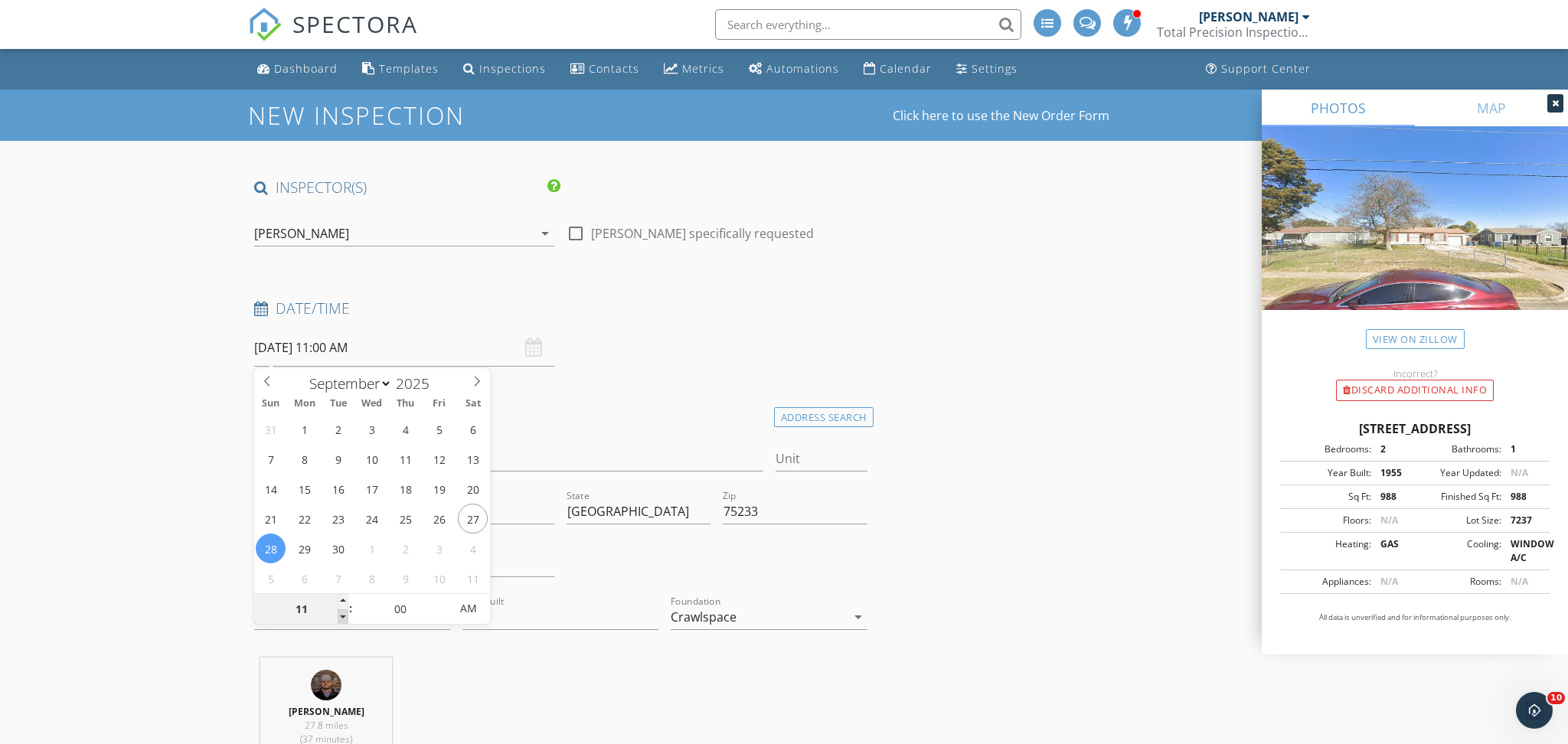
type input "10"
type input "09/28/2025 10:00 AM"
click at [347, 615] on span at bounding box center [342, 617] width 10 height 15
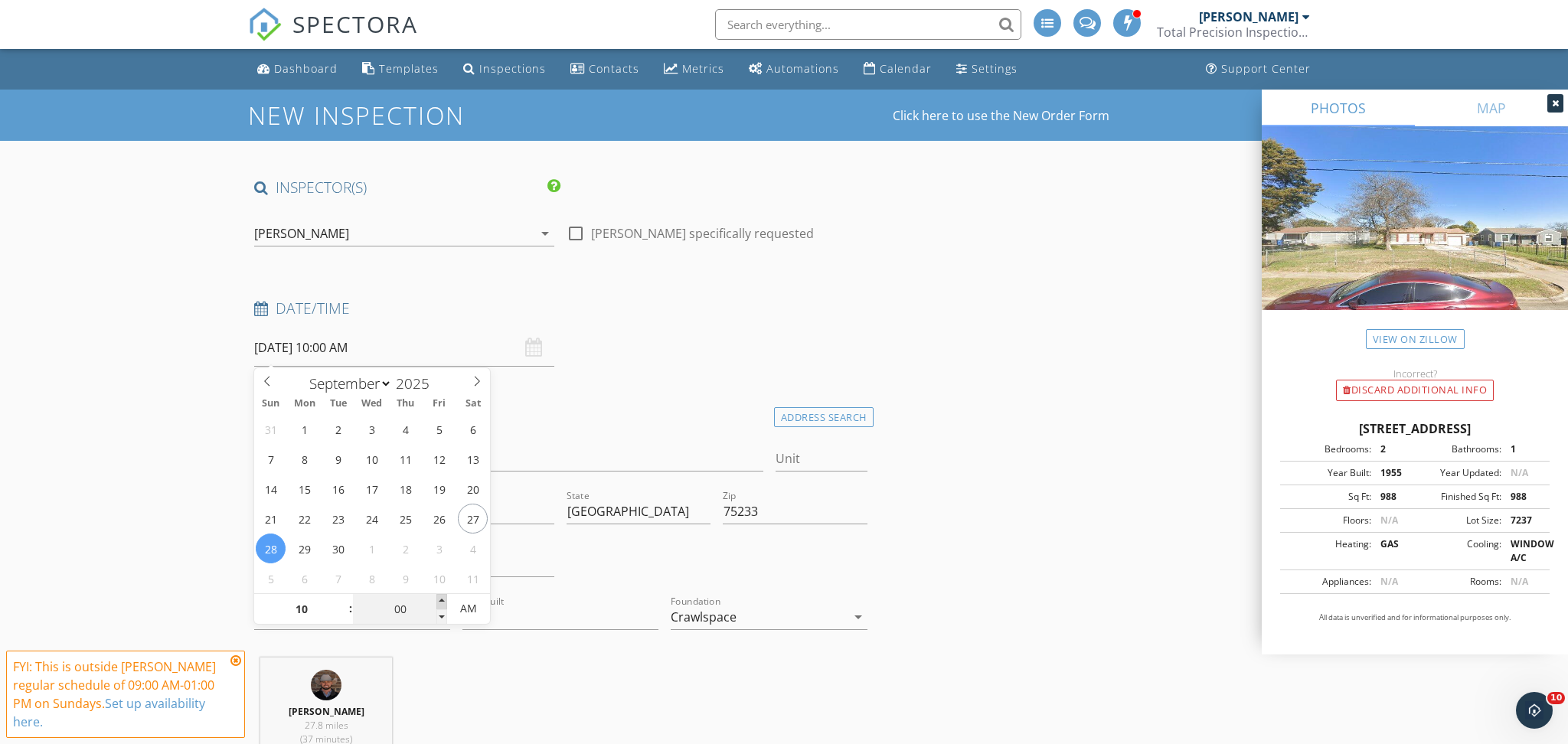
type input "05"
type input "09/28/2025 10:05 AM"
click at [438, 597] on span at bounding box center [441, 601] width 10 height 15
type input "10"
type input "09/28/2025 10:10 AM"
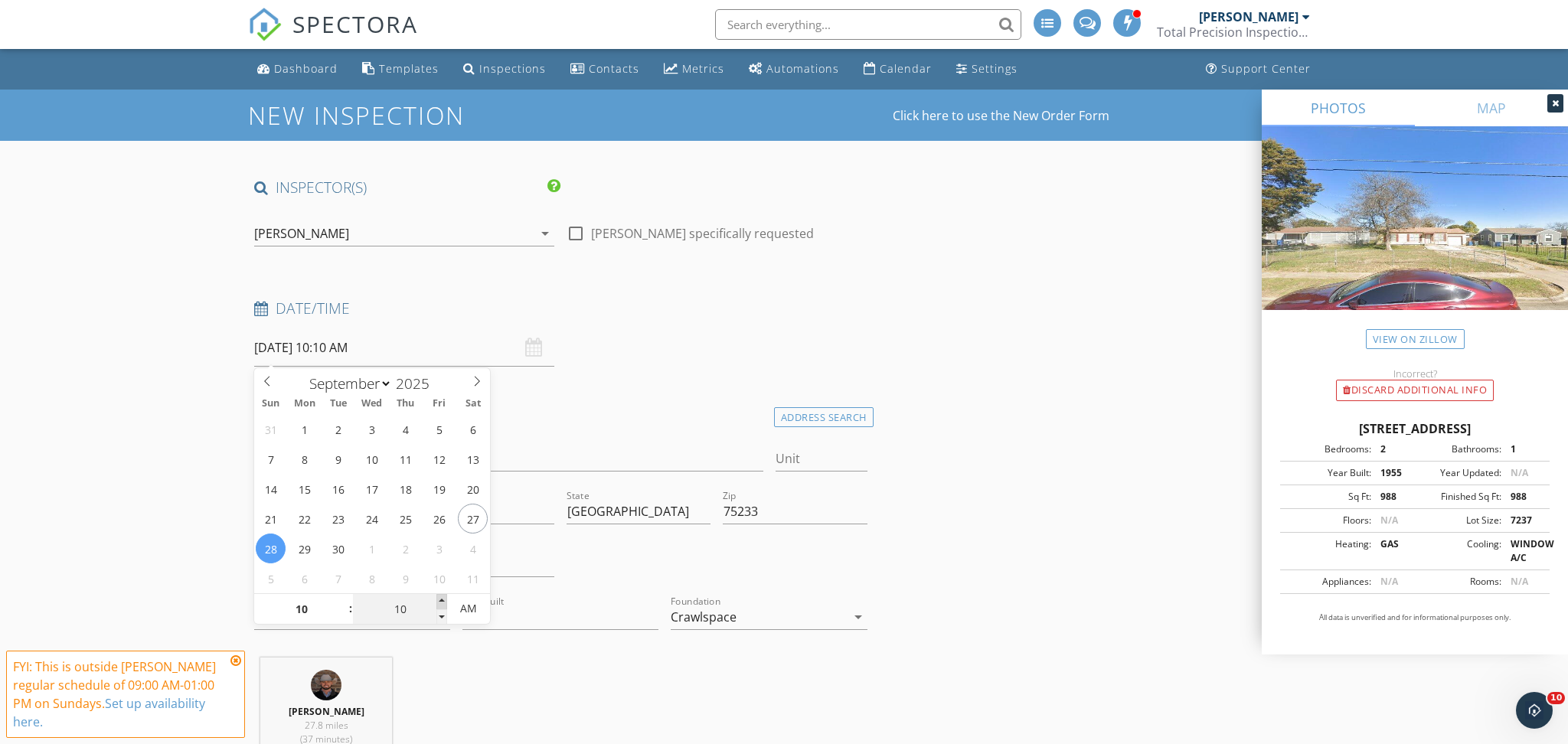
click at [438, 597] on span at bounding box center [441, 601] width 10 height 15
type input "15"
type input "09/28/2025 10:15 AM"
click at [438, 597] on span at bounding box center [441, 601] width 10 height 15
type input "20"
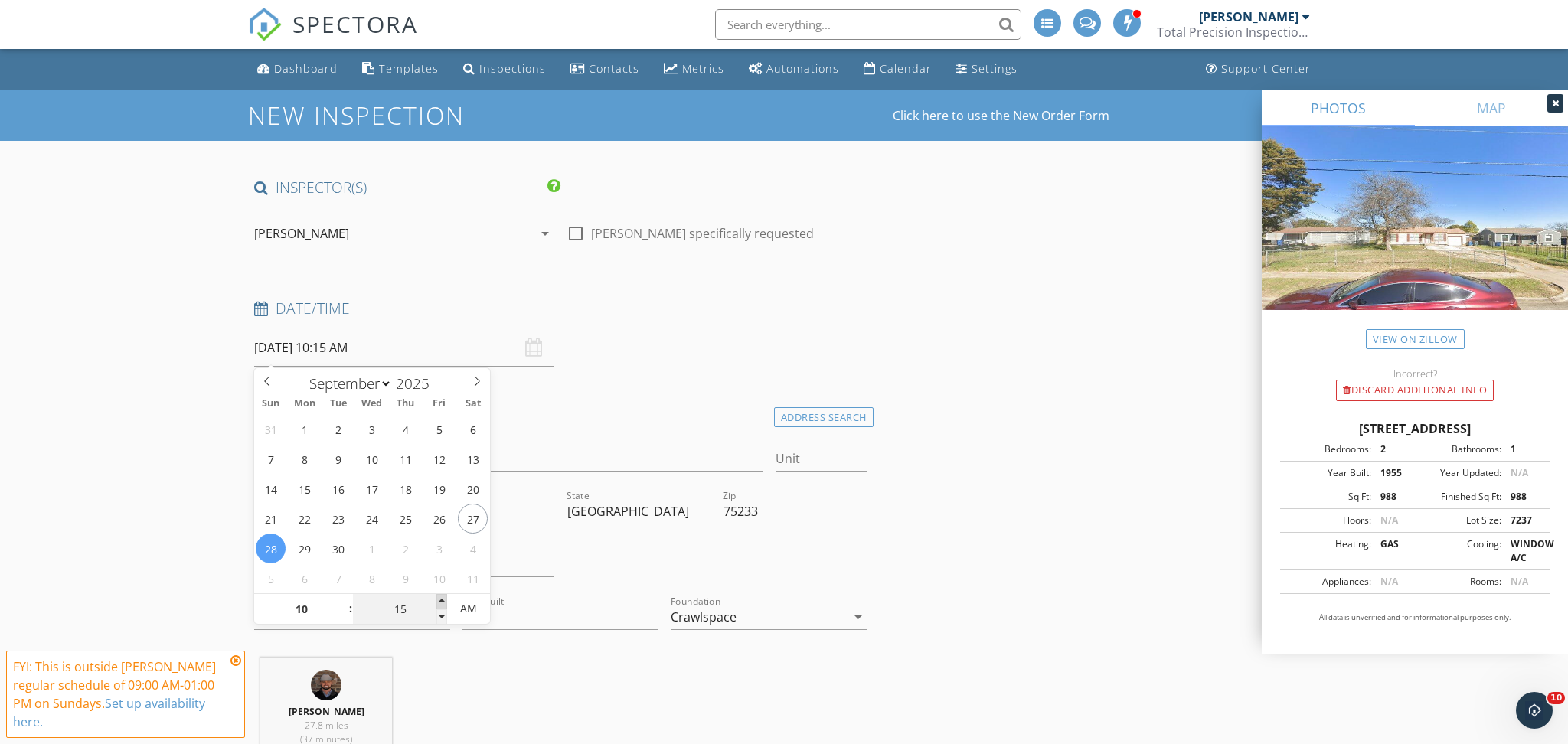
type input "09/28/2025 10:20 AM"
click at [438, 597] on span at bounding box center [441, 601] width 10 height 15
type input "25"
type input "09/28/2025 10:25 AM"
click at [438, 597] on span at bounding box center [441, 601] width 10 height 15
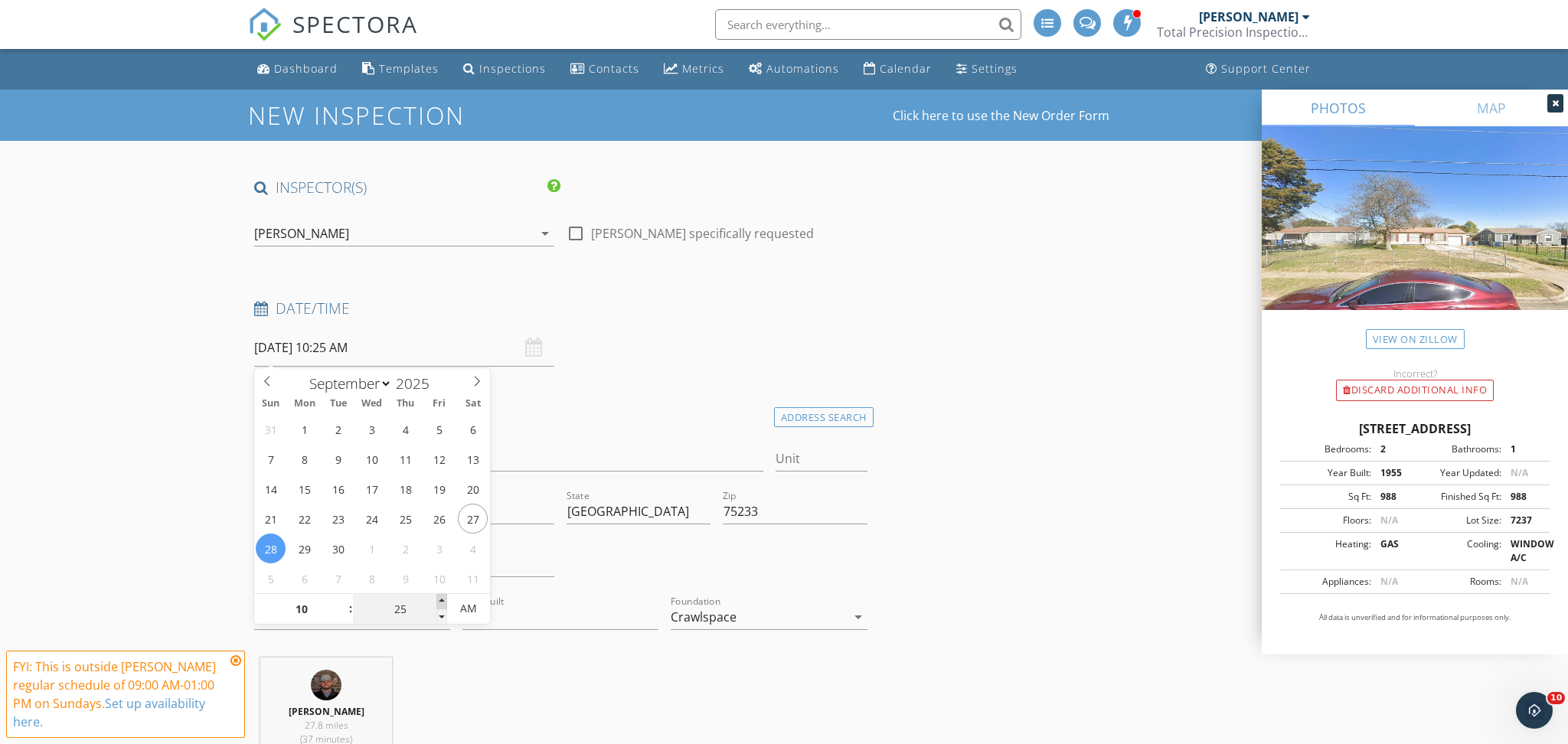
type input "30"
type input "09/28/2025 10:30 AM"
click at [438, 597] on span at bounding box center [441, 601] width 10 height 15
type input "35"
type input "09/28/2025 10:35 AM"
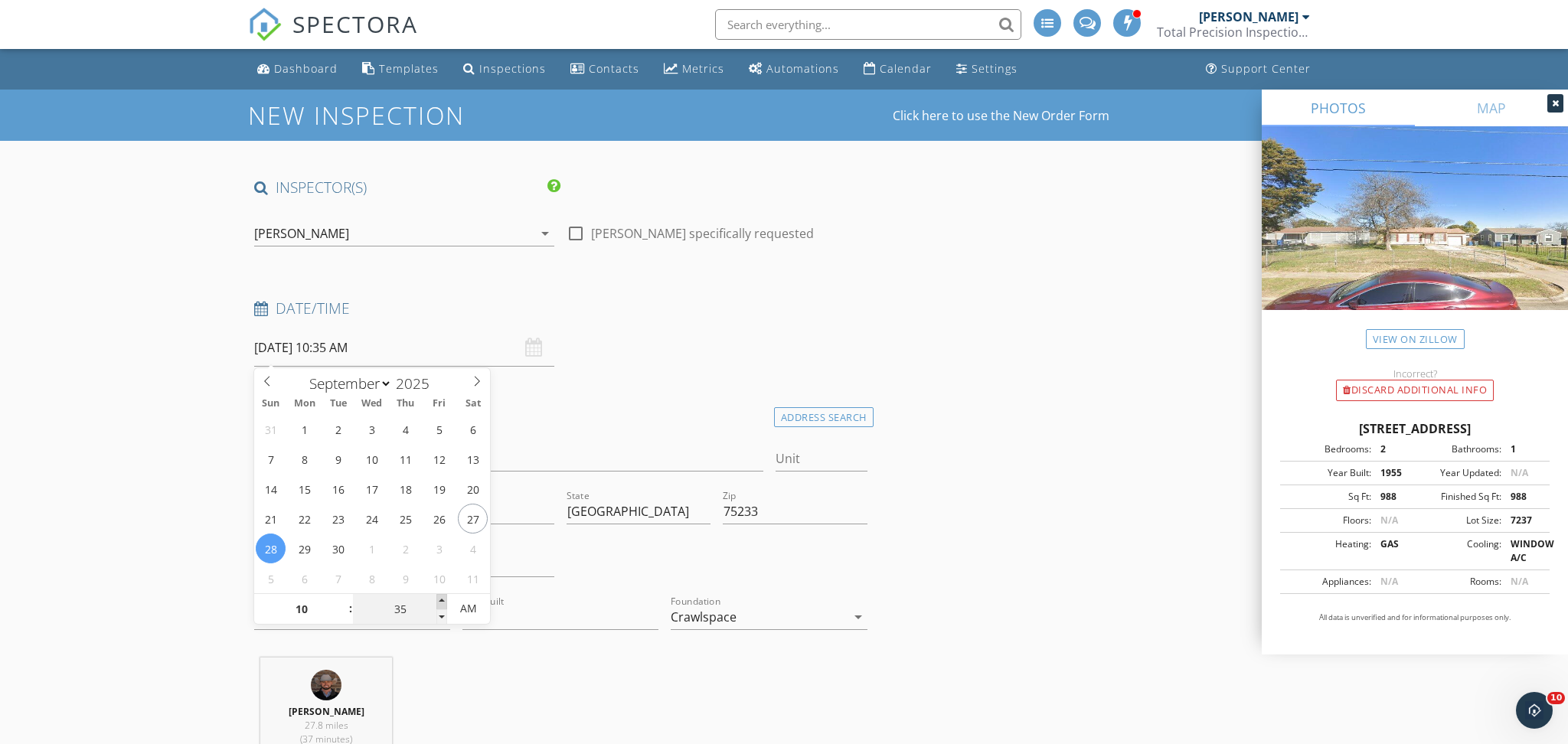
click at [438, 597] on span at bounding box center [441, 601] width 10 height 15
type input "40"
type input "09/28/2025 10:40 AM"
click at [438, 597] on span at bounding box center [441, 601] width 10 height 15
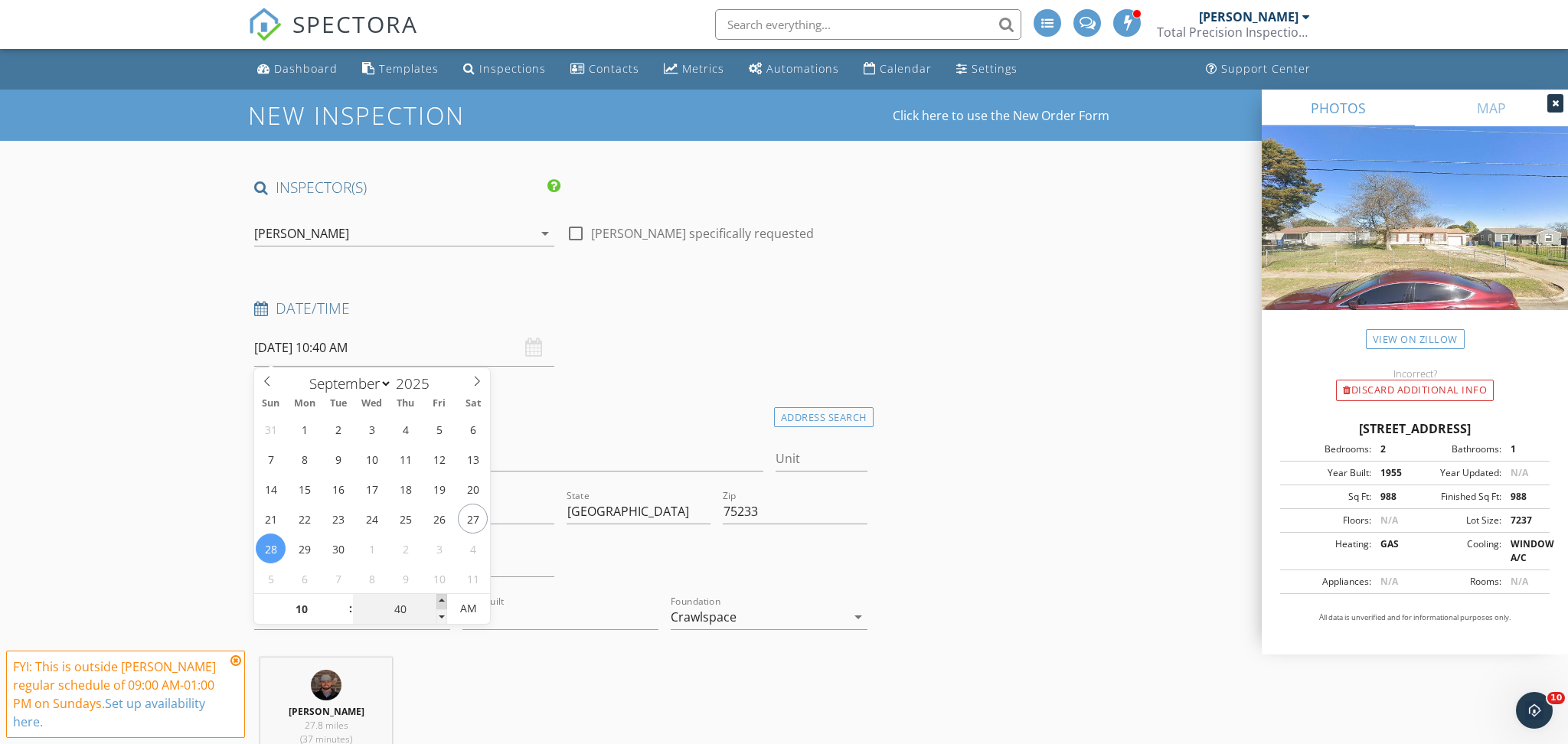
type input "45"
type input "09/28/2025 10:45 AM"
type input "50"
type input "09/28/2025 10:50 AM"
click at [438, 597] on span at bounding box center [441, 601] width 10 height 15
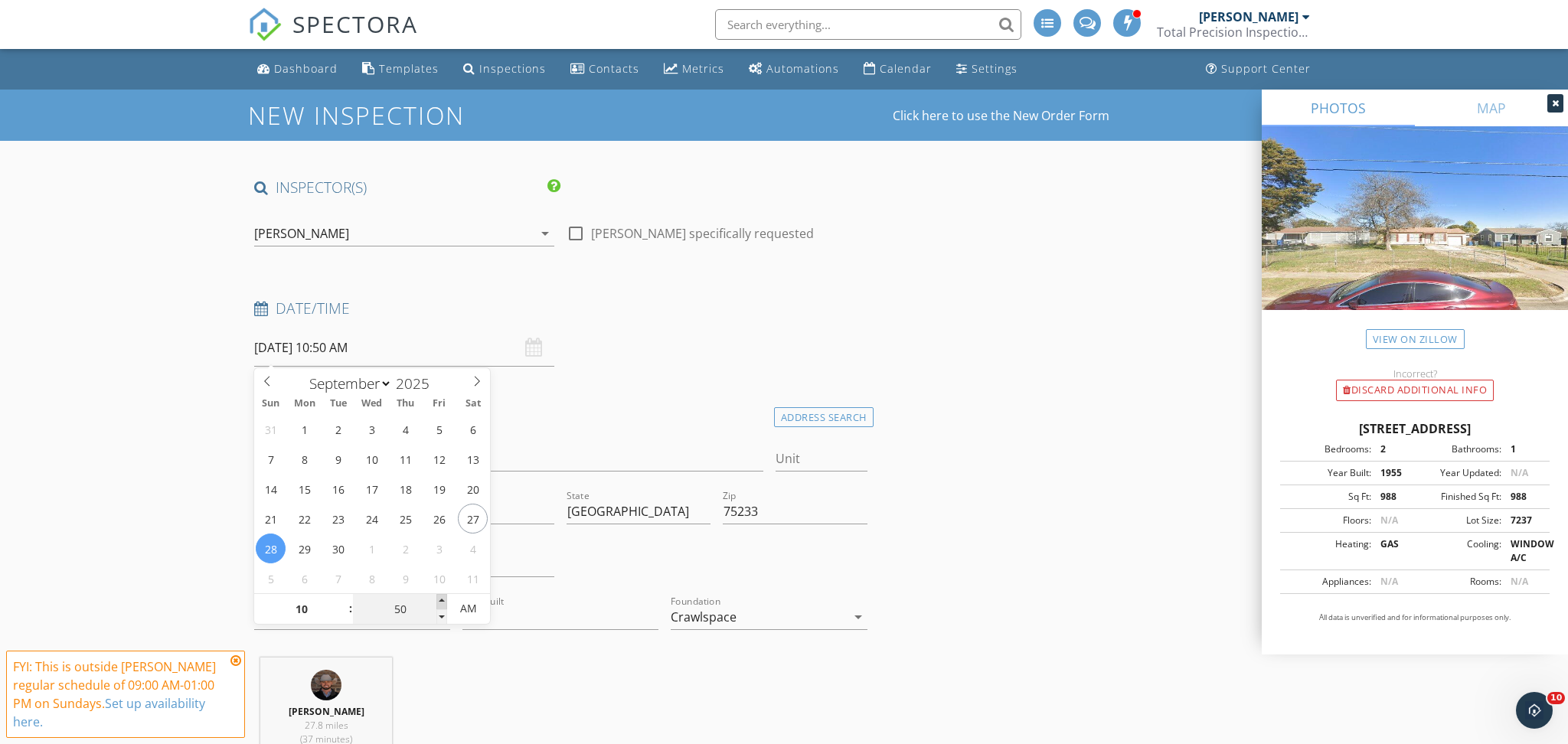
type input "55"
type input "09/28/2025 10:55 AM"
click at [438, 597] on span at bounding box center [441, 601] width 10 height 15
type input "50"
type input "09/28/2025 10:50 AM"
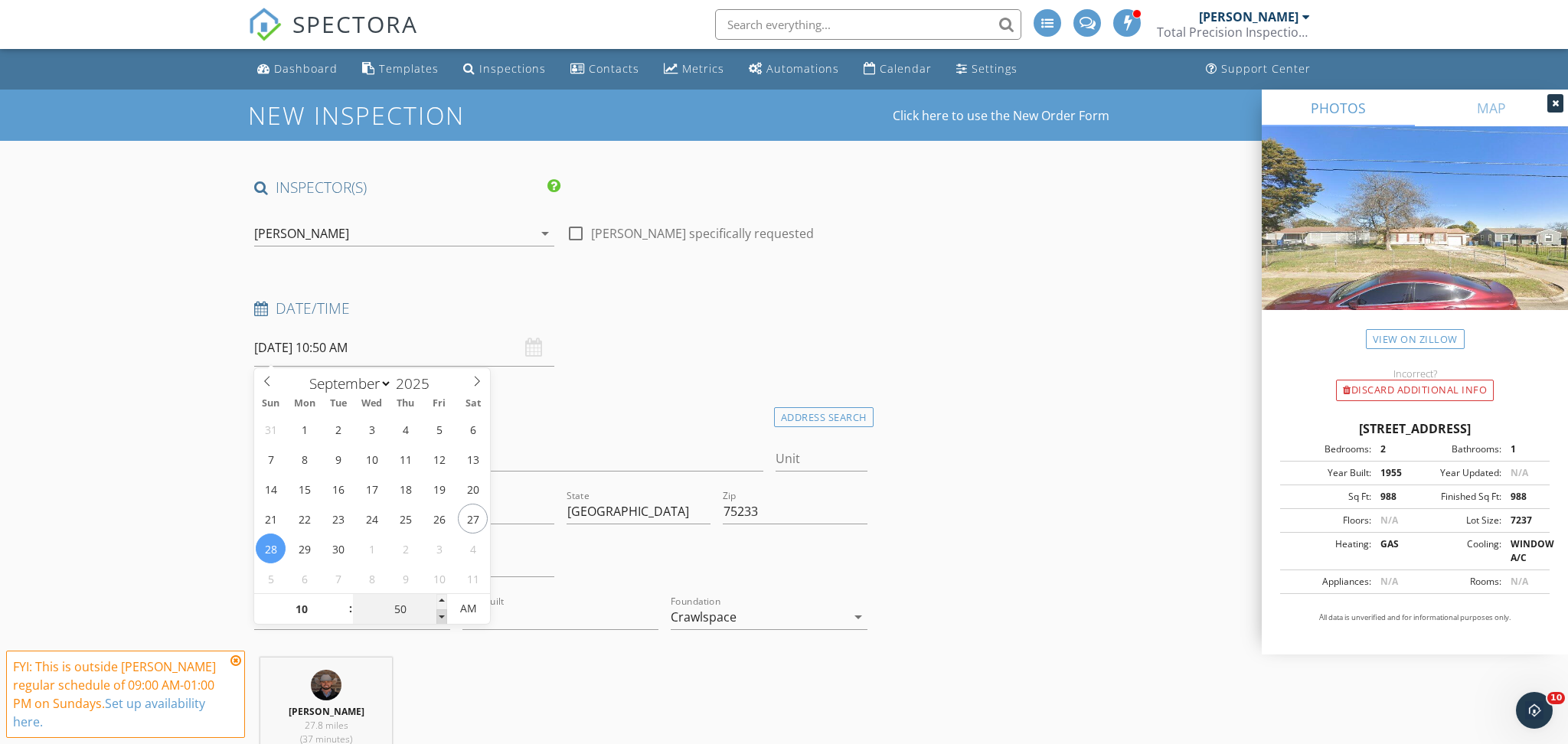
click at [439, 618] on span at bounding box center [441, 617] width 10 height 15
type input "45"
click at [439, 618] on span at bounding box center [441, 617] width 10 height 15
type input "09/30/2025 10:45 AM"
click at [681, 362] on div "Date/Time 09/30/2025 10:45 AM" at bounding box center [561, 333] width 626 height 68
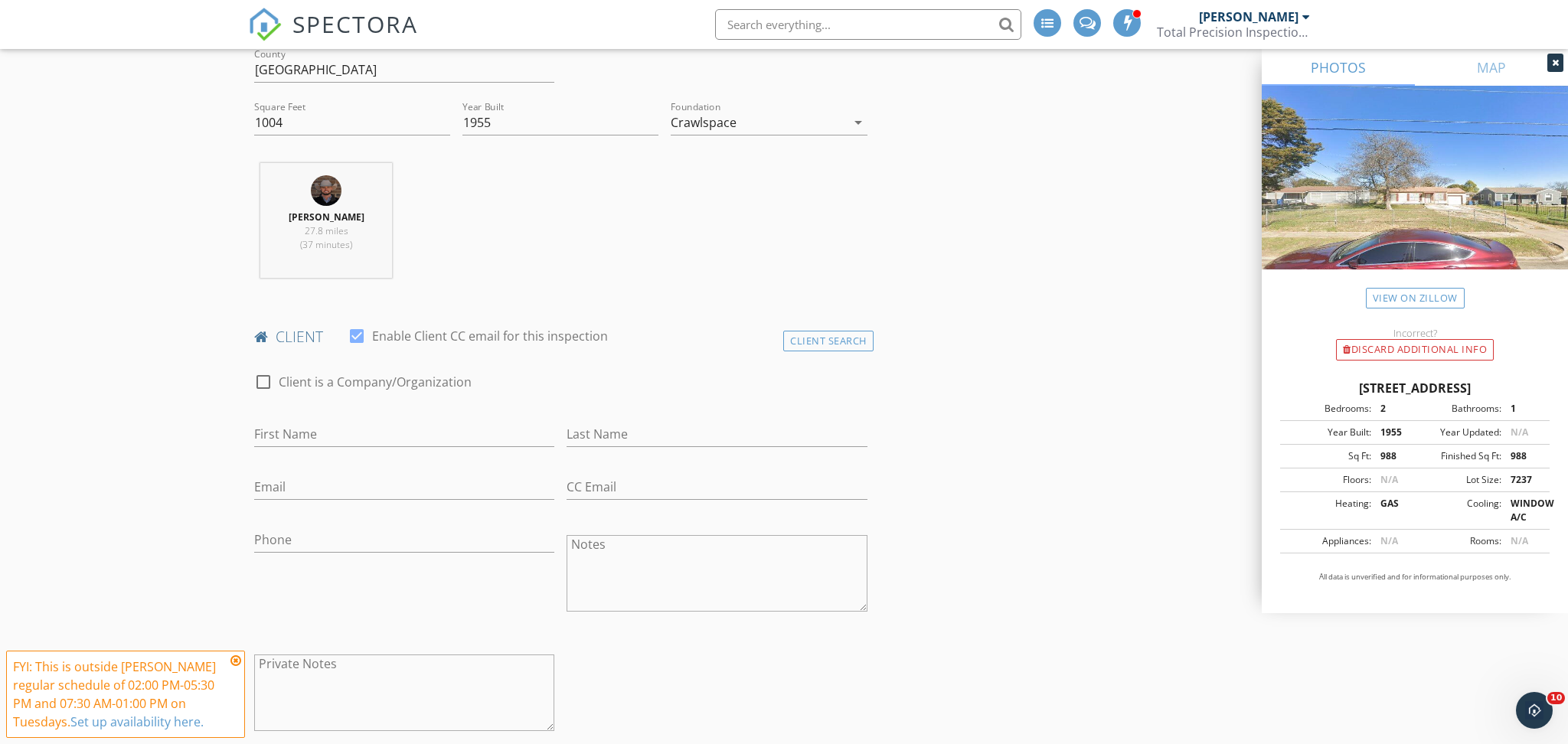
scroll to position [641, 0]
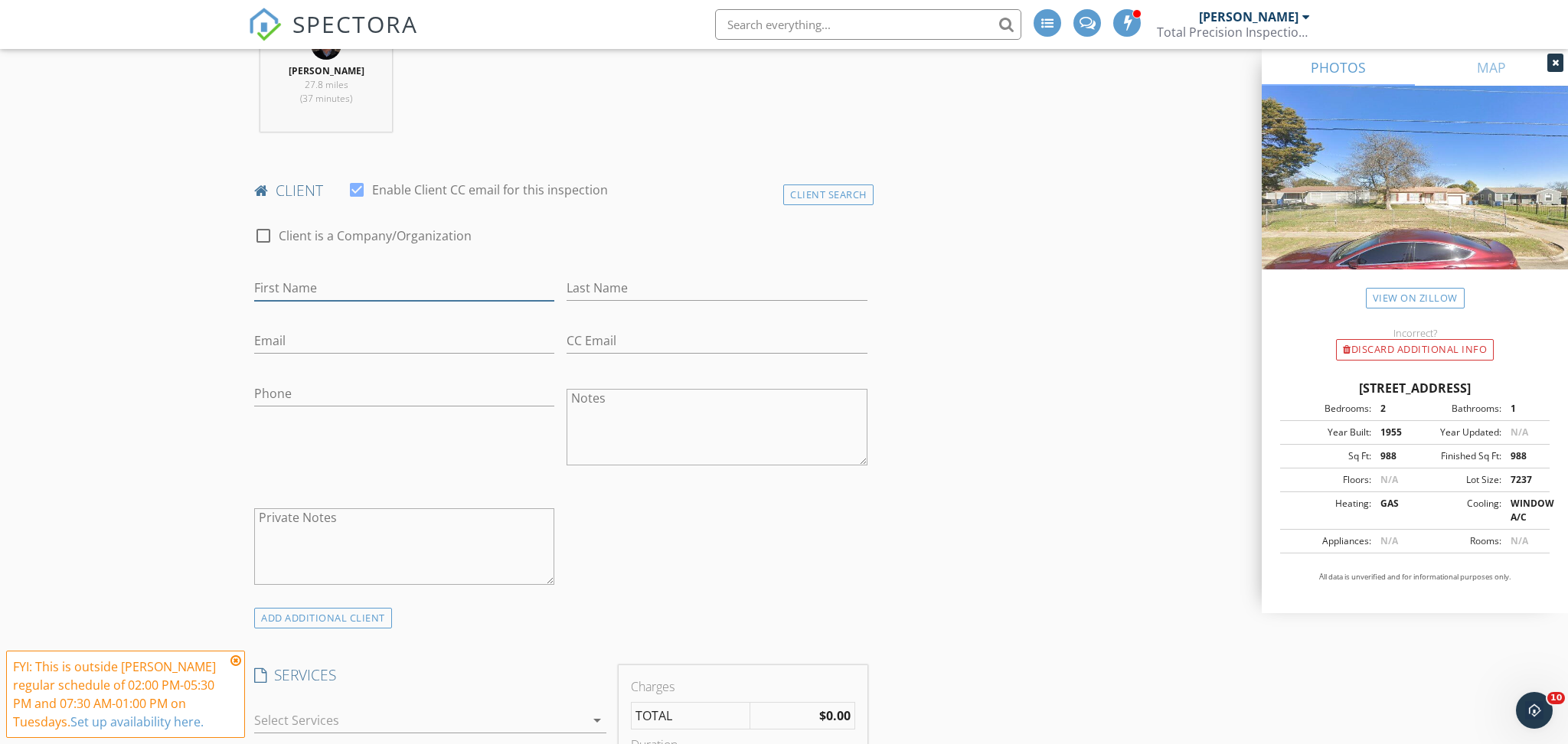
click at [379, 291] on input "First Name" at bounding box center [404, 288] width 300 height 25
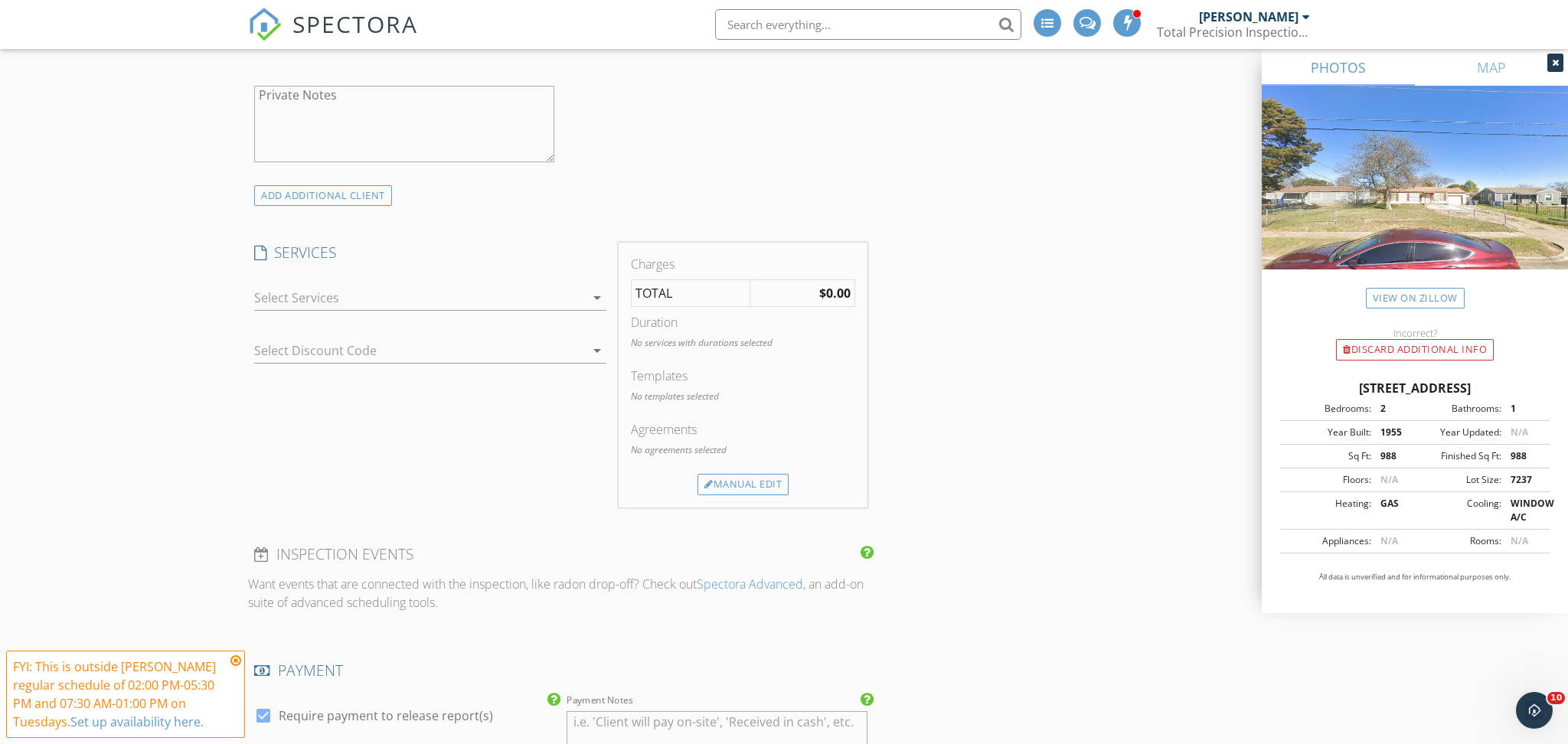
scroll to position [1064, 0]
click at [380, 294] on div at bounding box center [419, 297] width 331 height 25
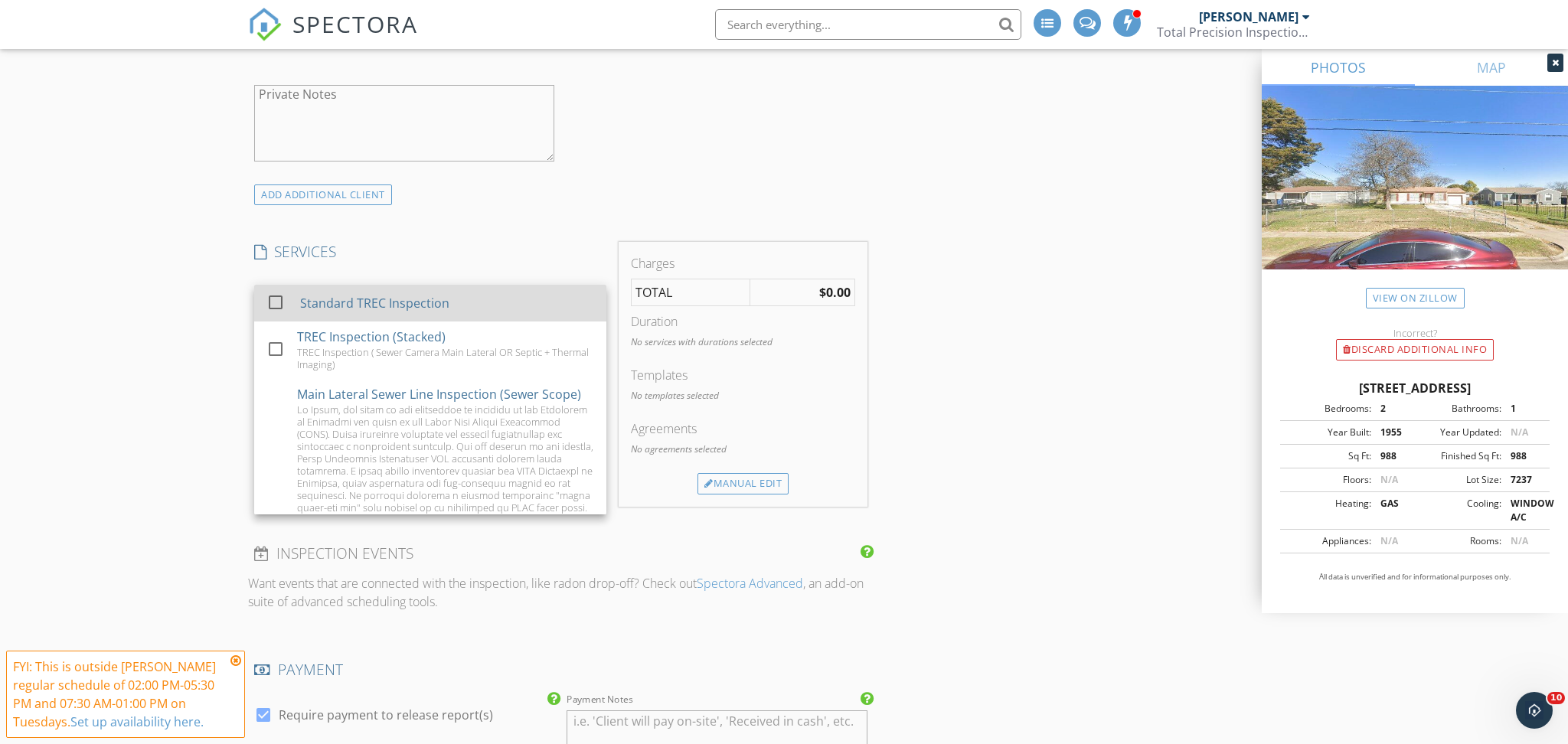
click at [377, 307] on div "Standard TREC Inspection" at bounding box center [375, 302] width 150 height 18
checkbox input "true"
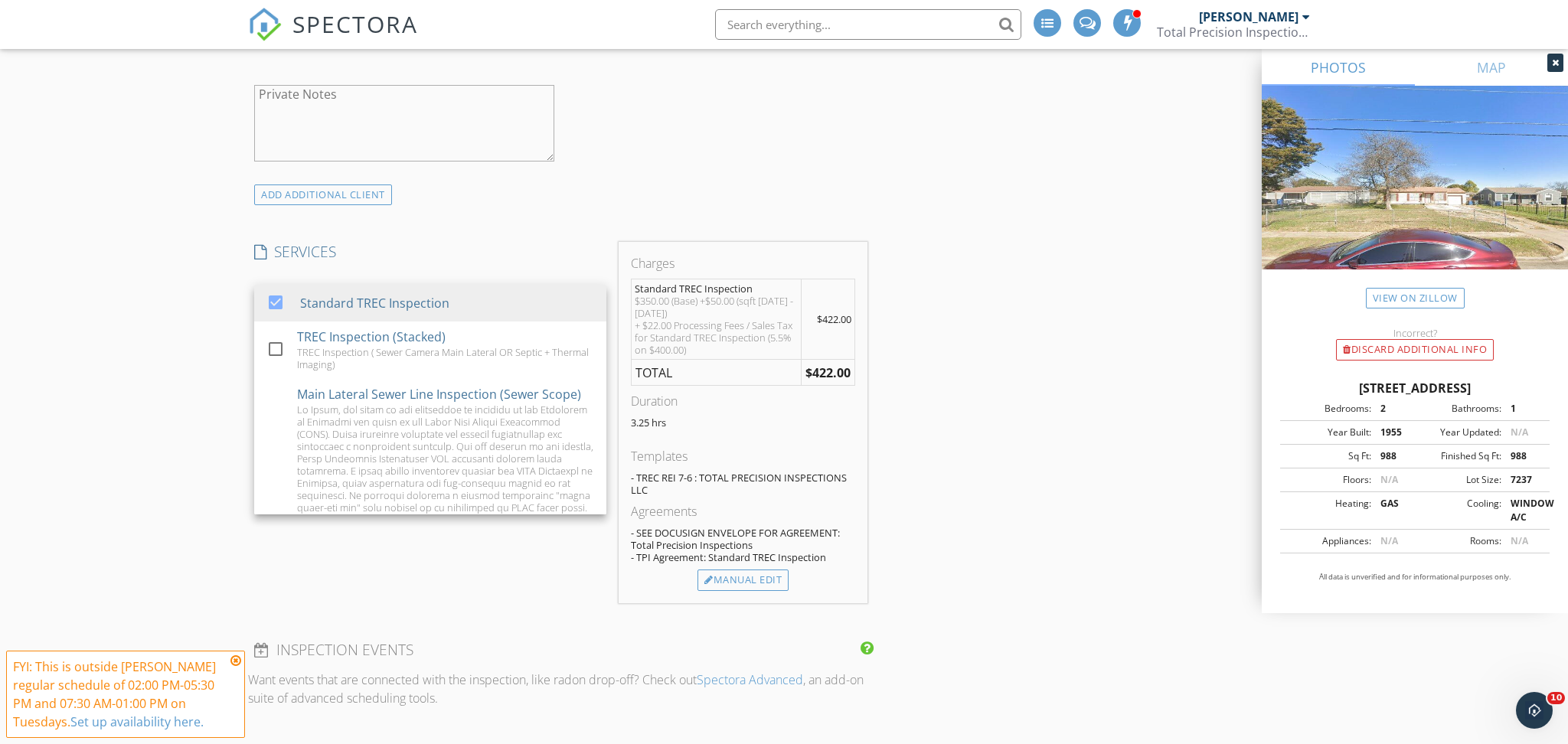
click at [458, 251] on h4 "SERVICES" at bounding box center [430, 251] width 352 height 20
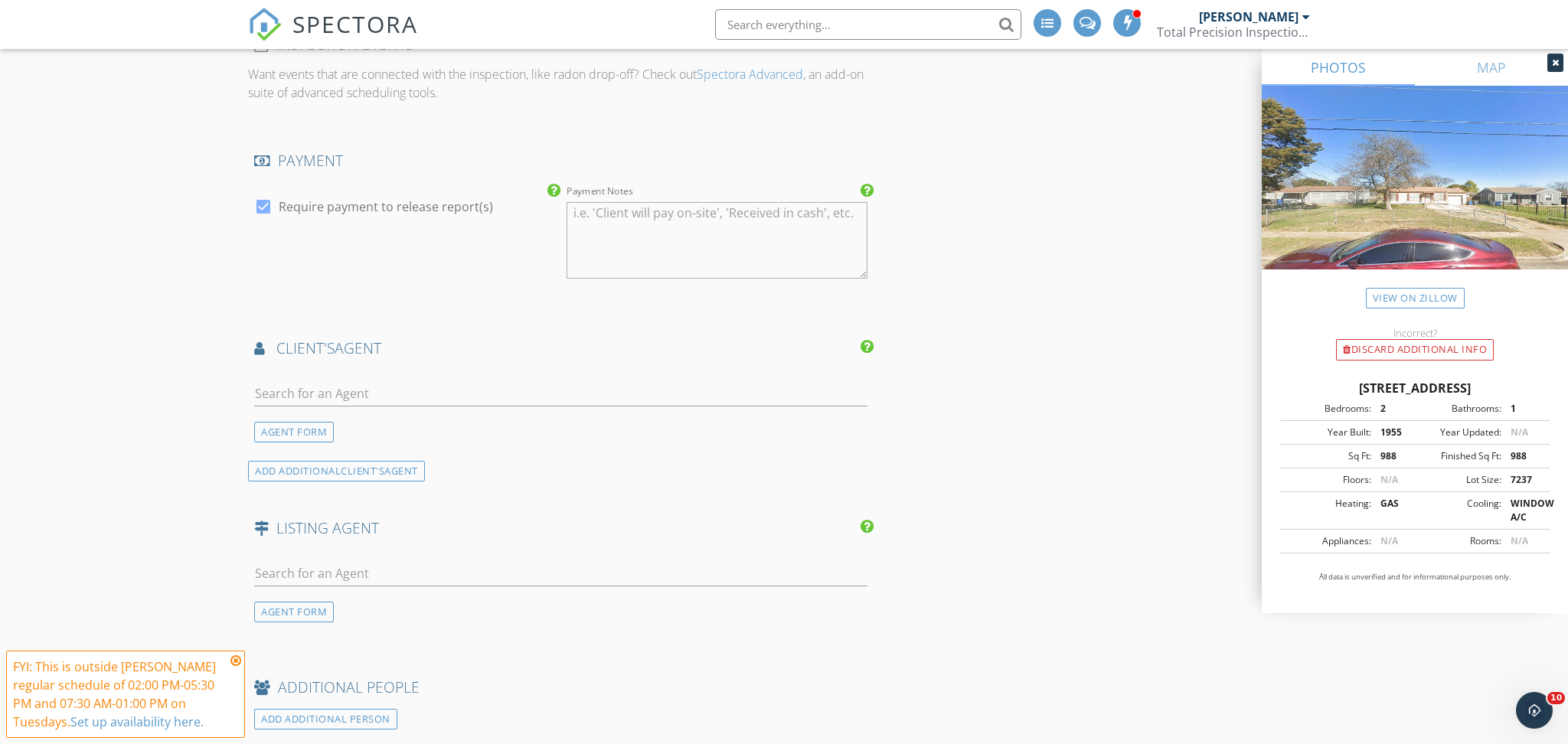
scroll to position [1699, 0]
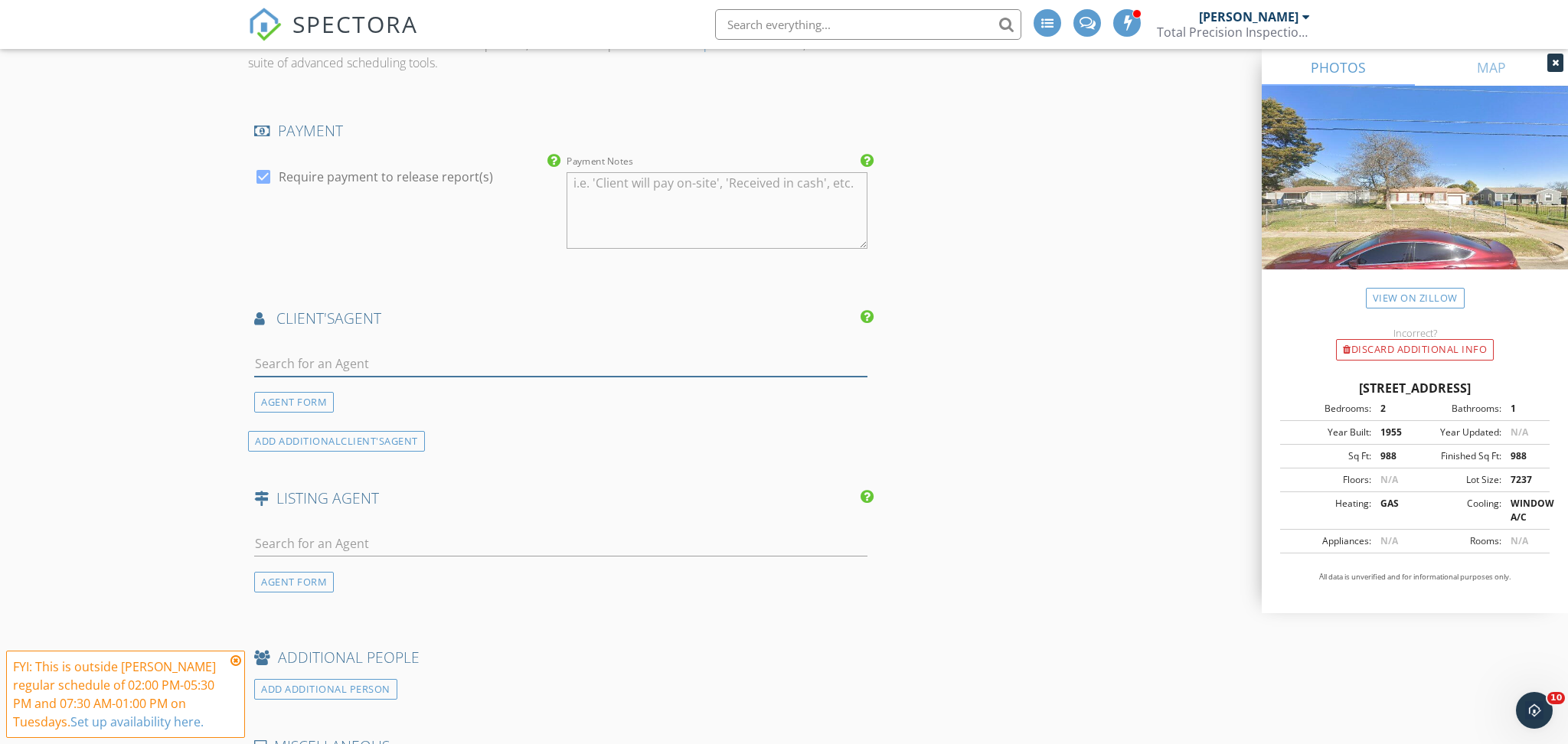
click at [361, 363] on input "text" at bounding box center [560, 364] width 613 height 25
type input "N"
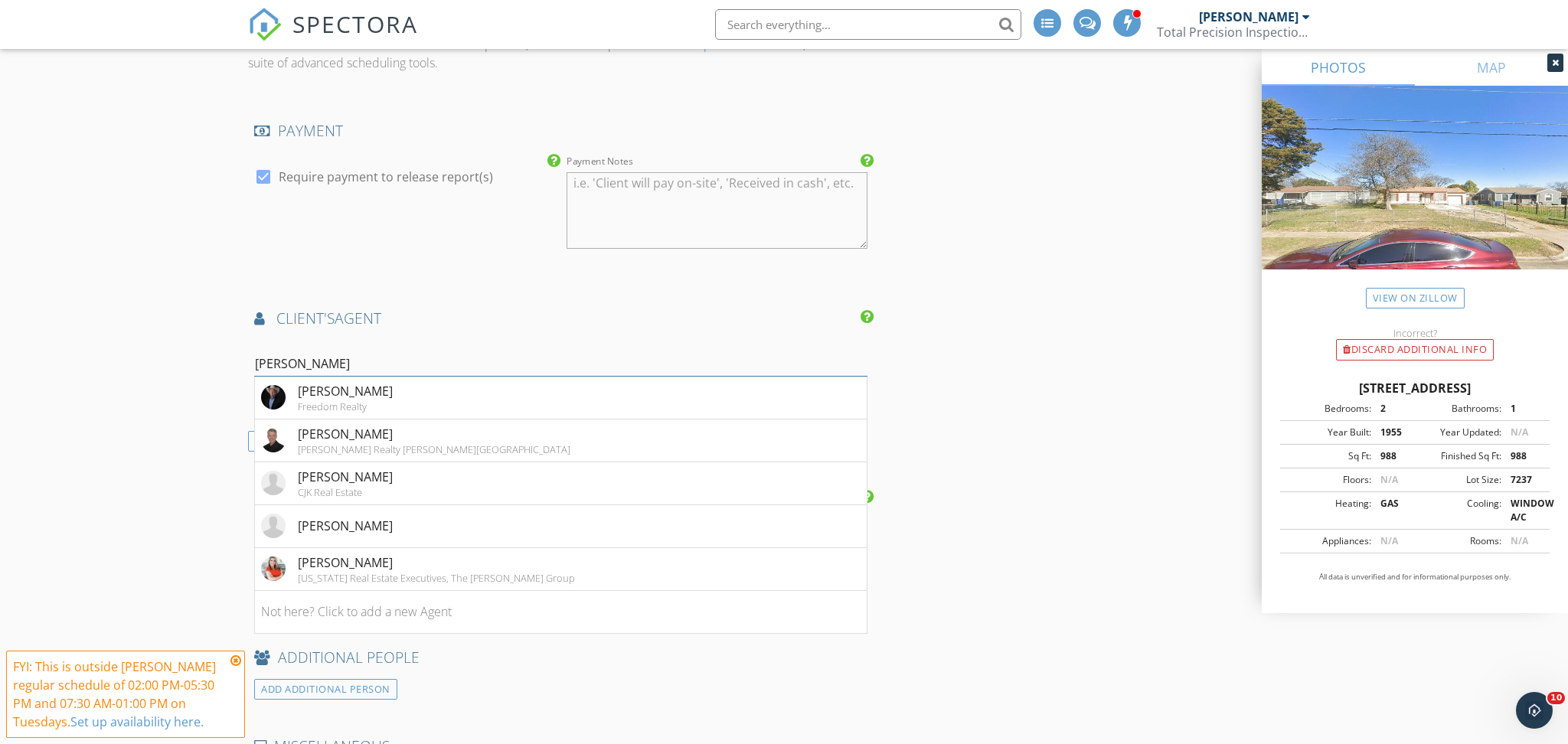
type input "Daniel T"
click at [339, 442] on div "Daniel Torrez" at bounding box center [345, 440] width 95 height 18
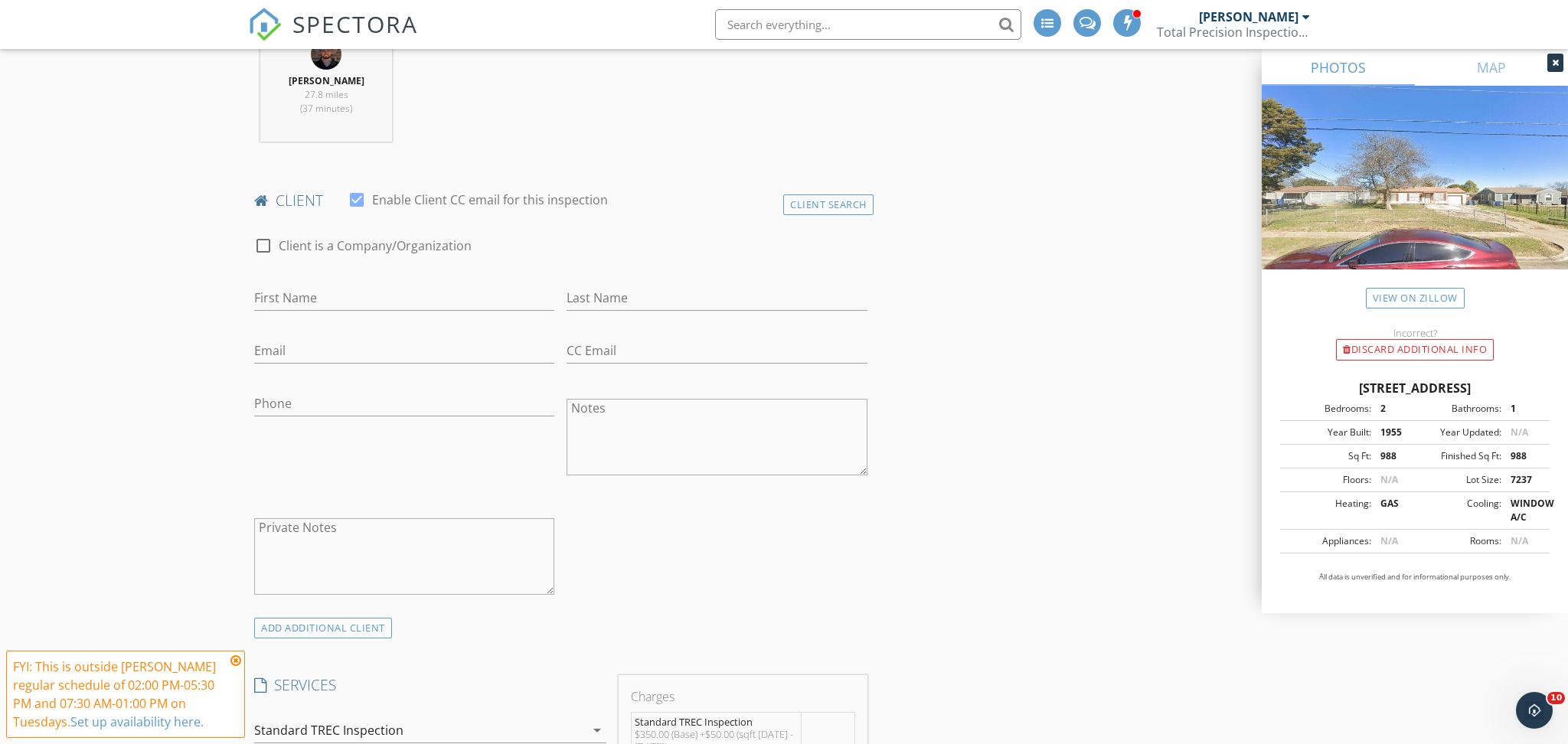
scroll to position [629, 0]
click at [357, 286] on div "First Name" at bounding box center [404, 302] width 300 height 50
click at [350, 291] on input "First Name" at bounding box center [404, 300] width 300 height 25
type input "Natalie"
click at [791, 294] on input "Last Name" at bounding box center [716, 300] width 300 height 25
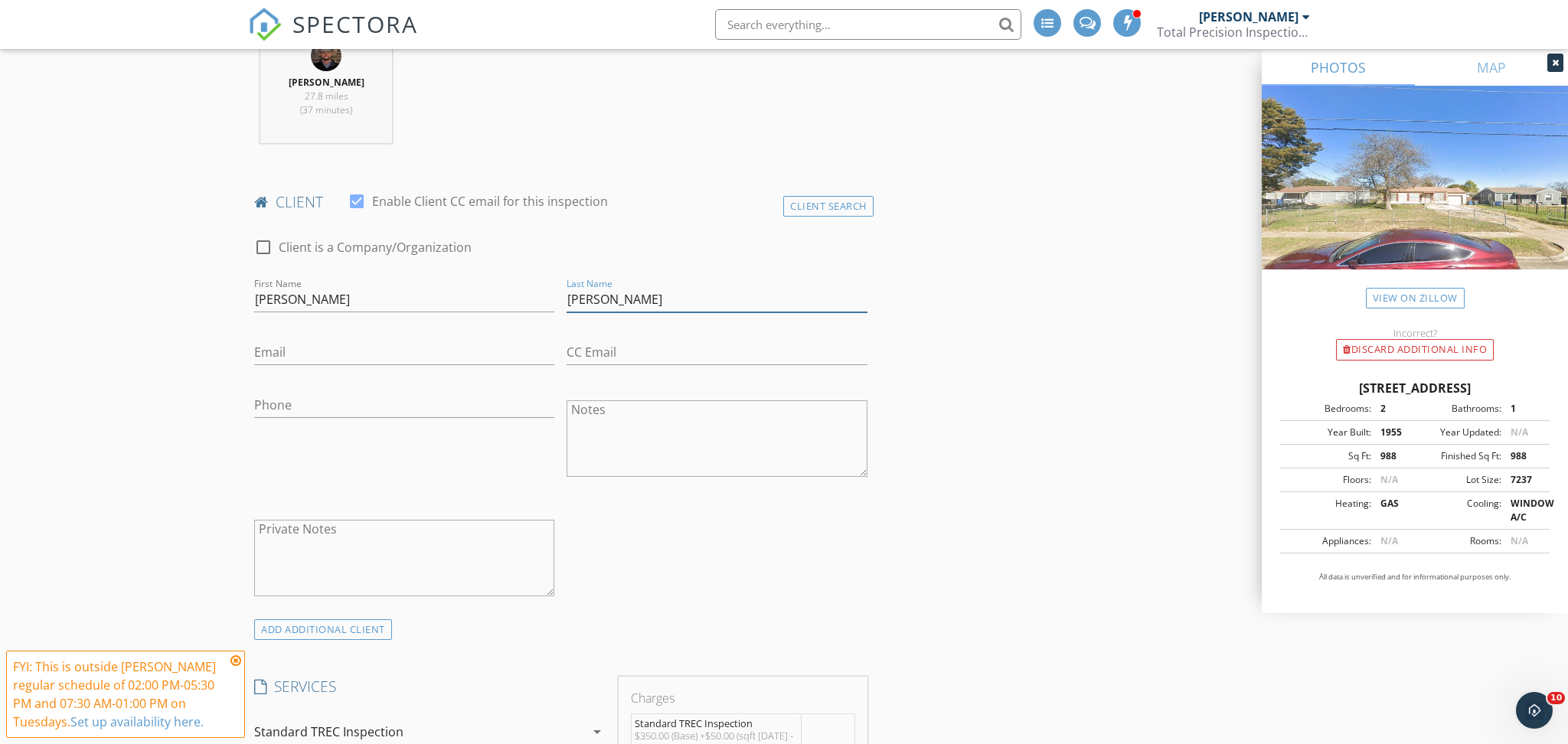
type input "Lopez"
click at [336, 355] on input "Email" at bounding box center [404, 353] width 300 height 25
type input "Natalielopez018@yahoo.com"
click at [333, 407] on input "Phone" at bounding box center [404, 405] width 300 height 25
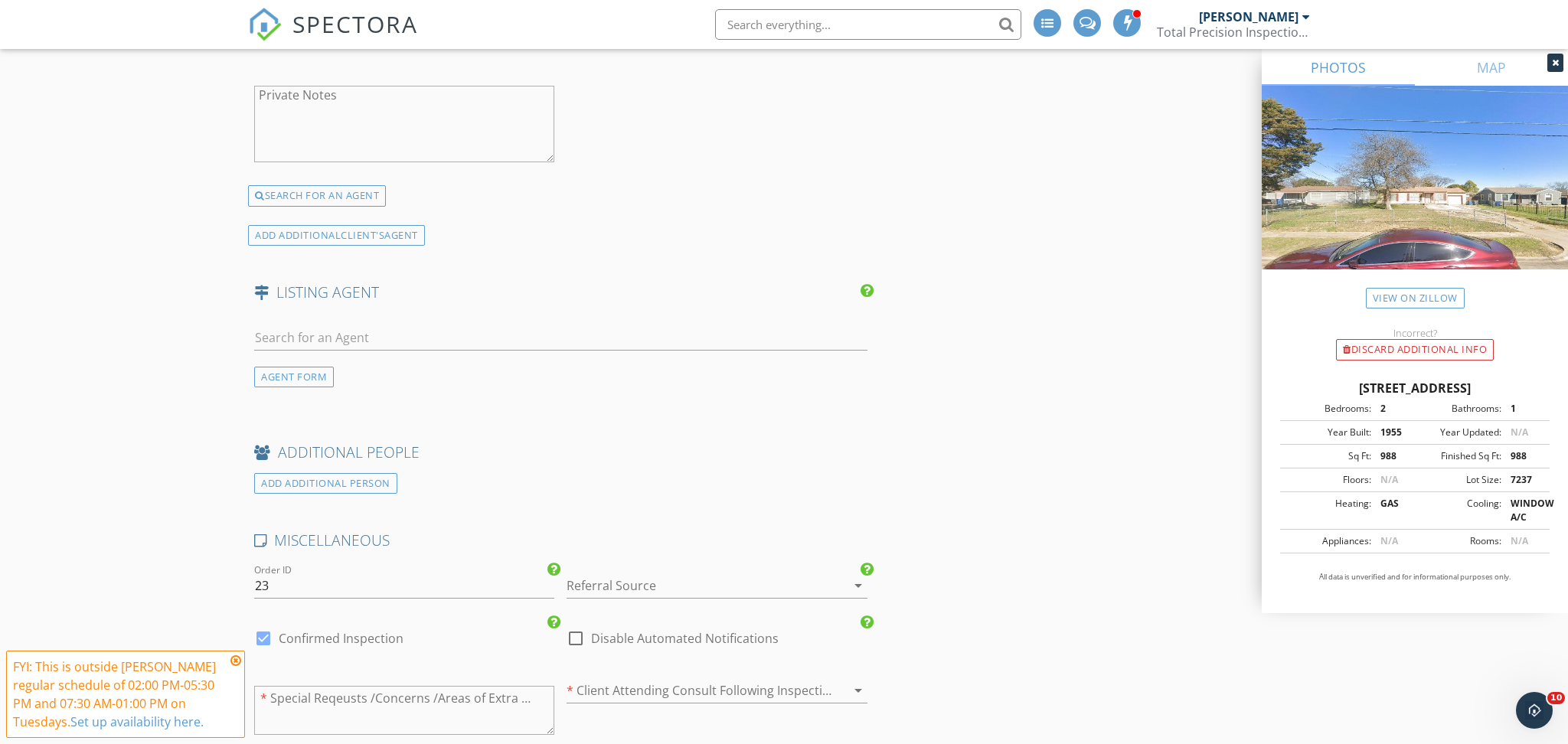
scroll to position [2276, 0]
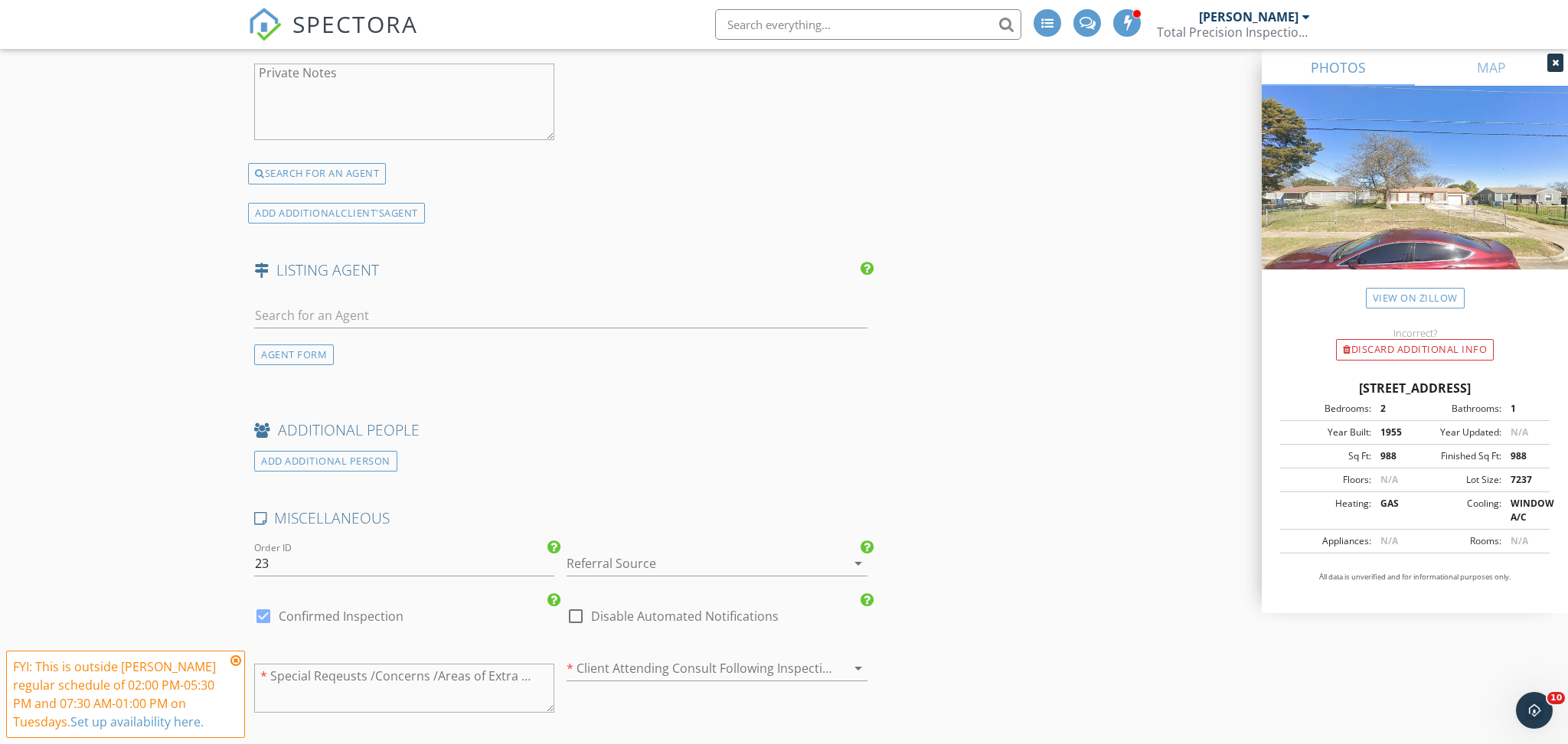
type input "469-416-9351"
click at [494, 319] on input "text" at bounding box center [560, 316] width 613 height 25
click at [292, 359] on div "AGENT FORM" at bounding box center [294, 355] width 80 height 21
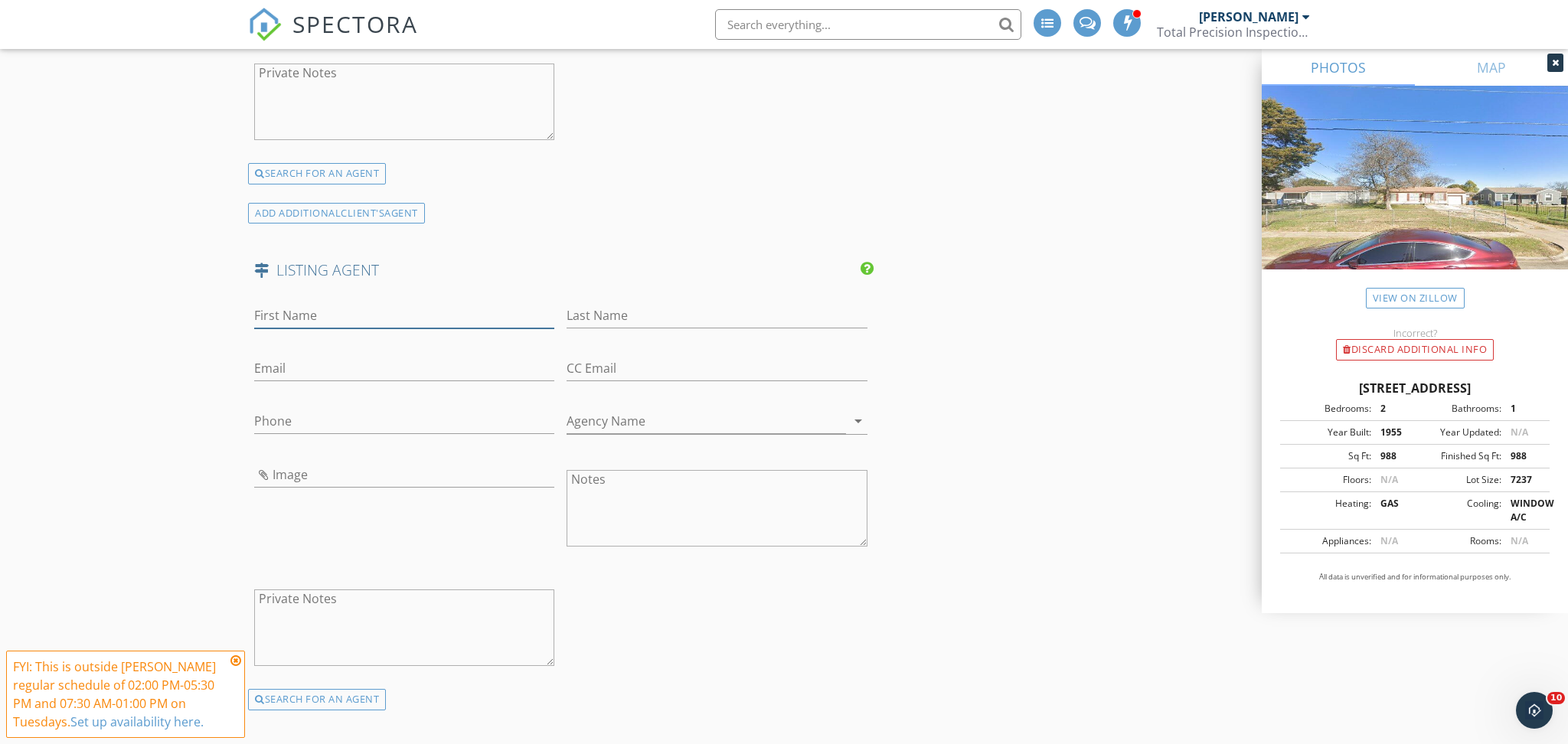
click at [324, 321] on input "First Name" at bounding box center [404, 316] width 300 height 25
type input "Thalia"
click at [741, 314] on input "Last Name" at bounding box center [716, 316] width 300 height 25
type input "Perez"
click at [339, 358] on input "Email" at bounding box center [404, 368] width 300 height 25
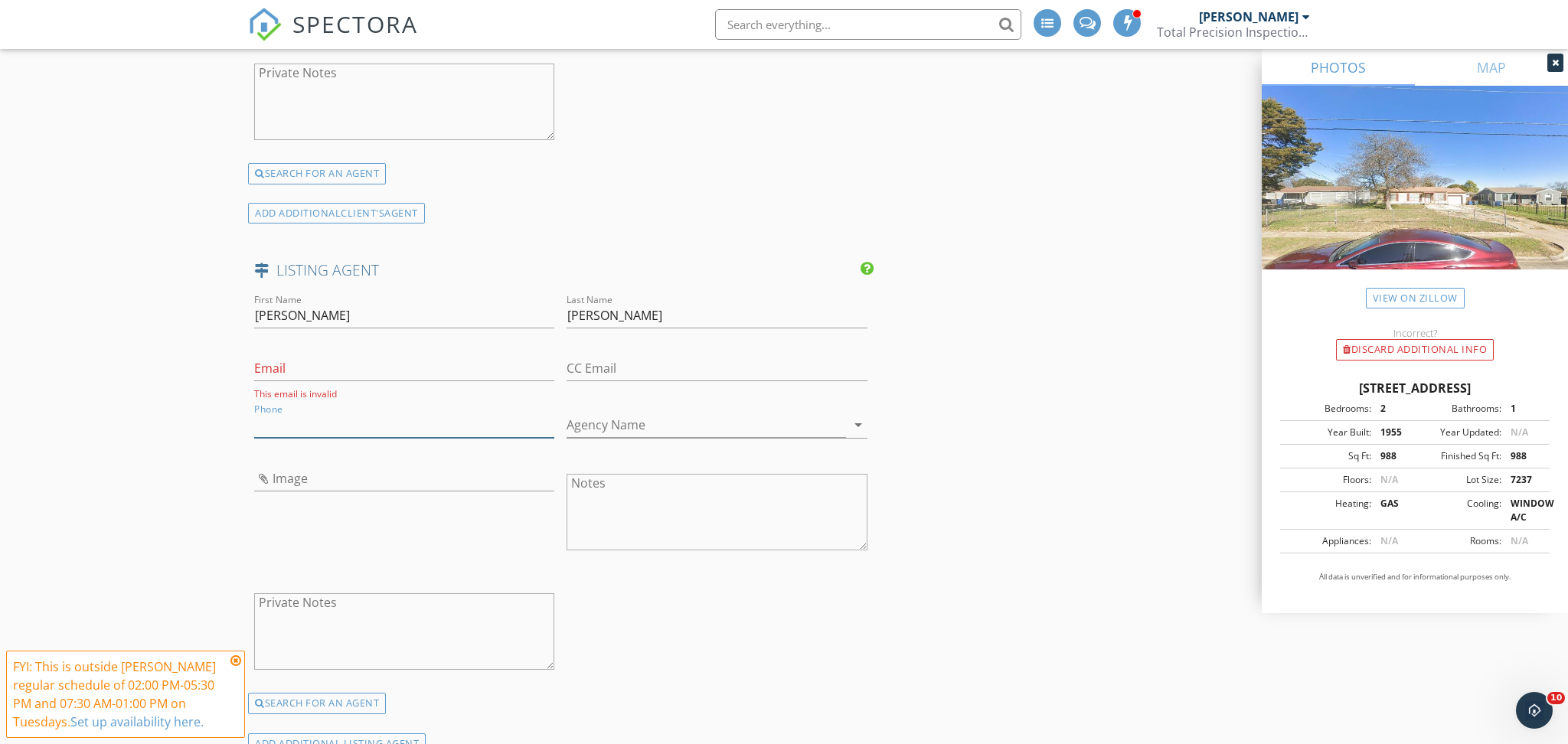
click at [316, 412] on input "Phone" at bounding box center [404, 425] width 300 height 25
type input "214-872-0872"
click at [692, 413] on input "Agency Name" at bounding box center [706, 425] width 279 height 25
type input "Roots Brokerage"
click at [318, 372] on input "Email" at bounding box center [404, 368] width 300 height 25
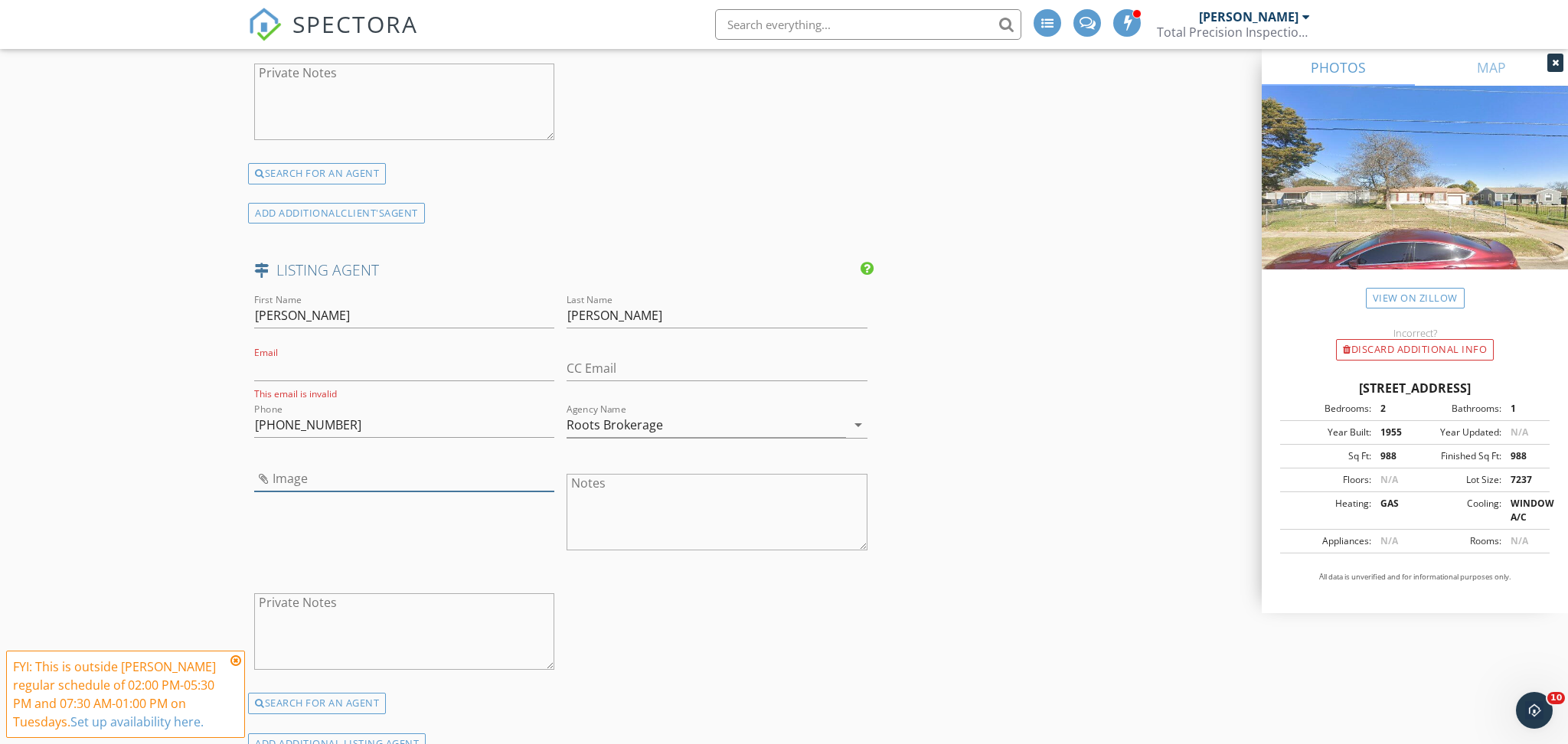
click at [287, 466] on input "Image" at bounding box center [404, 479] width 300 height 25
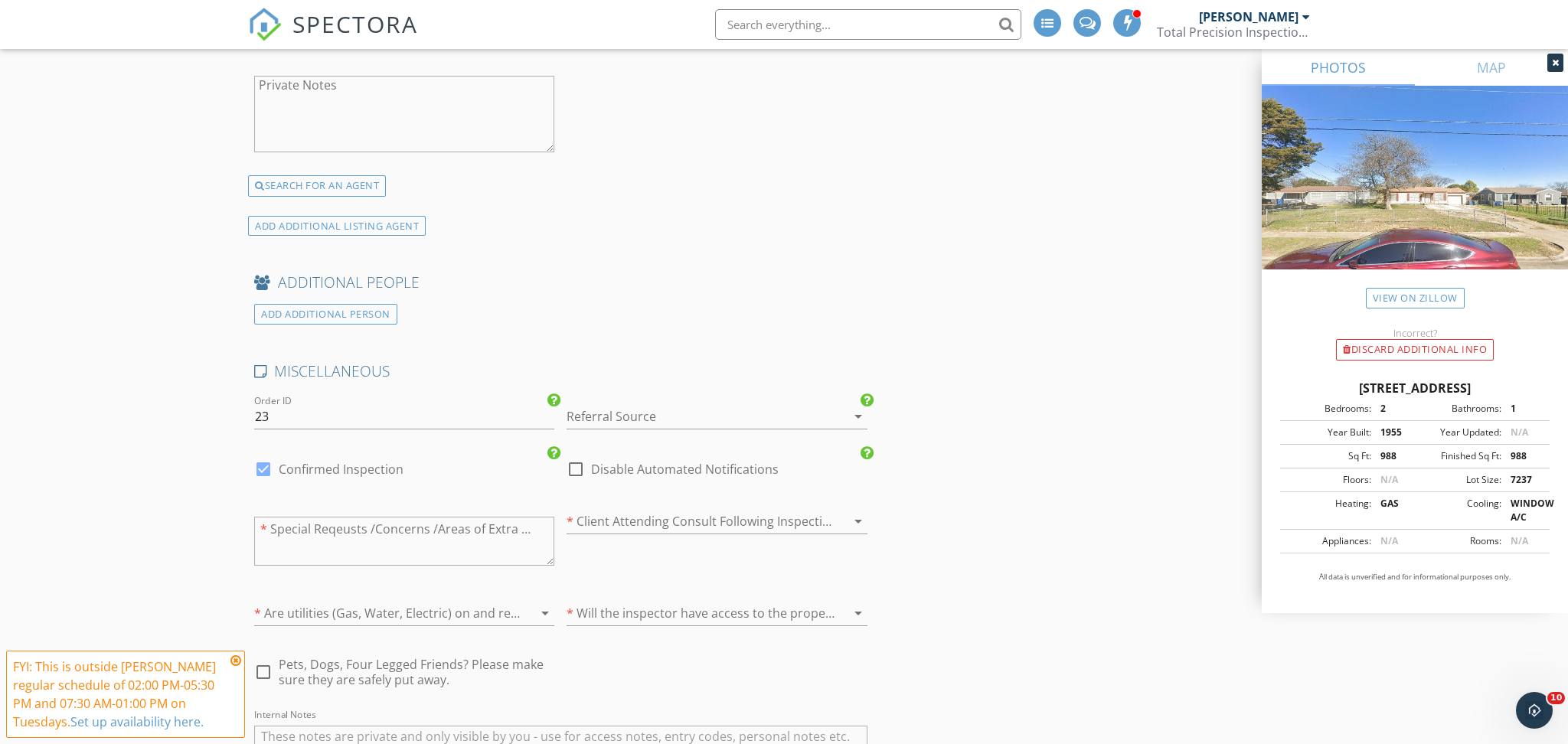
scroll to position [2799, 0]
click at [610, 404] on div at bounding box center [695, 411] width 257 height 25
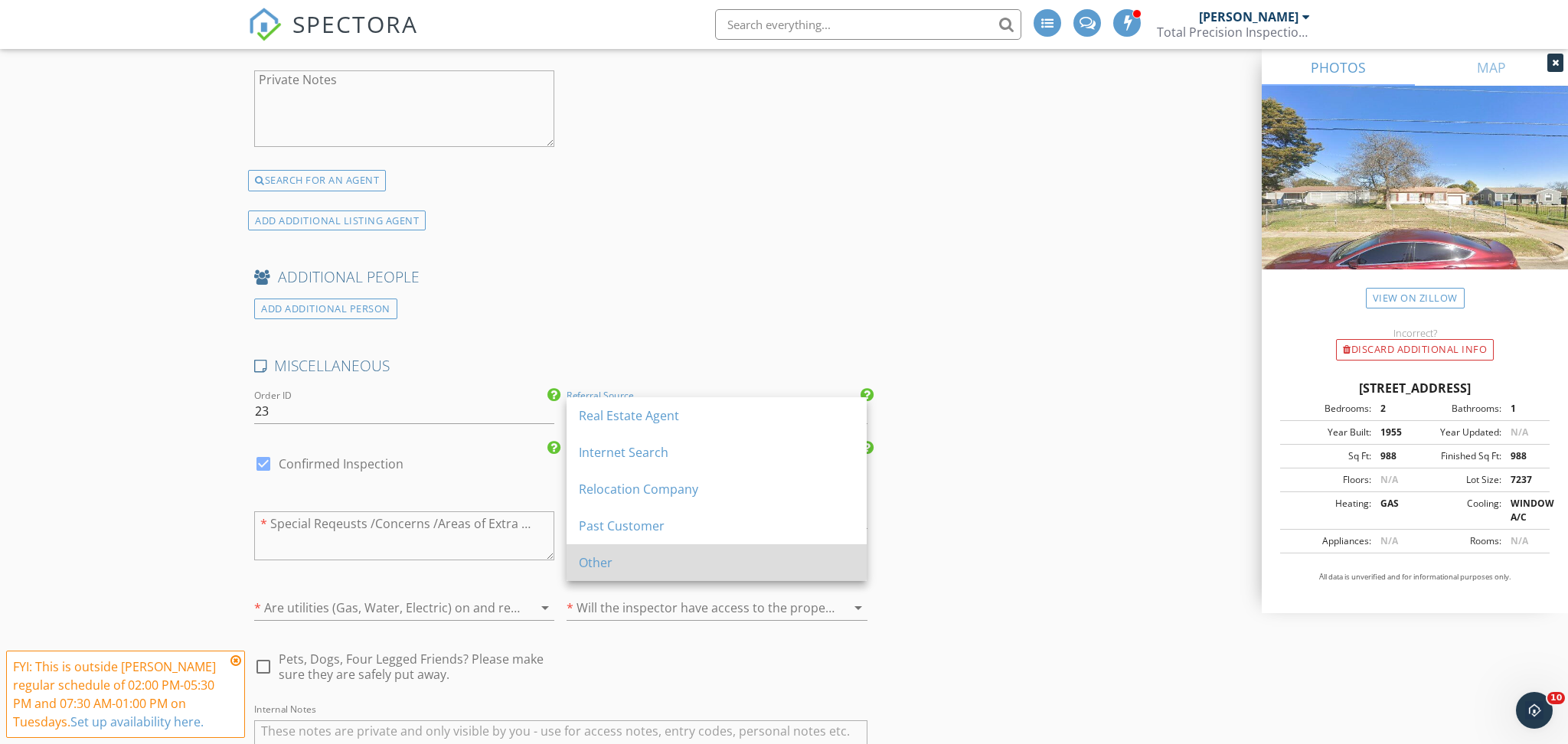
click at [630, 551] on div "Other" at bounding box center [716, 563] width 275 height 37
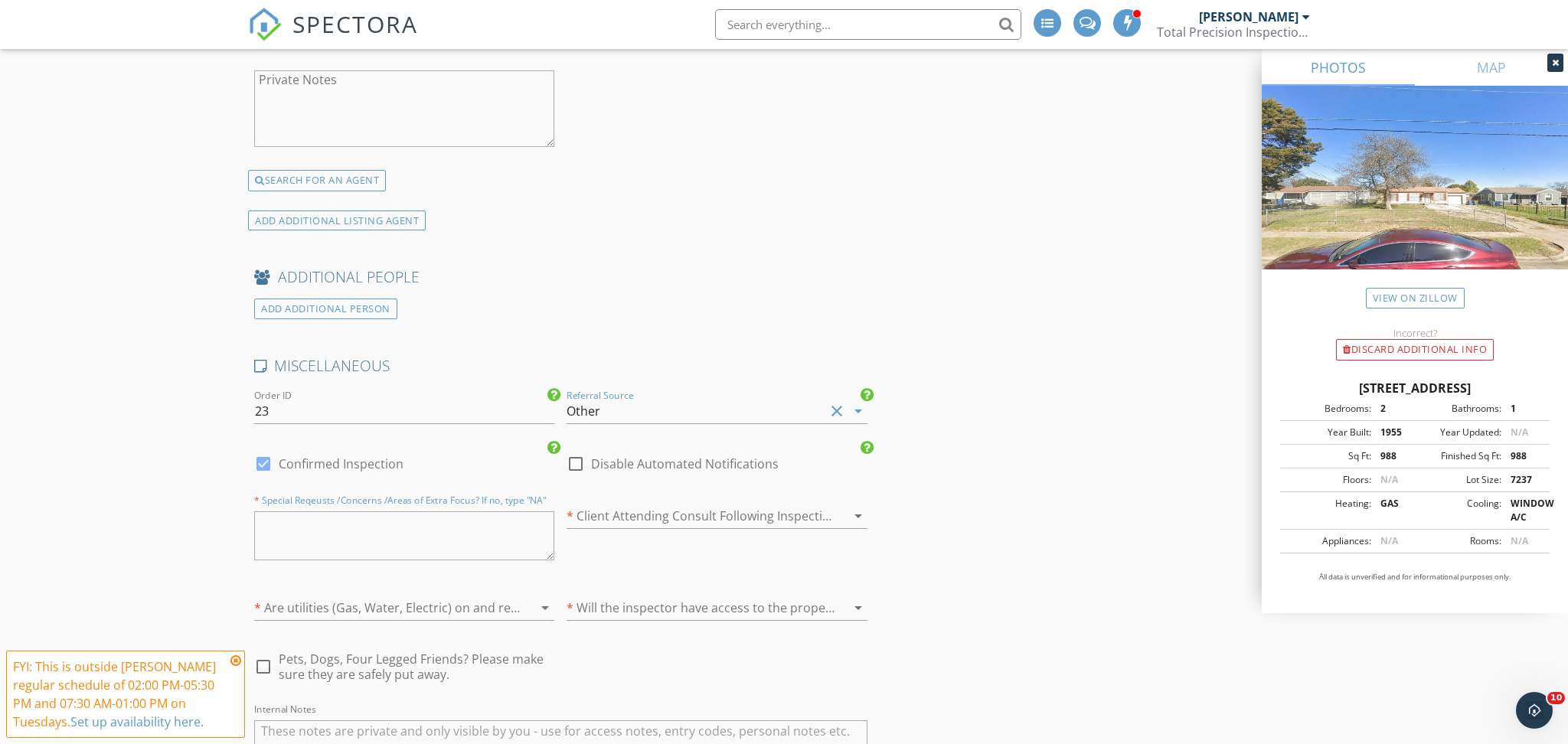
click at [337, 546] on textarea at bounding box center [404, 536] width 300 height 49
type textarea "NA"
click at [813, 512] on div at bounding box center [695, 516] width 257 height 25
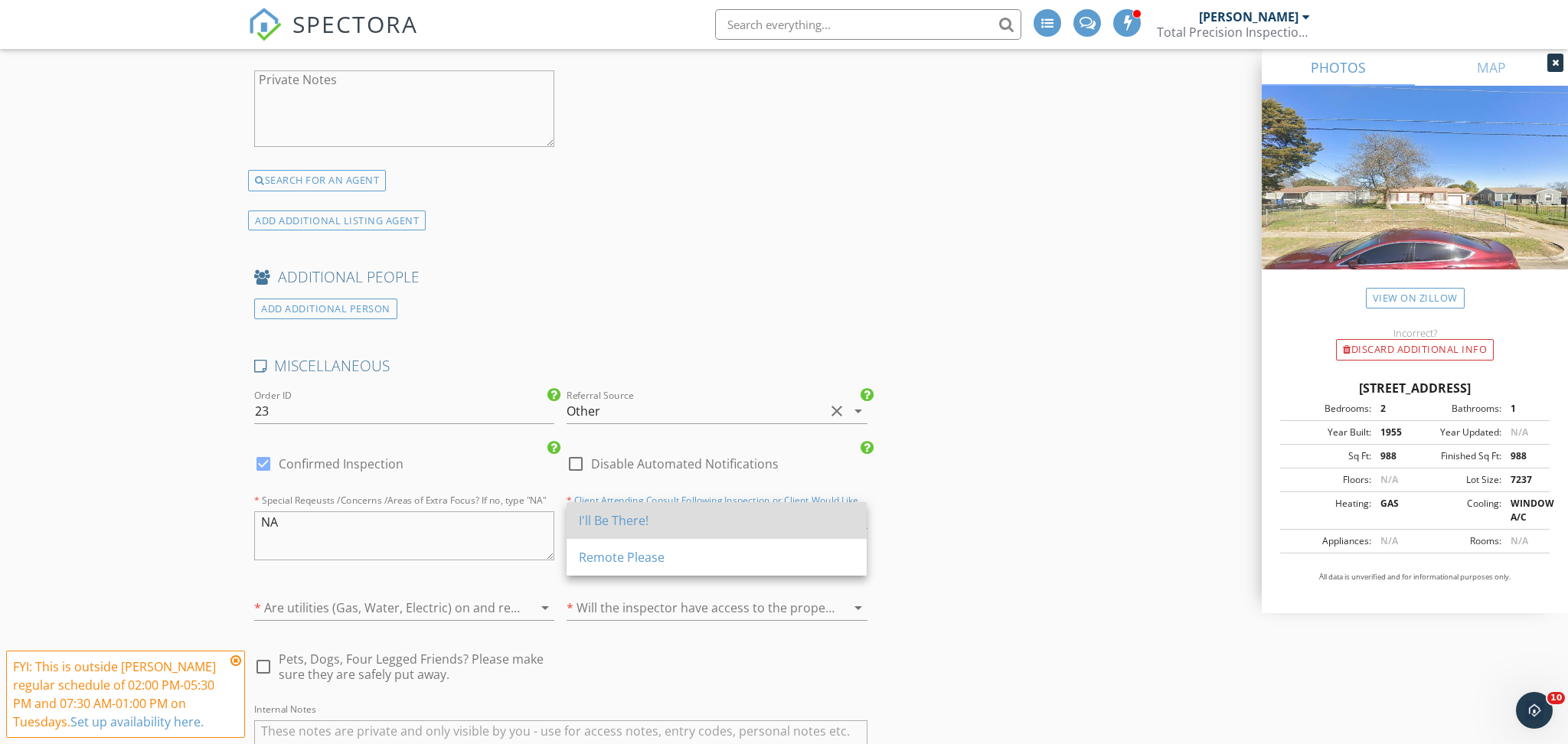
click at [812, 512] on div "I'll Be There!" at bounding box center [716, 520] width 275 height 18
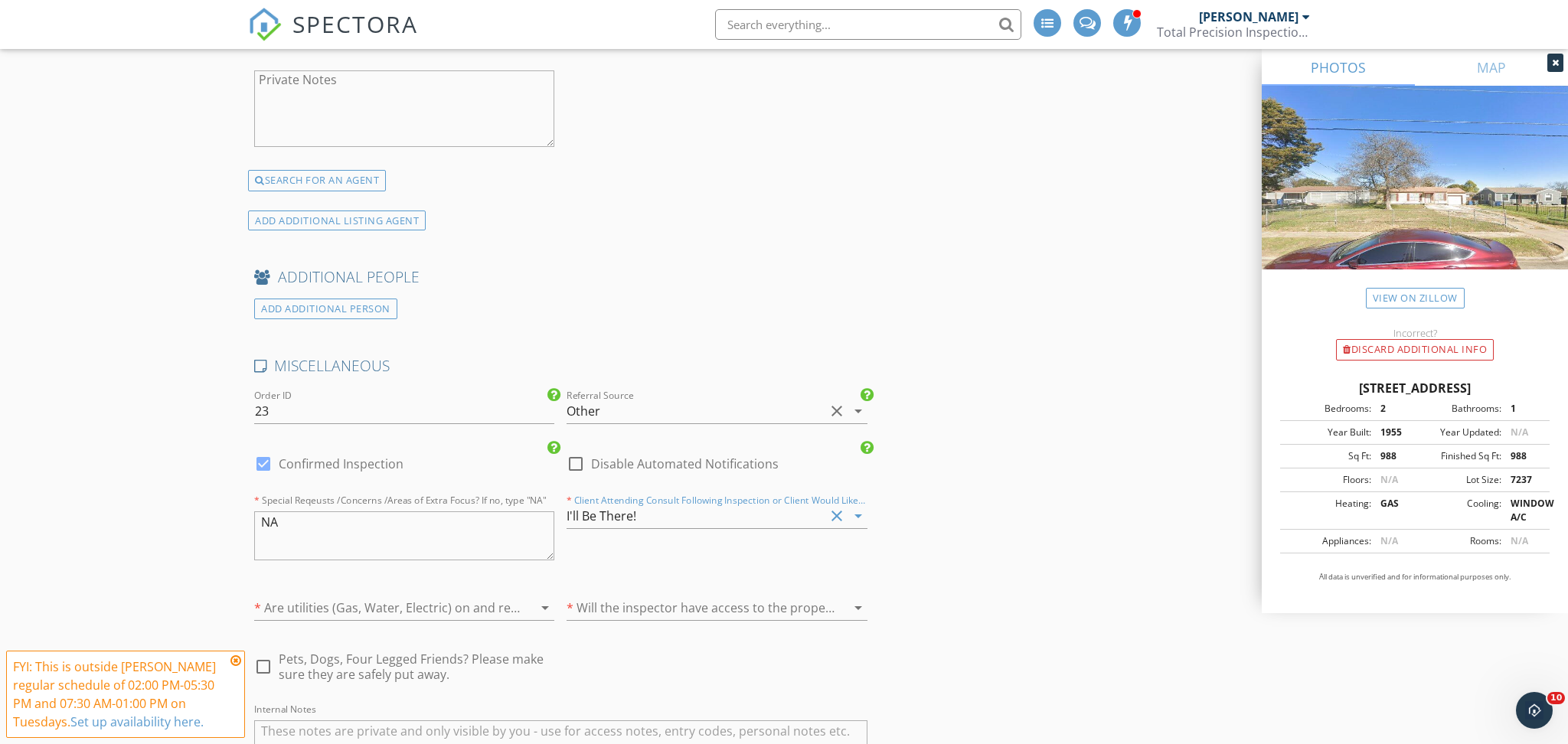
click at [319, 614] on div at bounding box center [382, 607] width 257 height 25
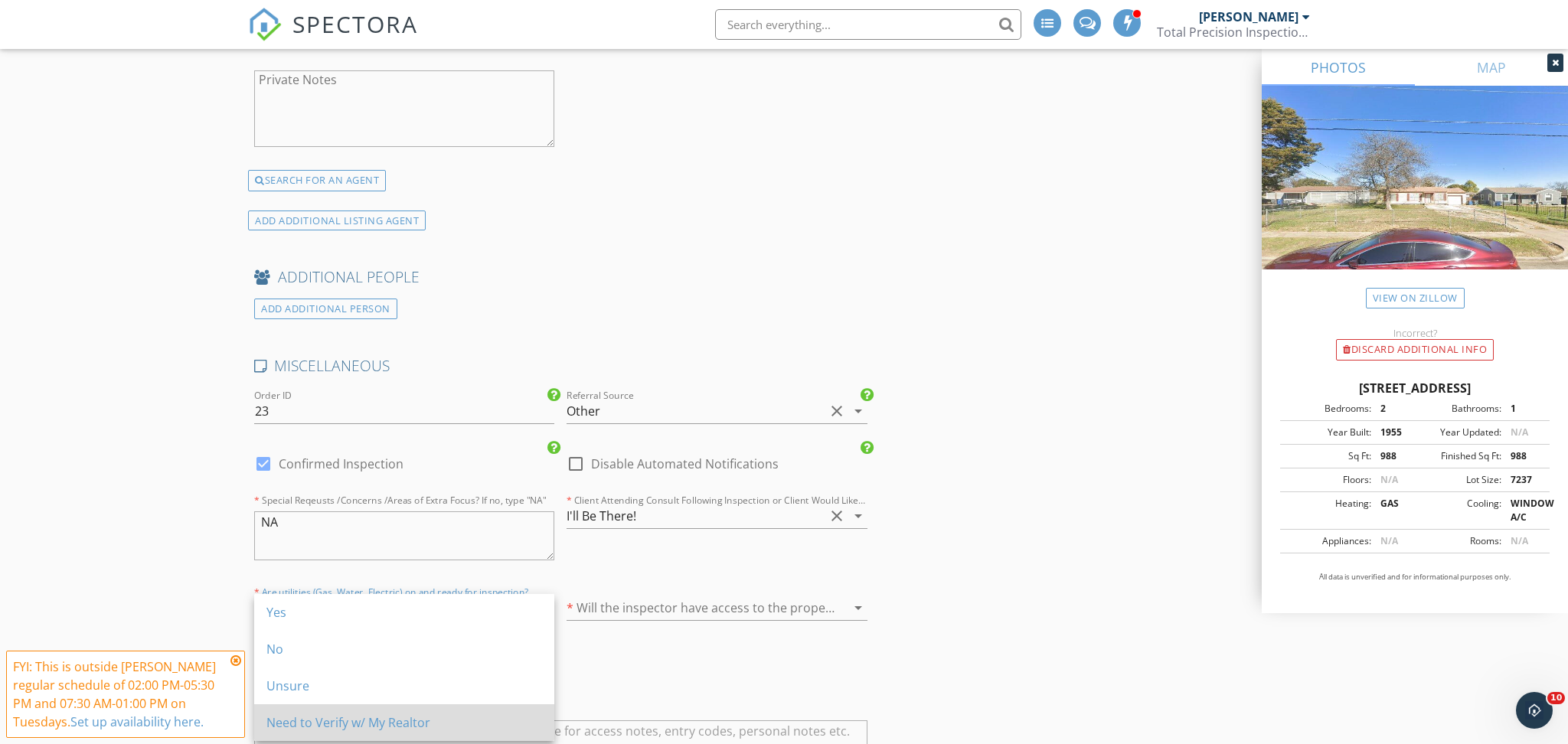
click at [363, 733] on div "Need to Verify w/ My Realtor" at bounding box center [404, 723] width 275 height 37
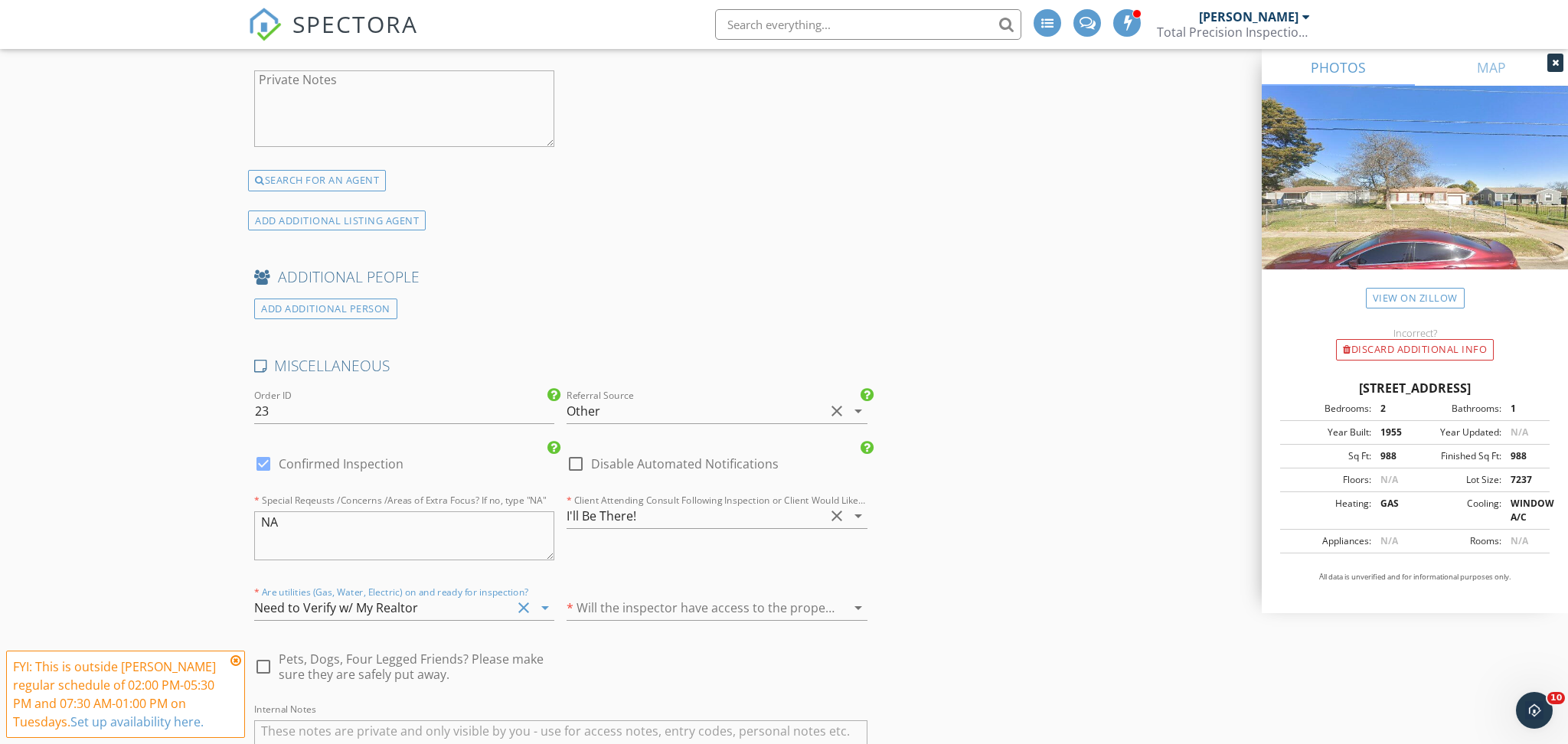
click at [688, 598] on div at bounding box center [695, 607] width 257 height 25
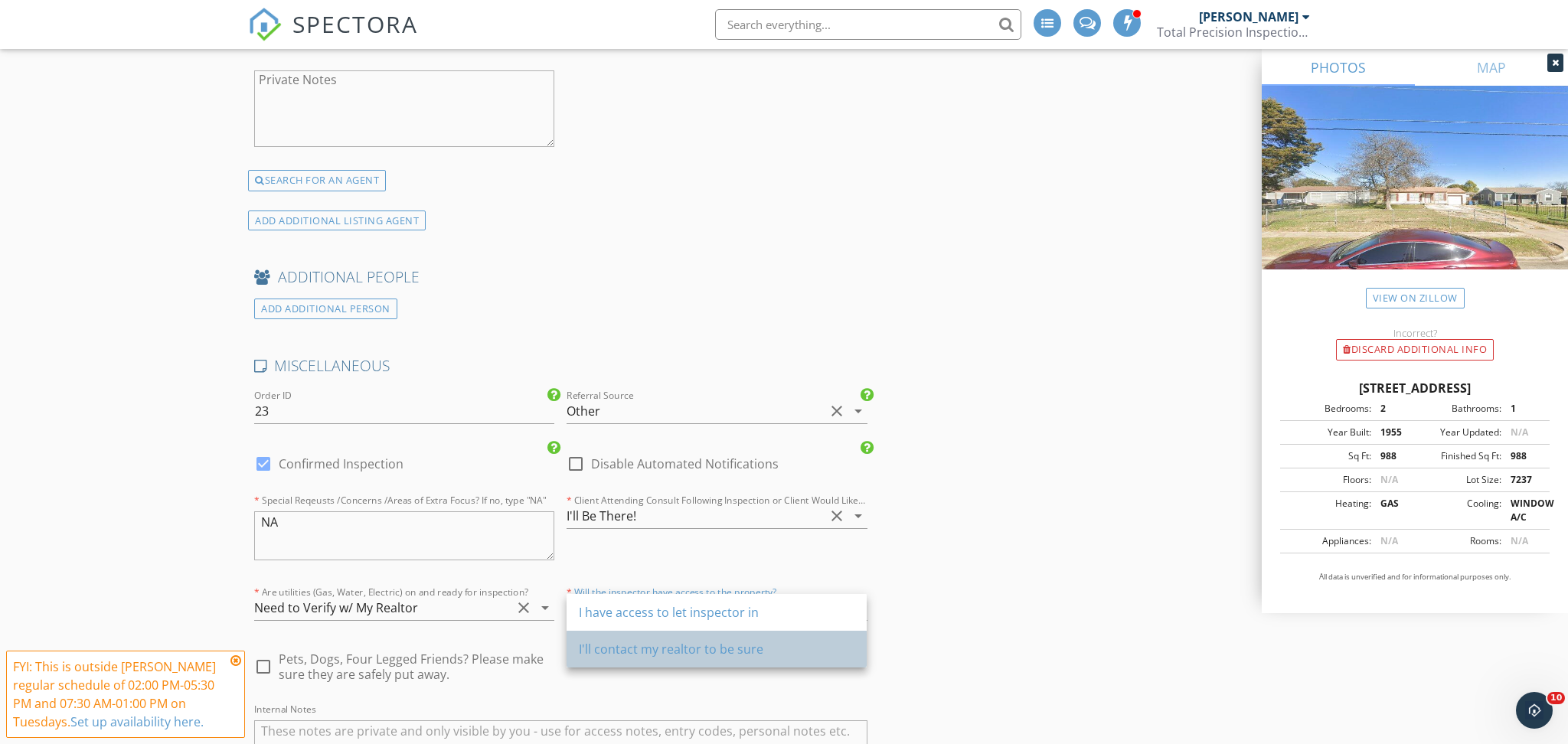
click at [657, 664] on div "I'll contact my realtor to be sure" at bounding box center [716, 649] width 275 height 37
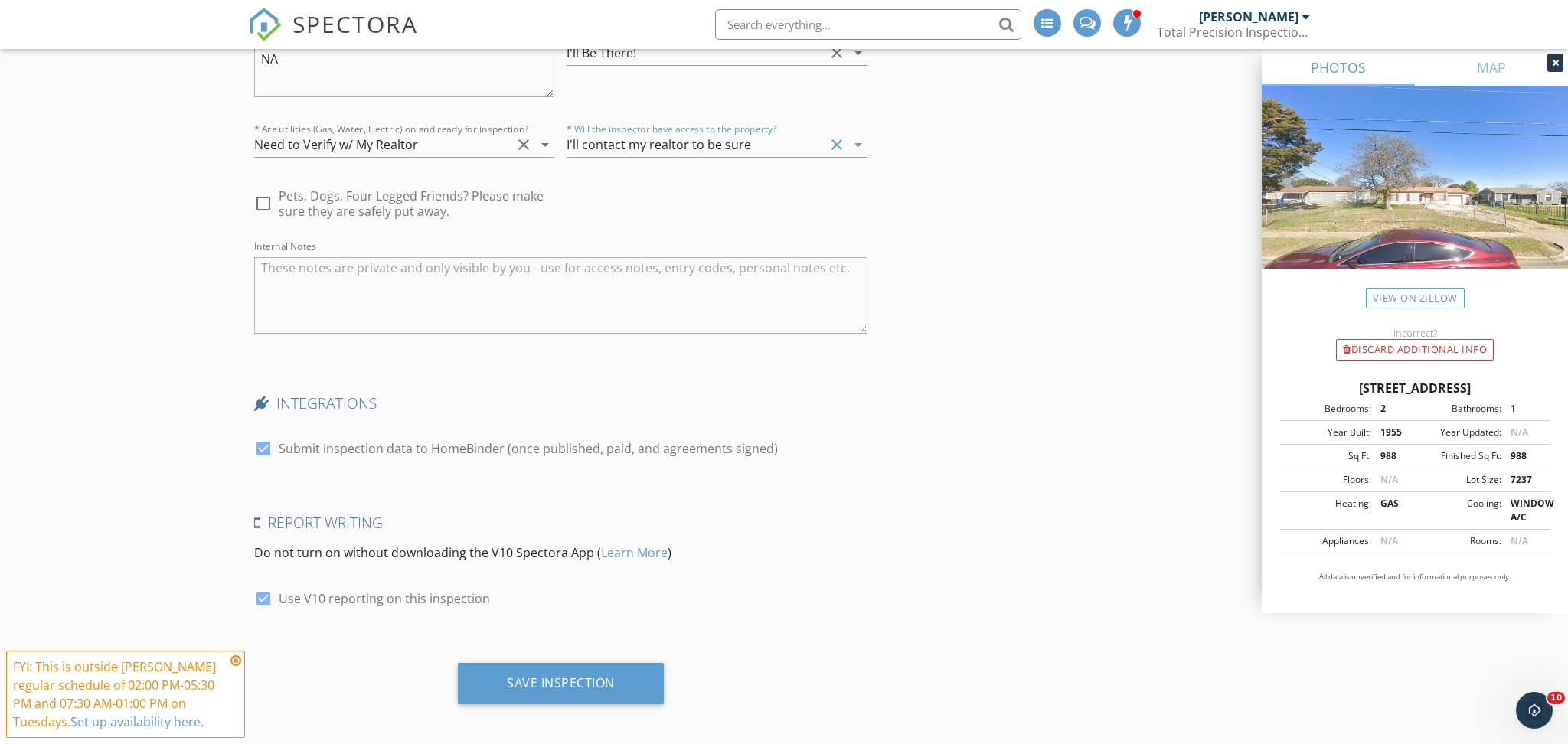
scroll to position [3266, 0]
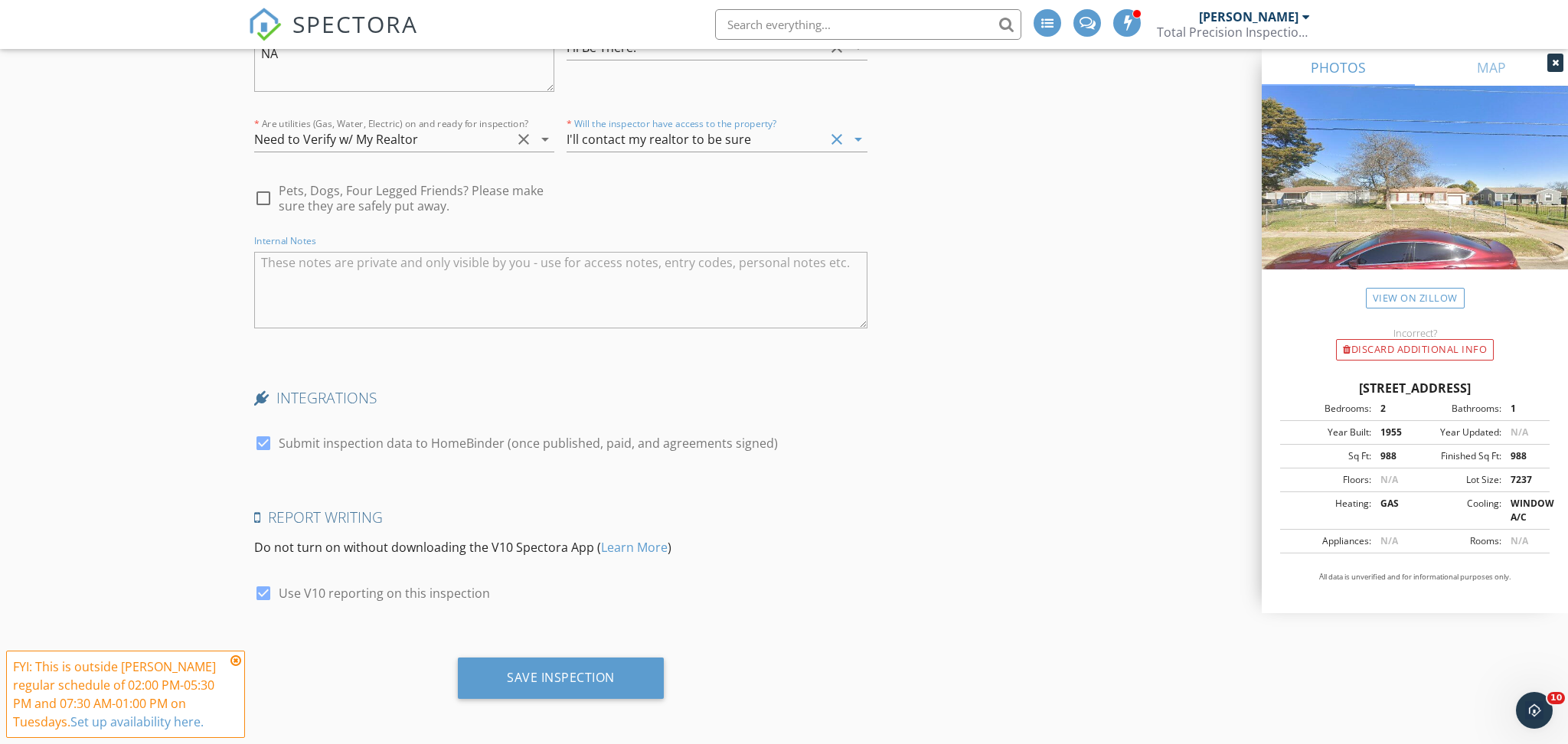
click at [474, 293] on textarea "Internal Notes" at bounding box center [560, 290] width 613 height 76
click at [422, 317] on textarea "Internal Notes" at bounding box center [560, 290] width 613 height 76
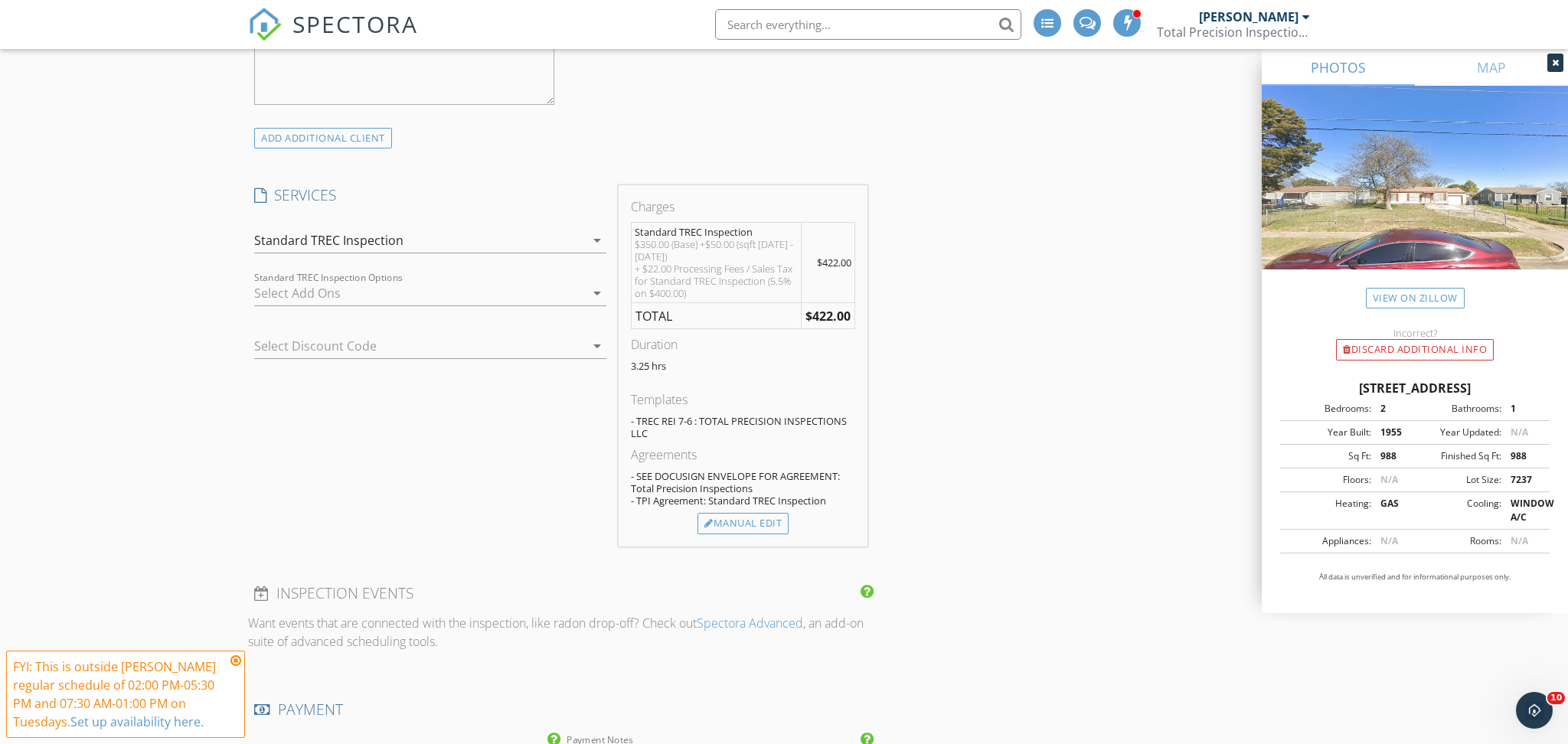
scroll to position [1104, 0]
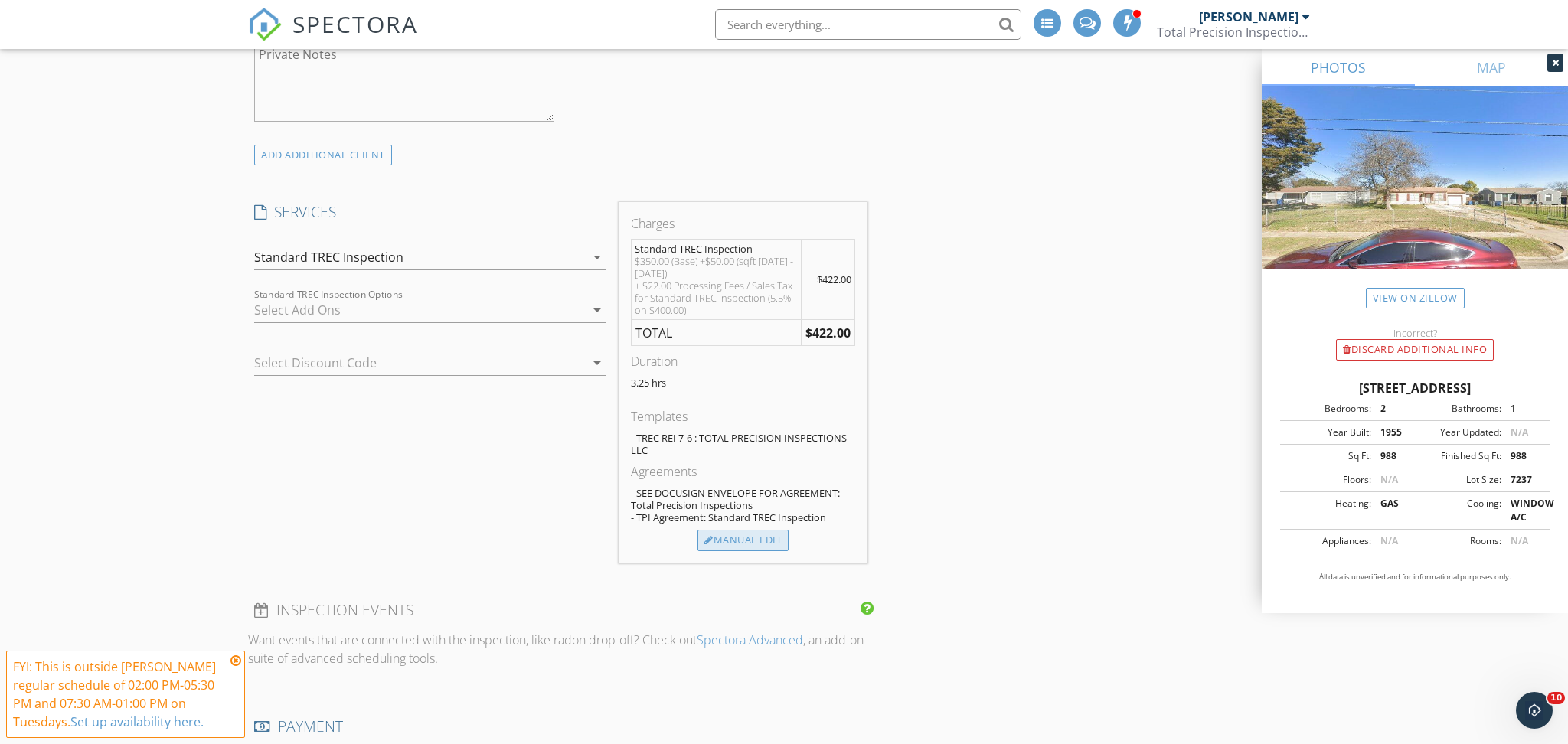
type textarea "MLS: 20998284"
click at [743, 542] on div "Manual Edit" at bounding box center [743, 540] width 91 height 21
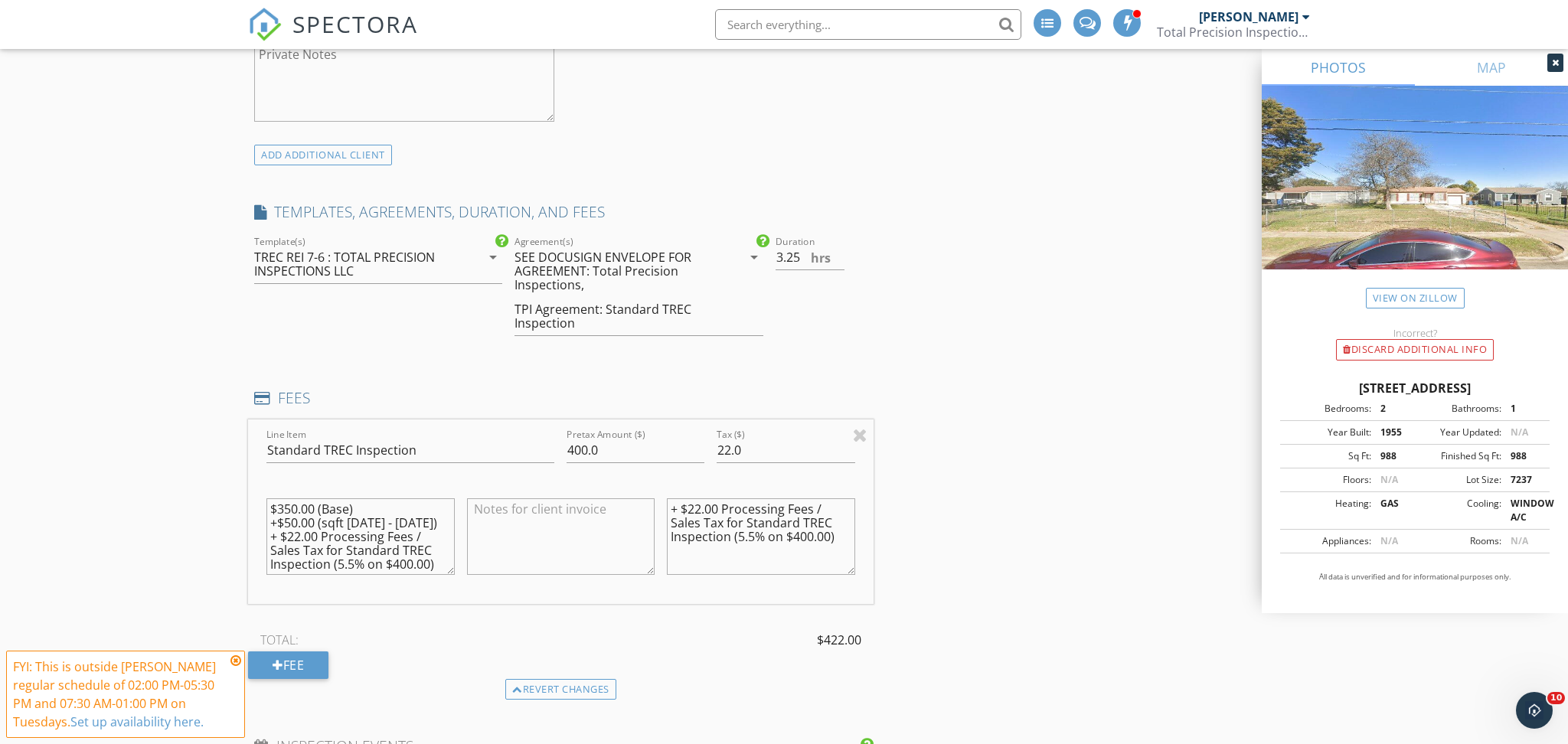
click at [666, 302] on div "TPI Agreement: Standard TREC Inspection" at bounding box center [616, 316] width 205 height 28
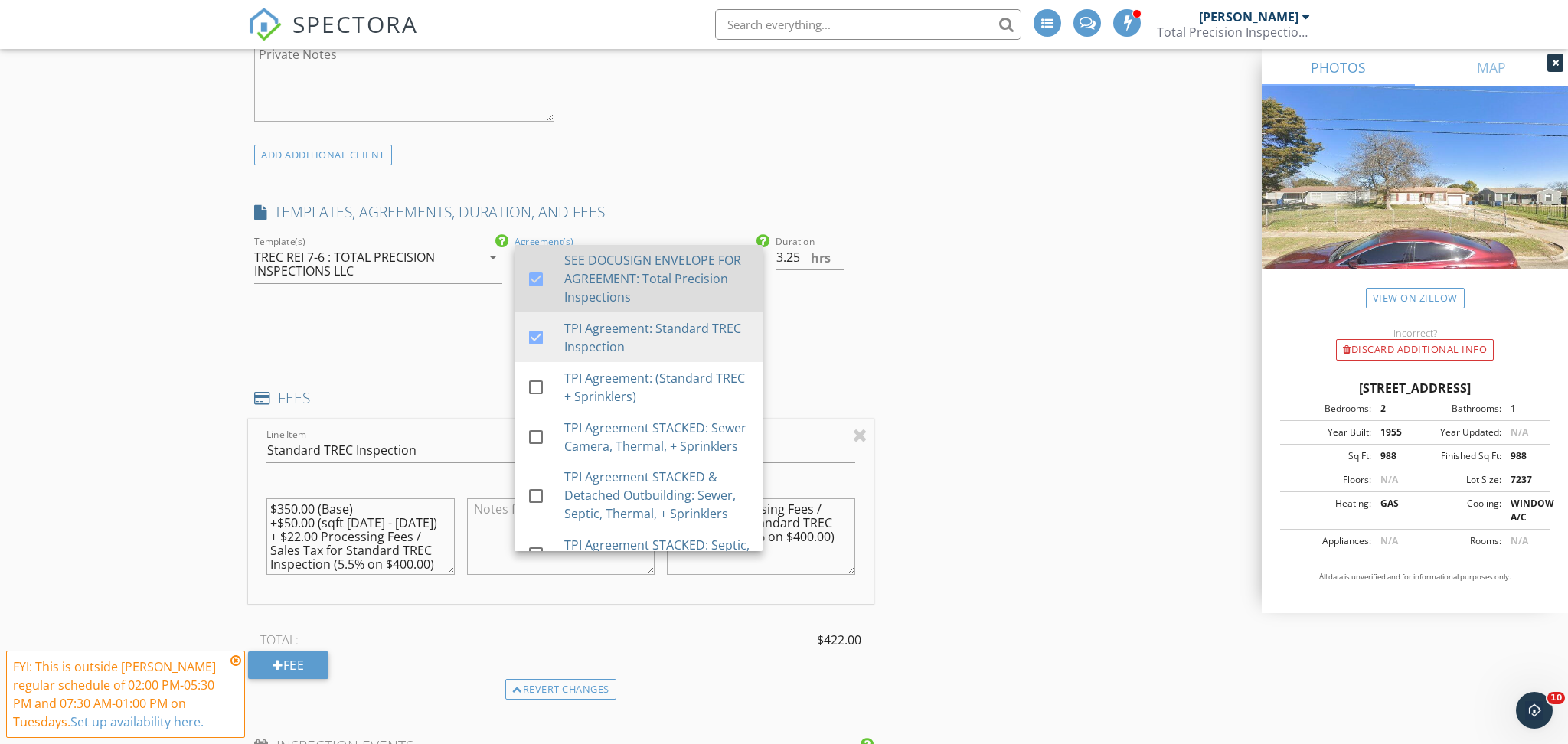
click at [532, 281] on div at bounding box center [536, 279] width 26 height 26
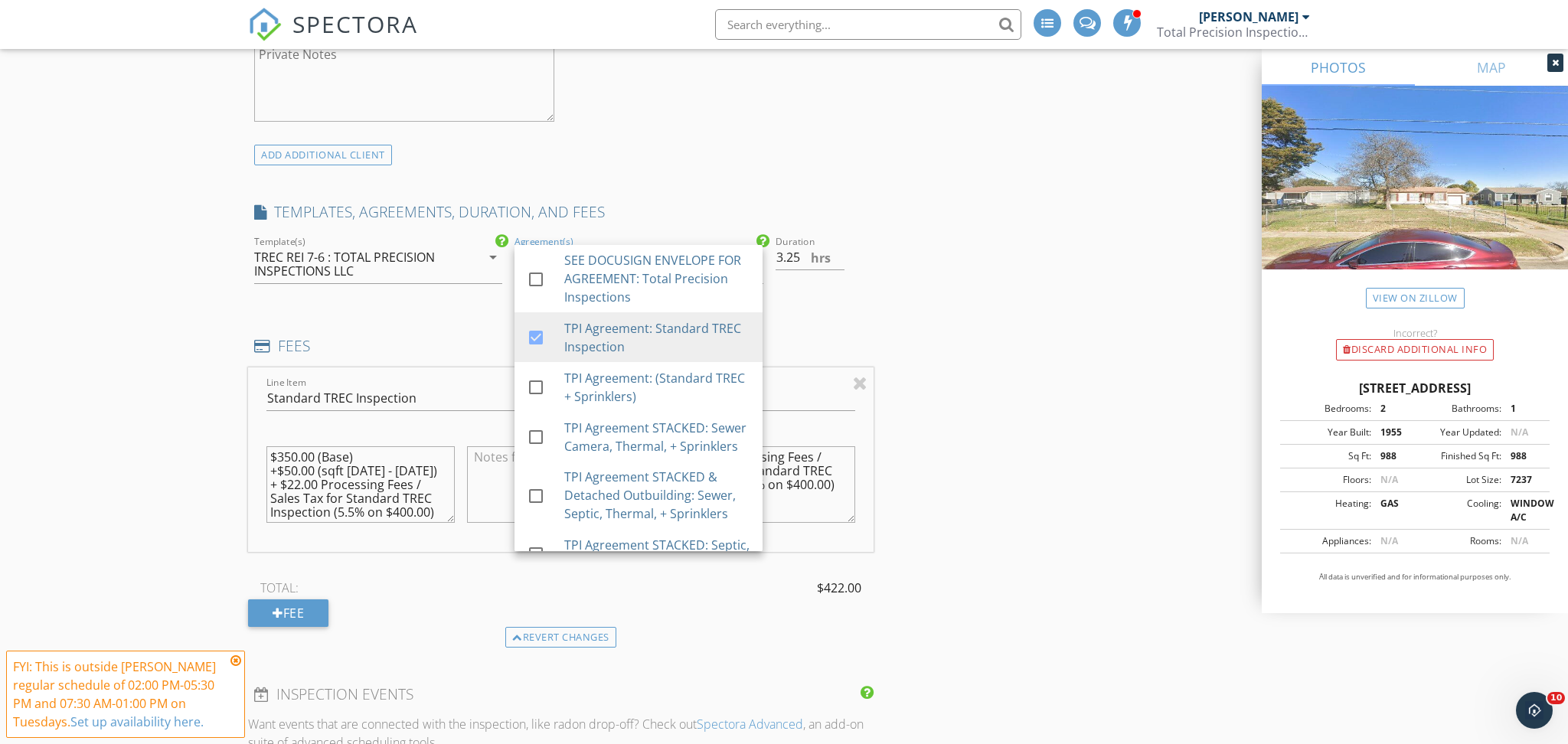
click at [431, 295] on div at bounding box center [378, 295] width 248 height 10
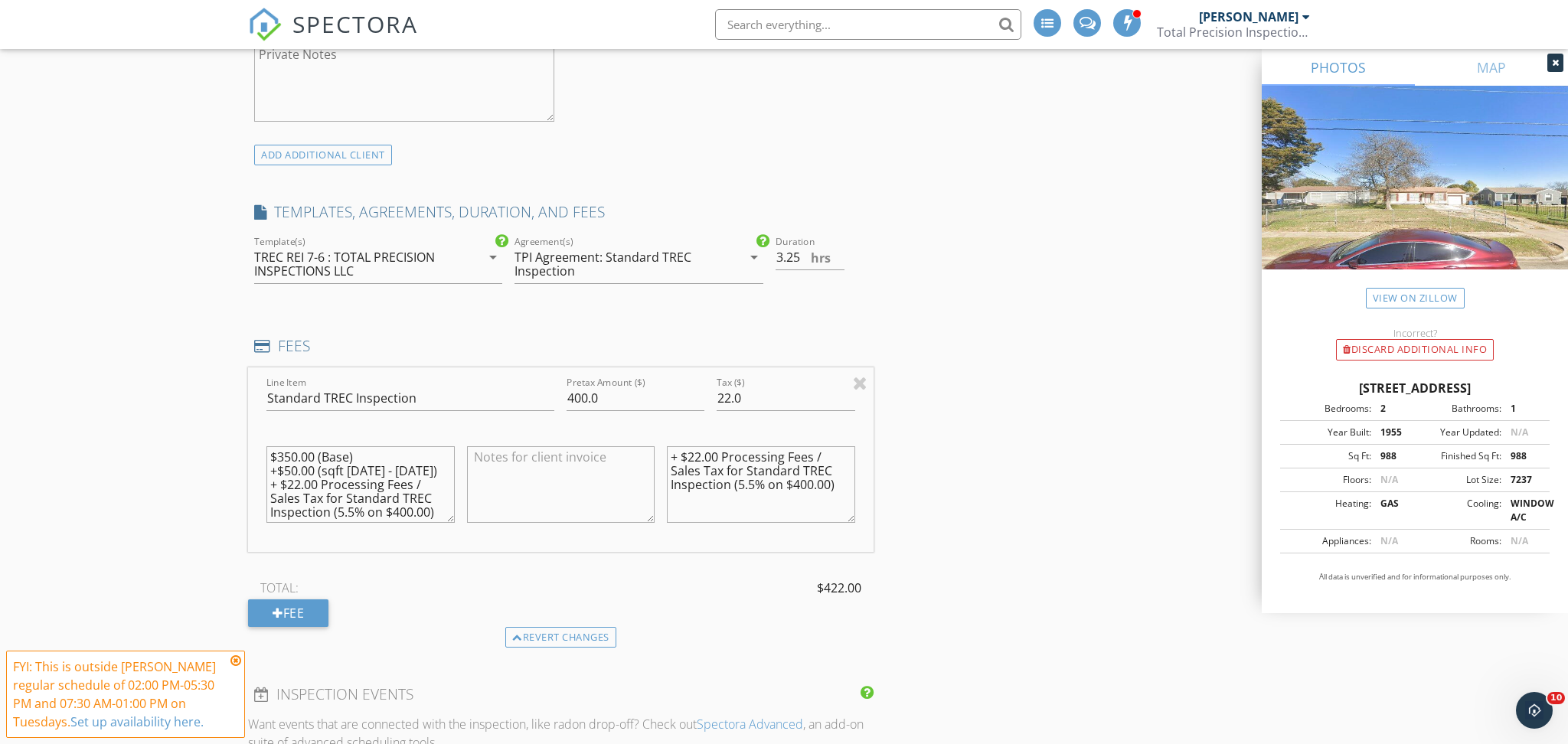
scroll to position [14, 0]
click at [498, 467] on textarea at bounding box center [561, 485] width 189 height 76
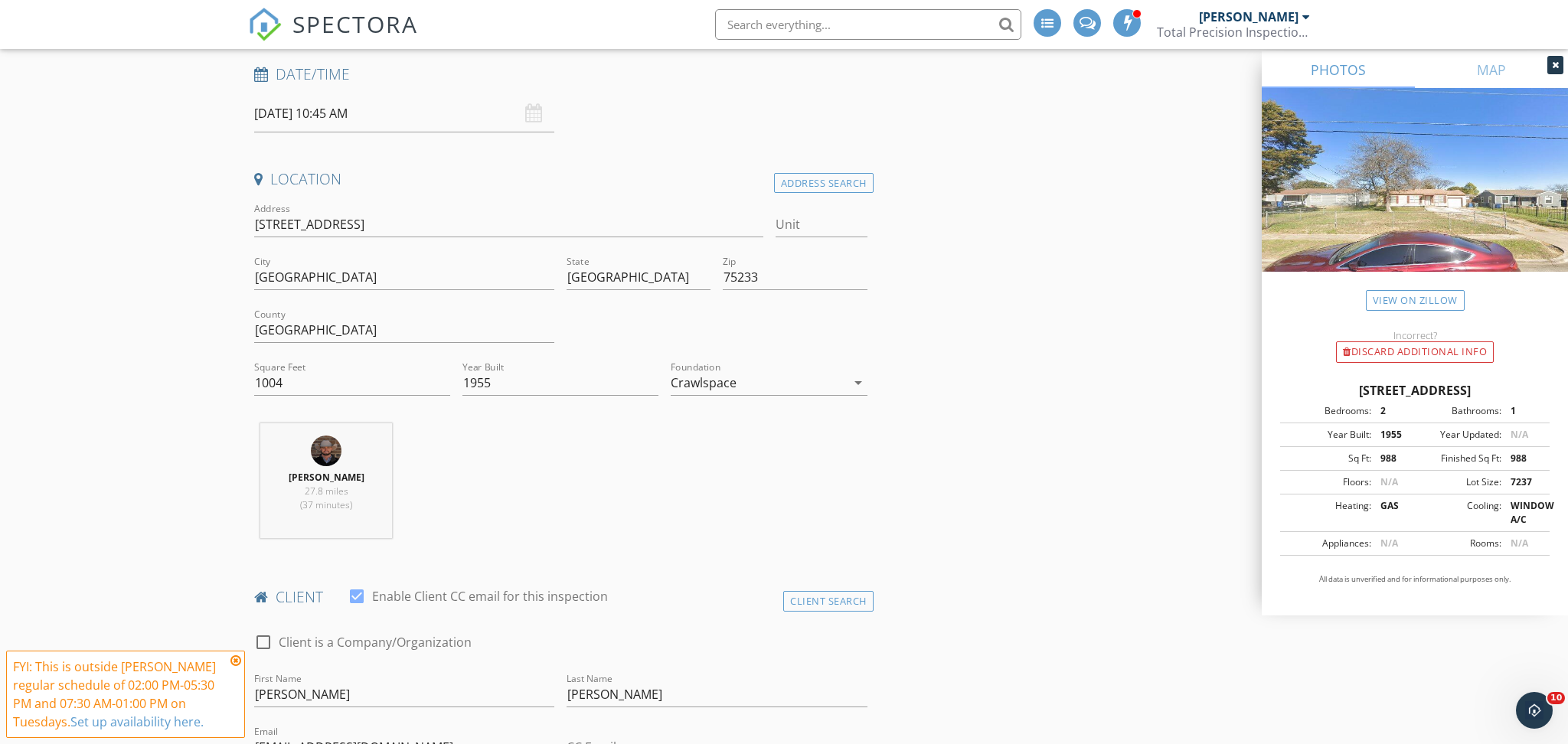
scroll to position [0, 0]
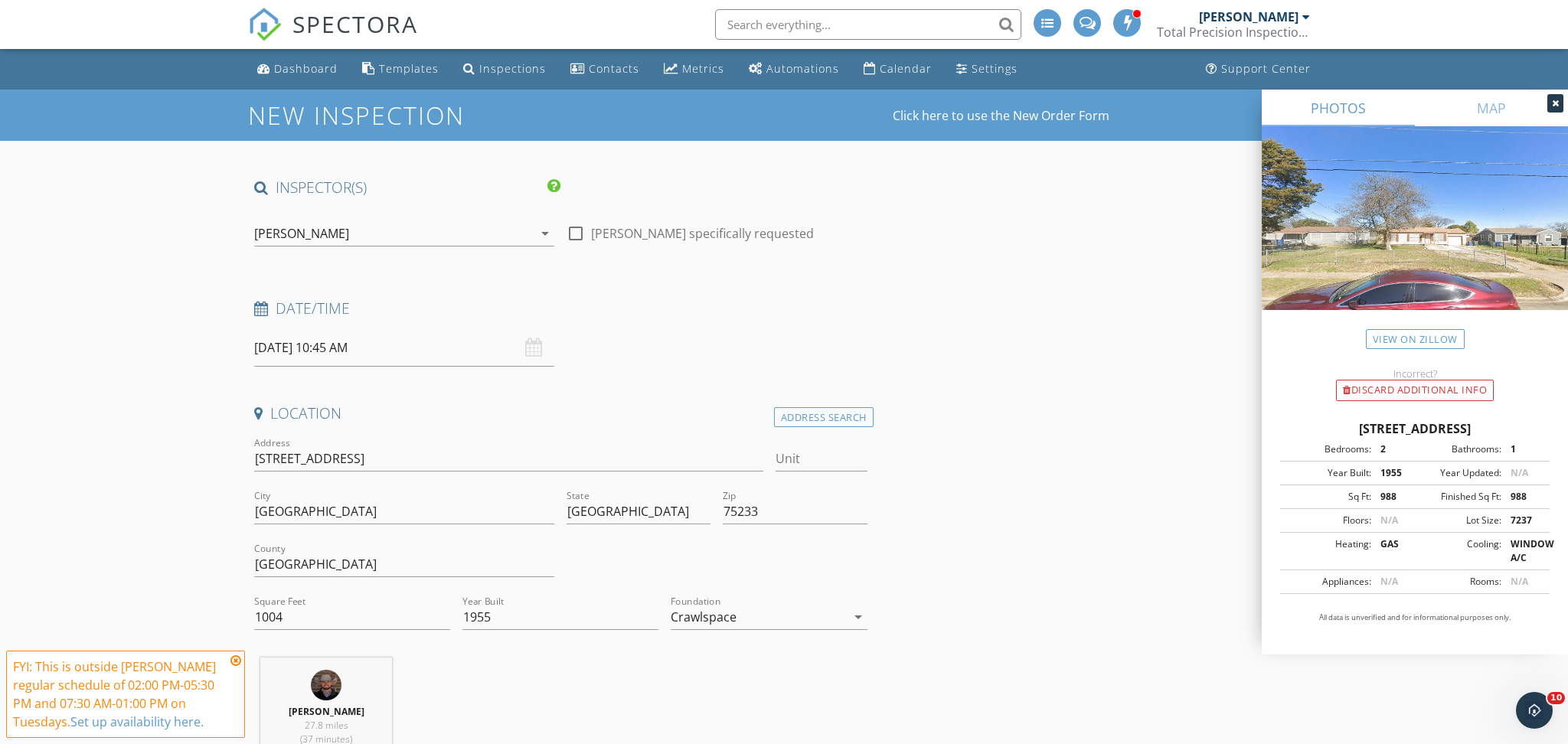
type textarea "Cash Price: $360.00, Please bring payment to consultation. Thank you!"
click at [569, 231] on div at bounding box center [575, 233] width 26 height 26
checkbox input "true"
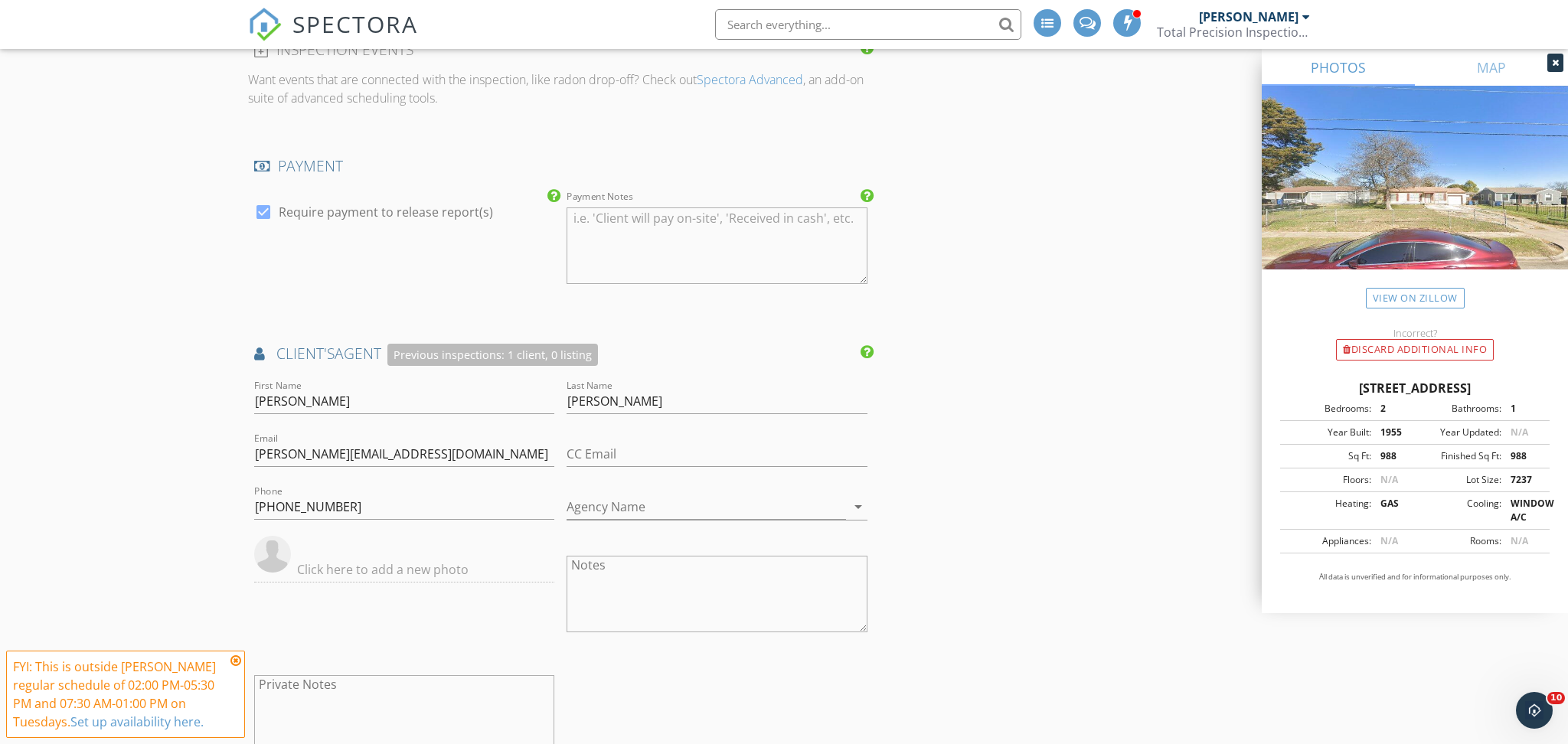
scroll to position [3351, 0]
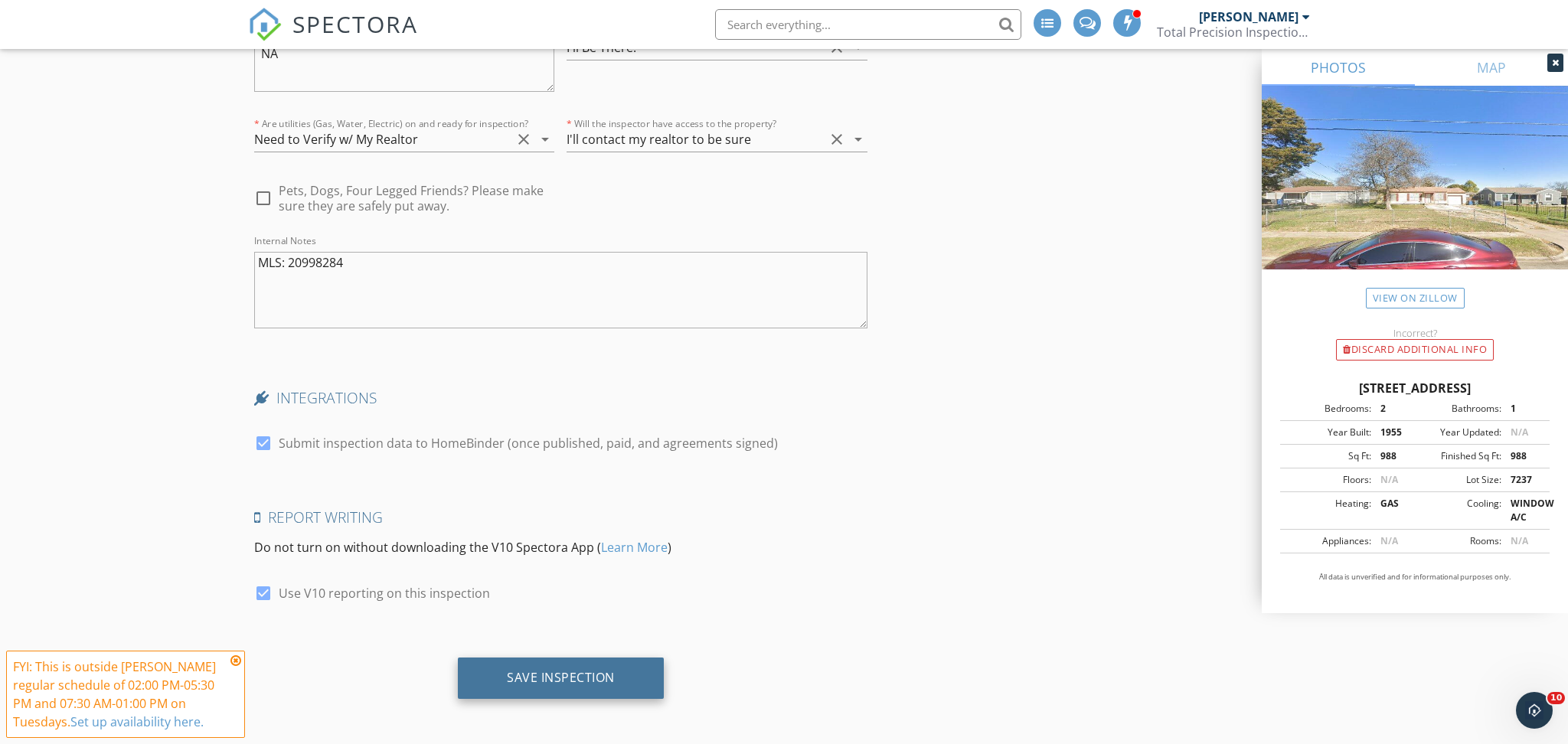
click at [590, 690] on div "Save Inspection" at bounding box center [560, 678] width 206 height 41
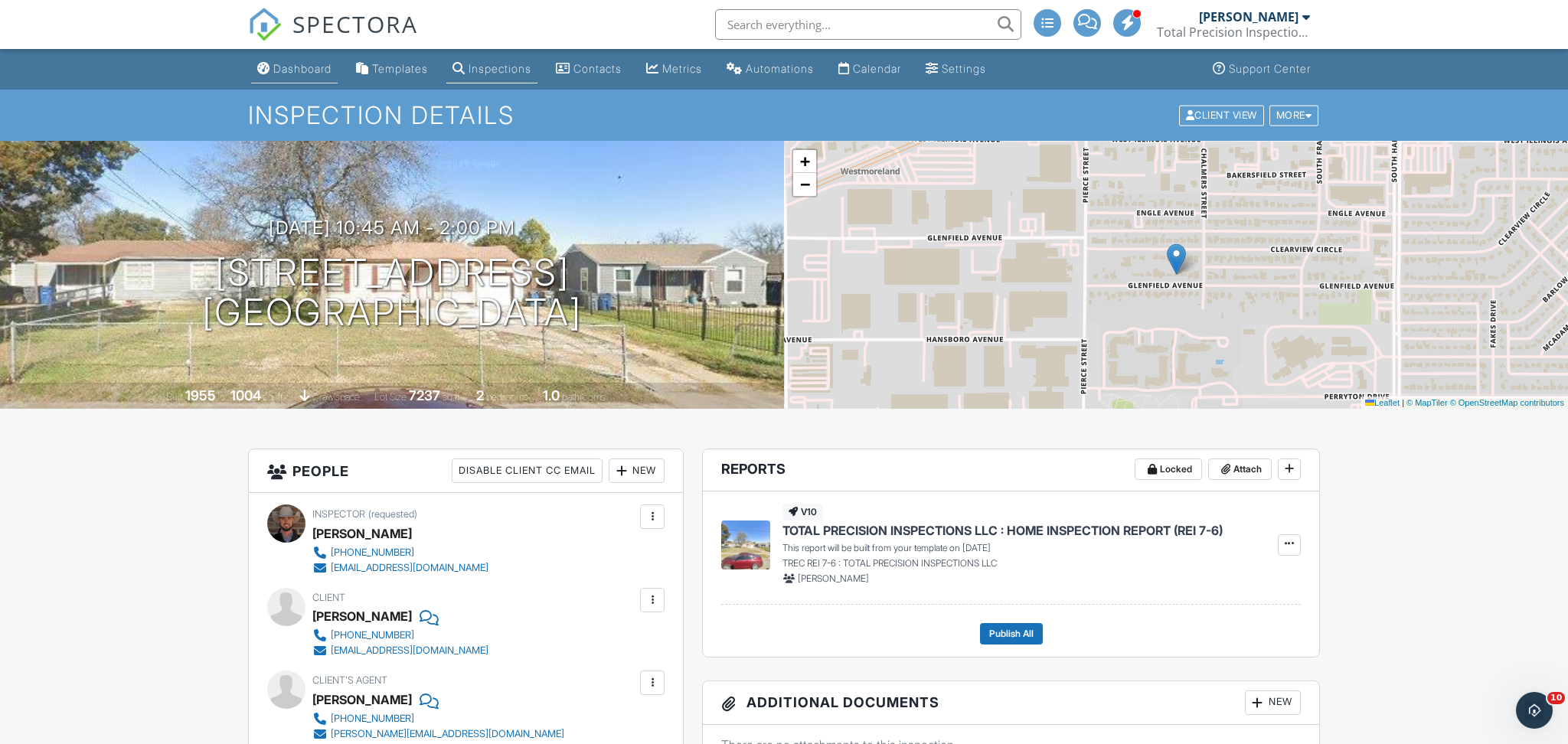
click at [314, 68] on div "Dashboard" at bounding box center [302, 68] width 58 height 13
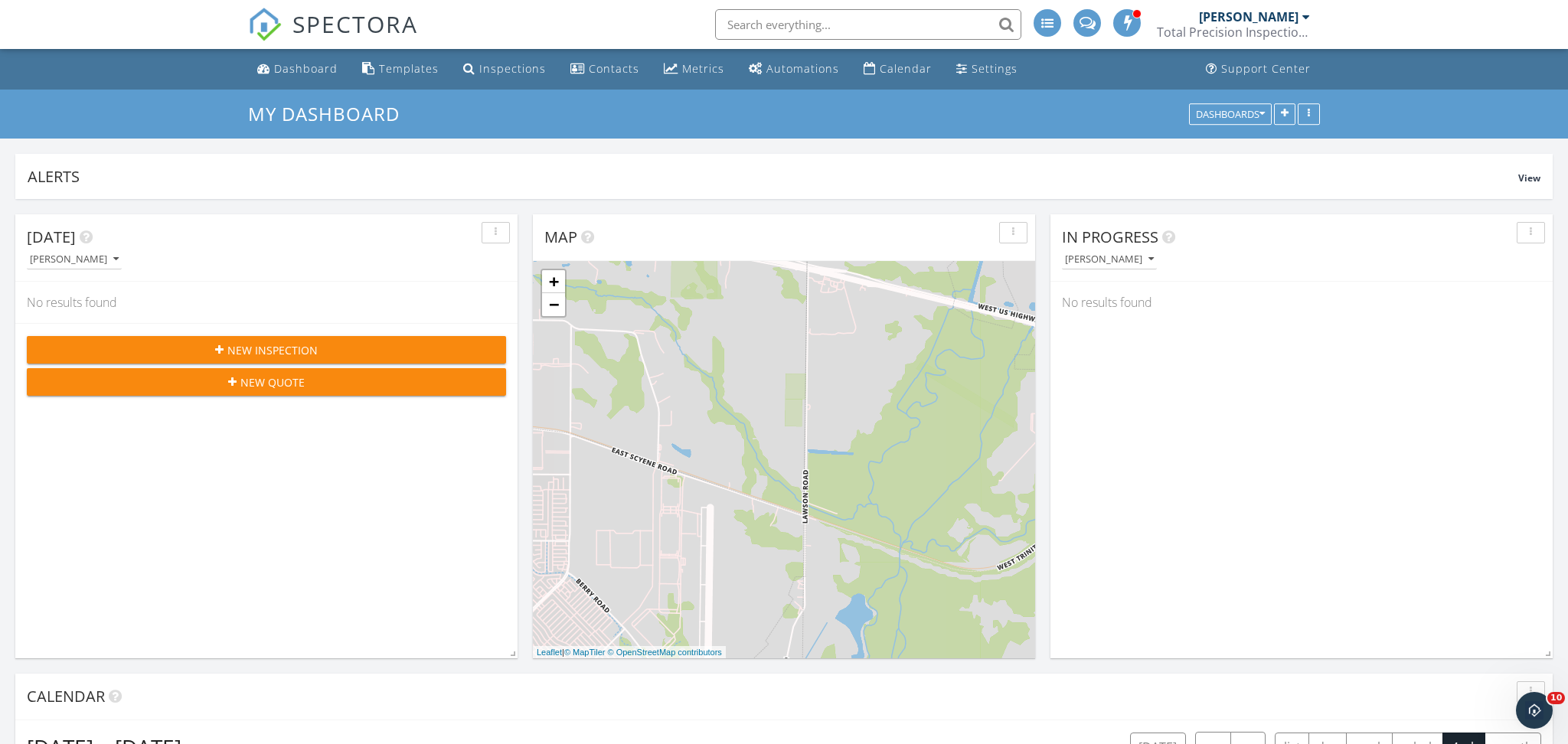
click at [251, 349] on span "New Inspection" at bounding box center [273, 350] width 91 height 16
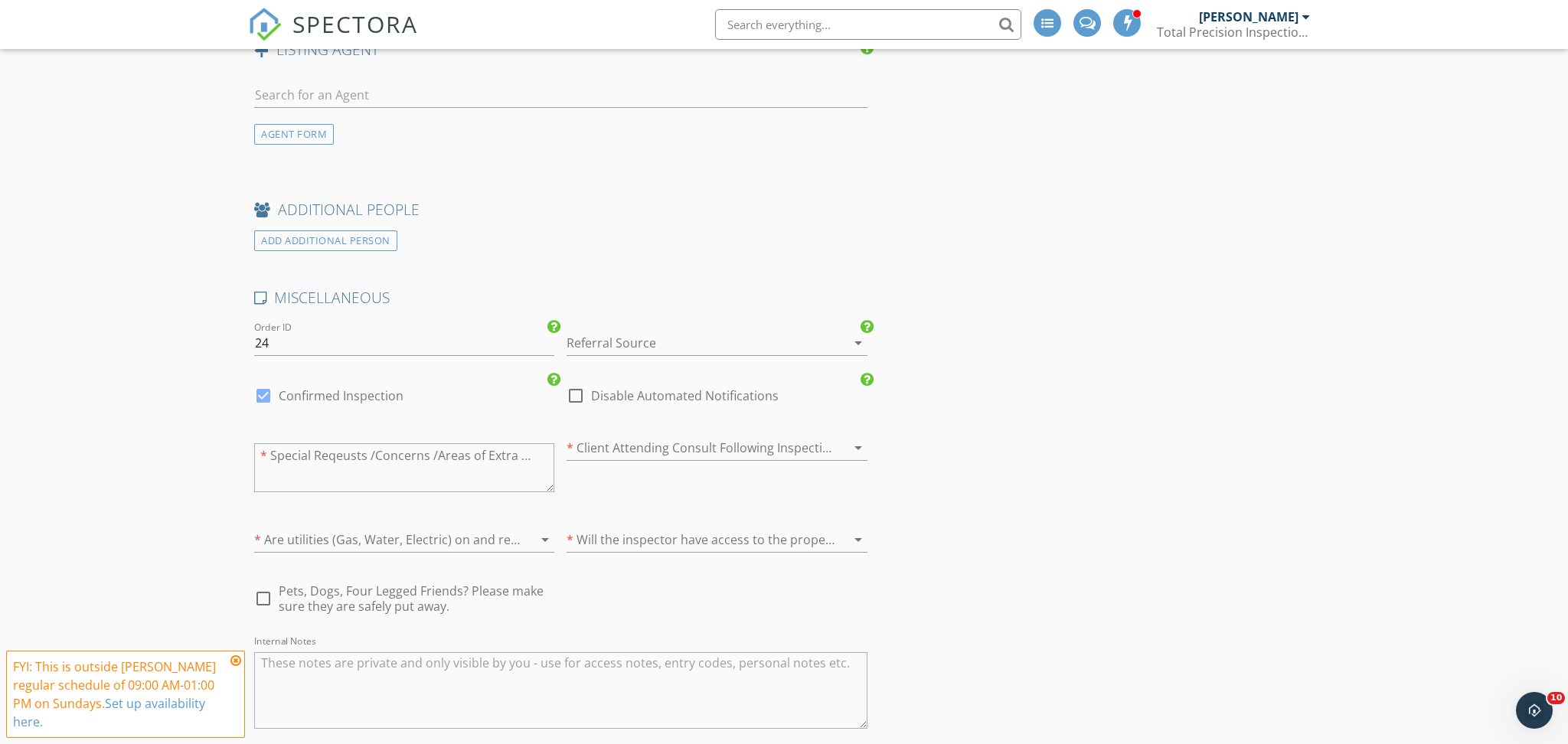
scroll to position [2139, 0]
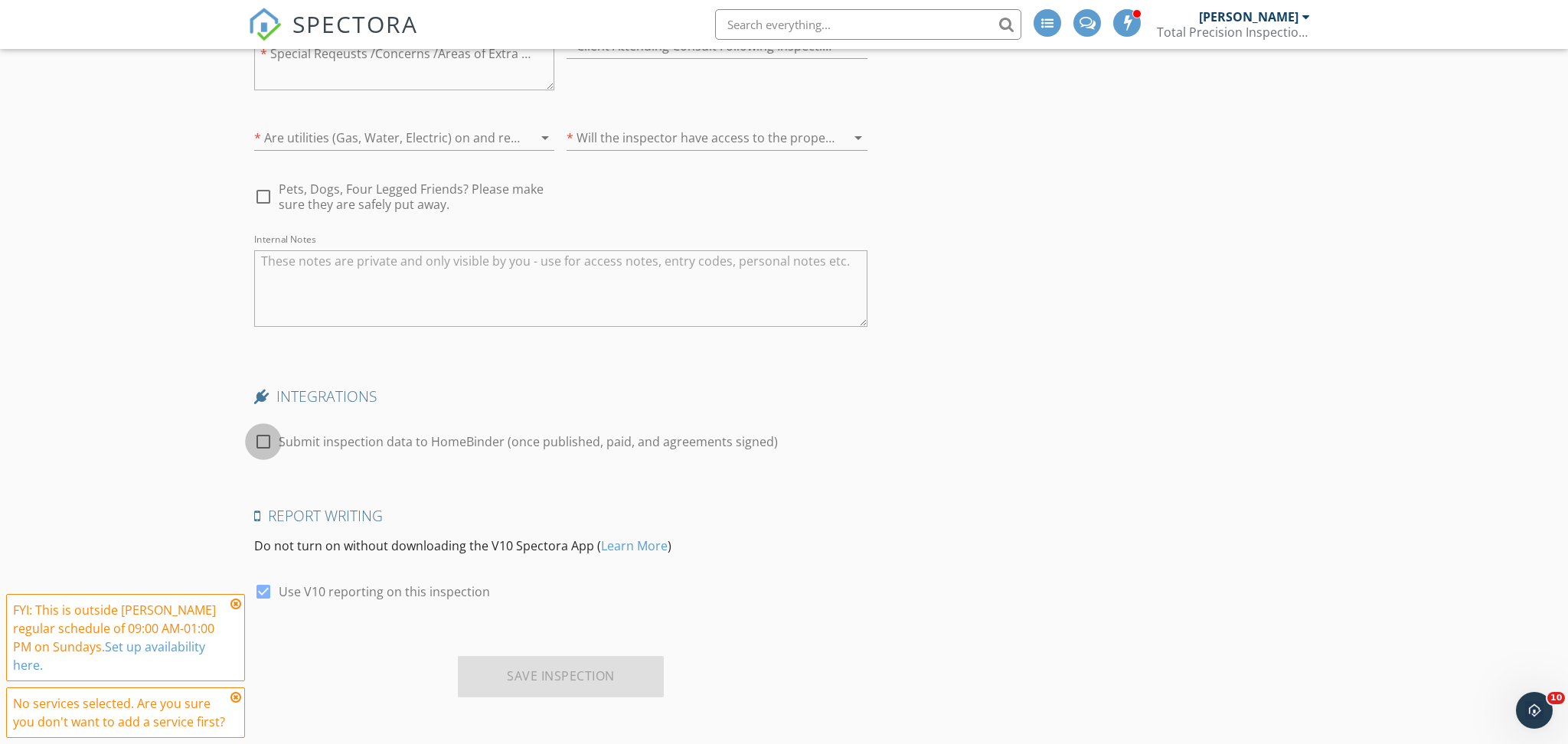
click at [272, 442] on div at bounding box center [263, 442] width 26 height 26
checkbox input "true"
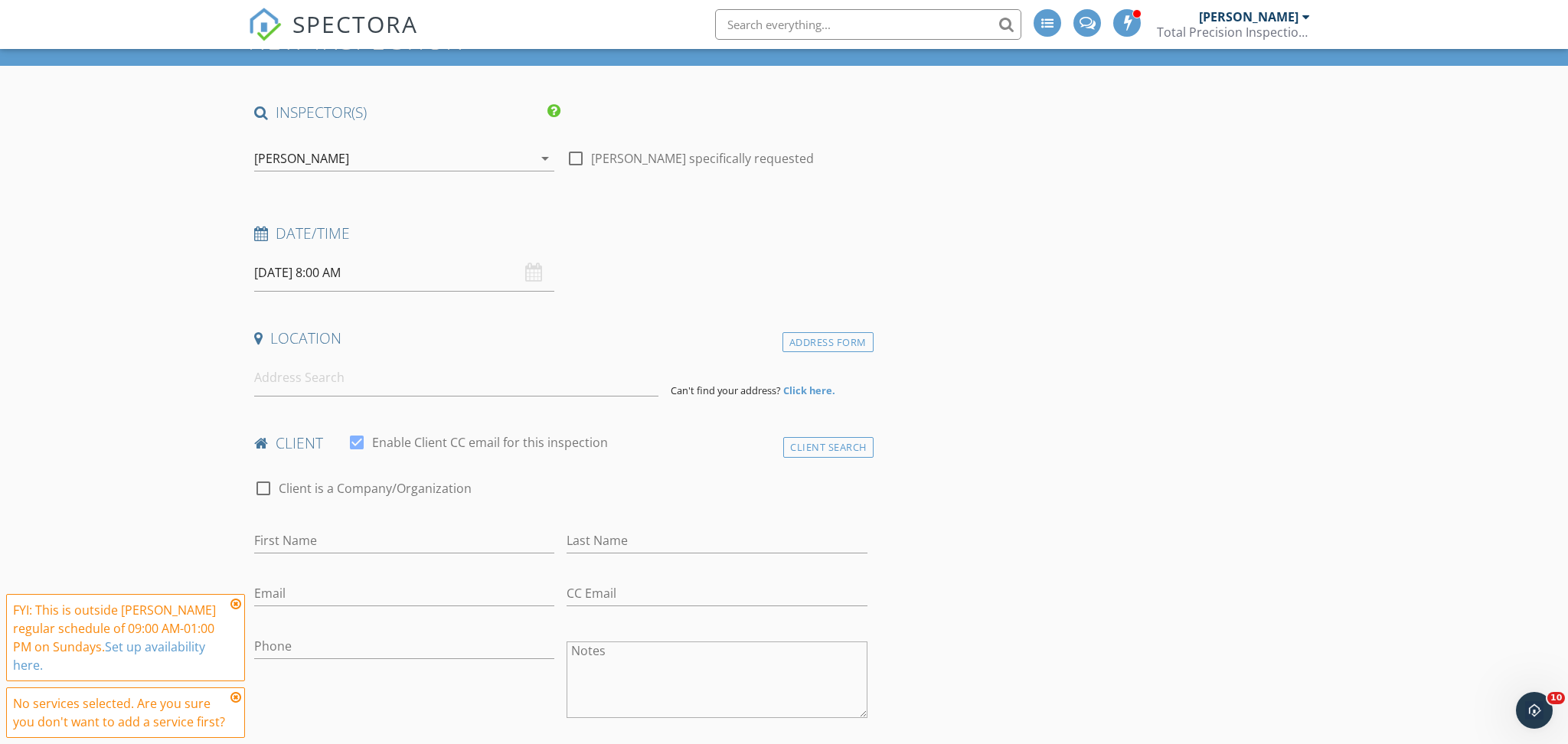
scroll to position [0, 0]
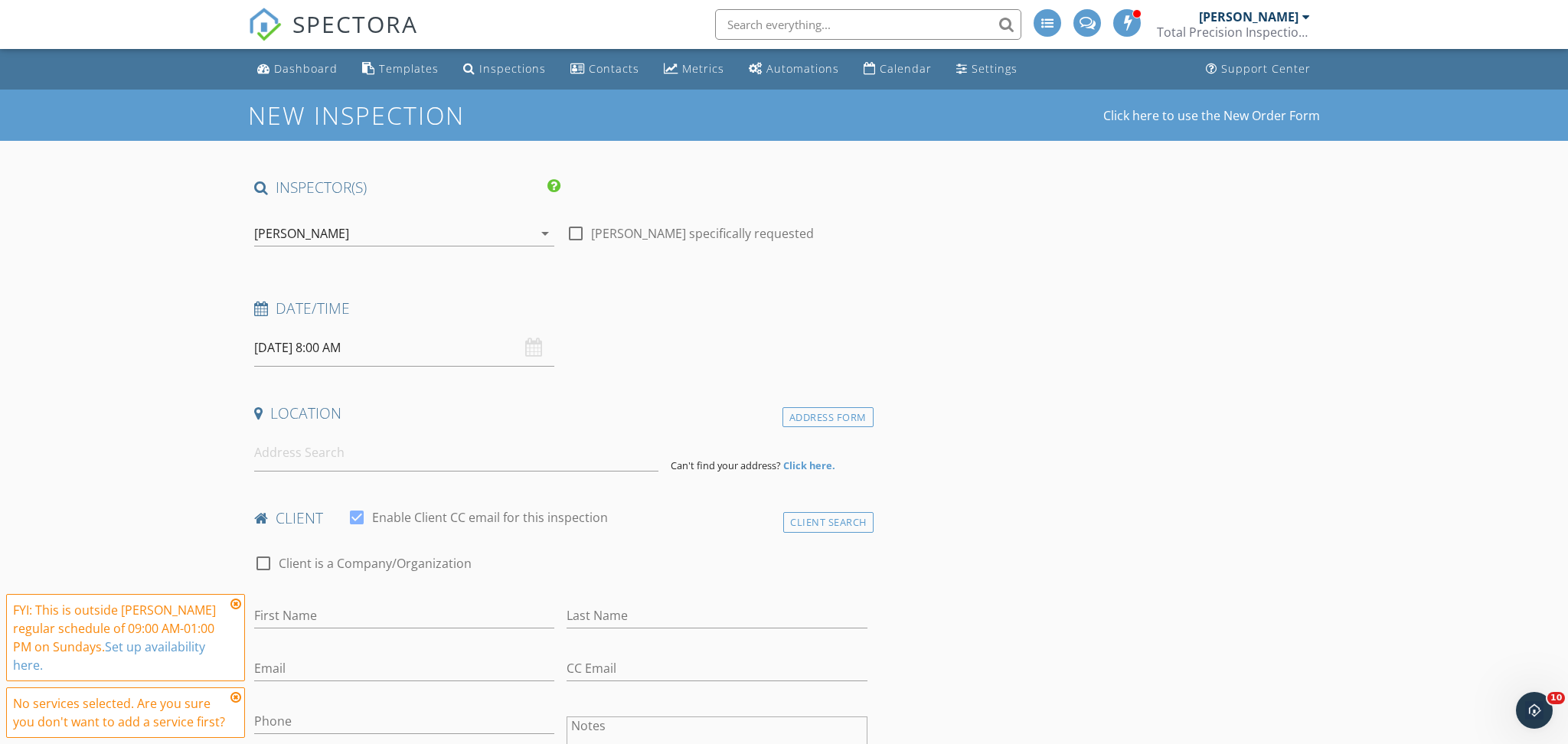
click at [394, 343] on input "[DATE] 8:00 AM" at bounding box center [404, 348] width 300 height 37
